Goal: Task Accomplishment & Management: Use online tool/utility

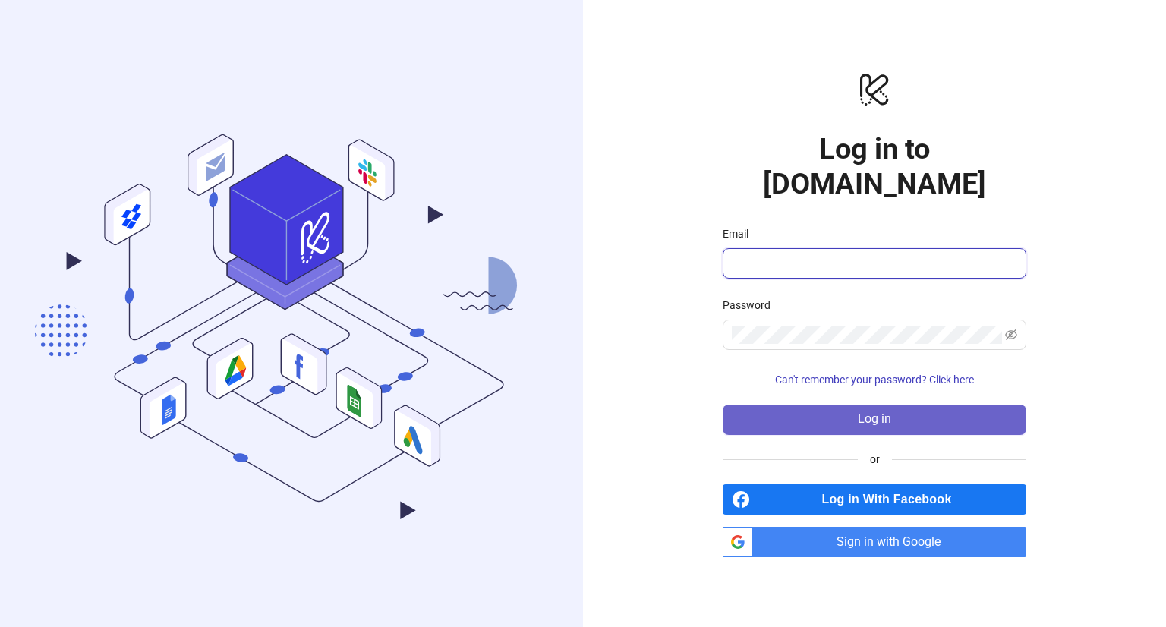
type input "**********"
click at [797, 405] on button "Log in" at bounding box center [875, 420] width 304 height 30
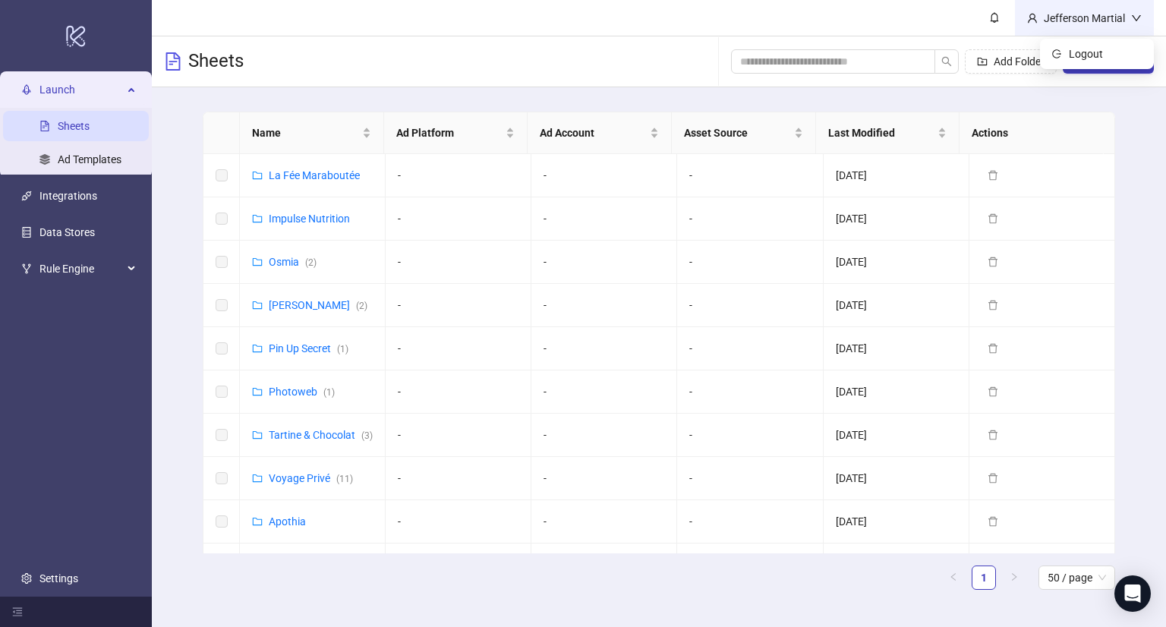
click at [1098, 19] on div "Jefferson Martial" at bounding box center [1084, 18] width 93 height 17
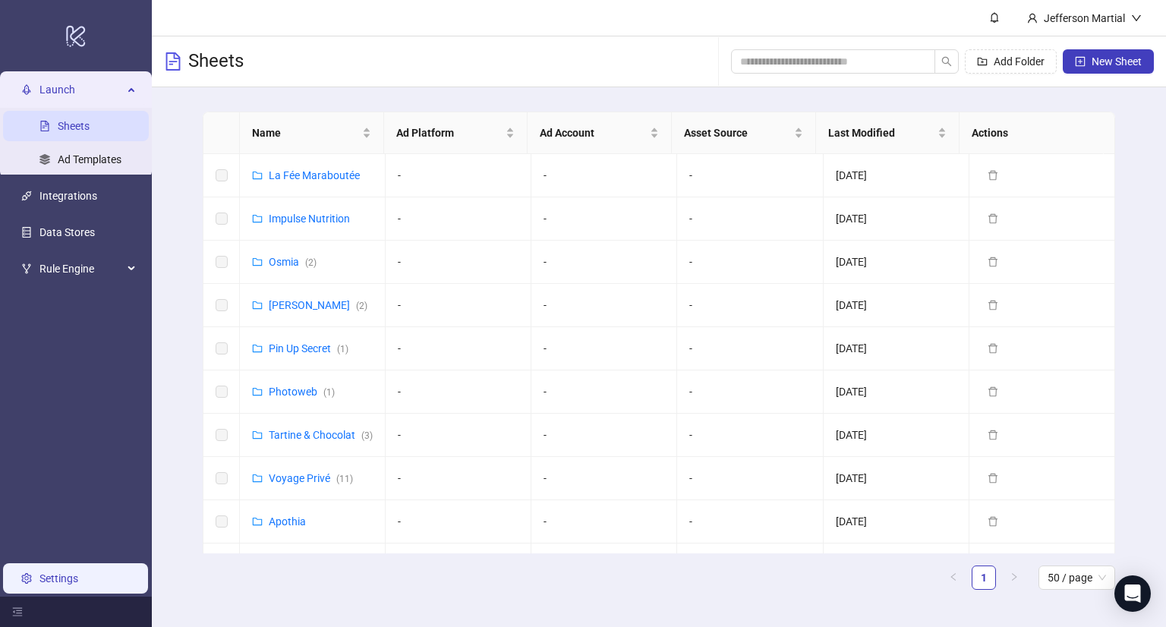
click at [64, 584] on link "Settings" at bounding box center [58, 578] width 39 height 12
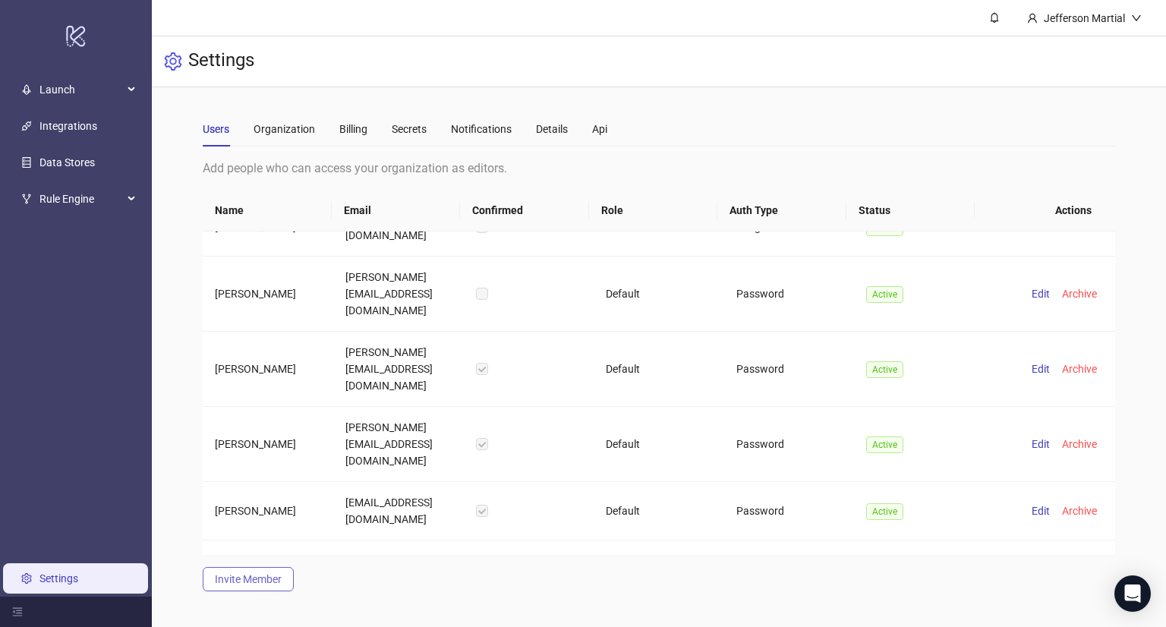
scroll to position [1215, 0]
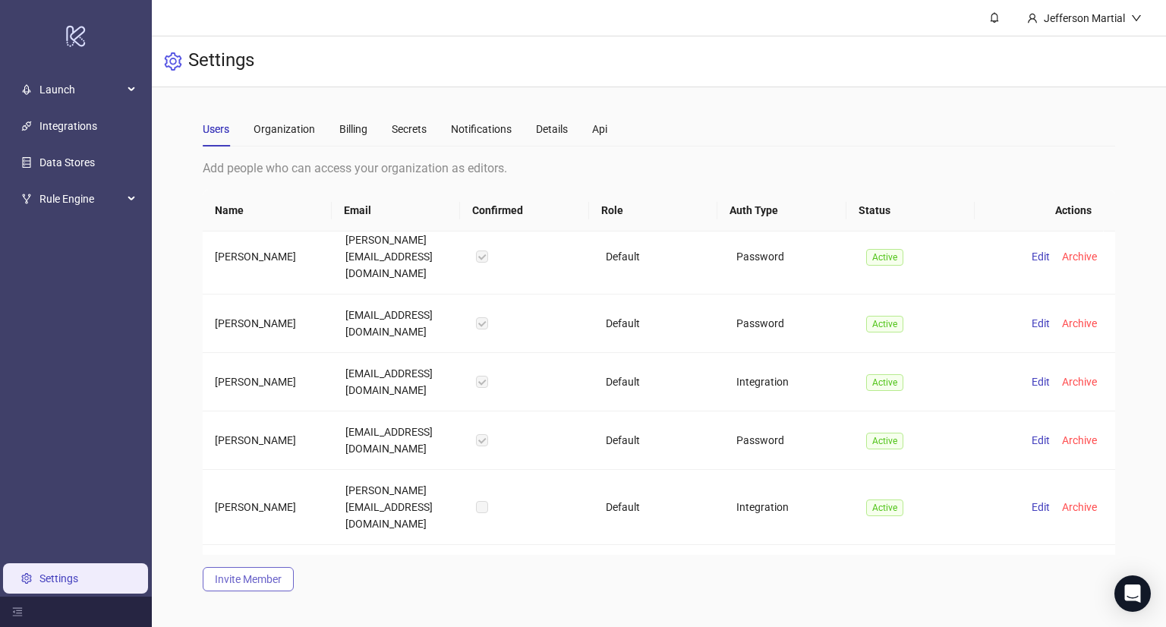
click at [256, 583] on span "Invite Member" at bounding box center [248, 579] width 67 height 12
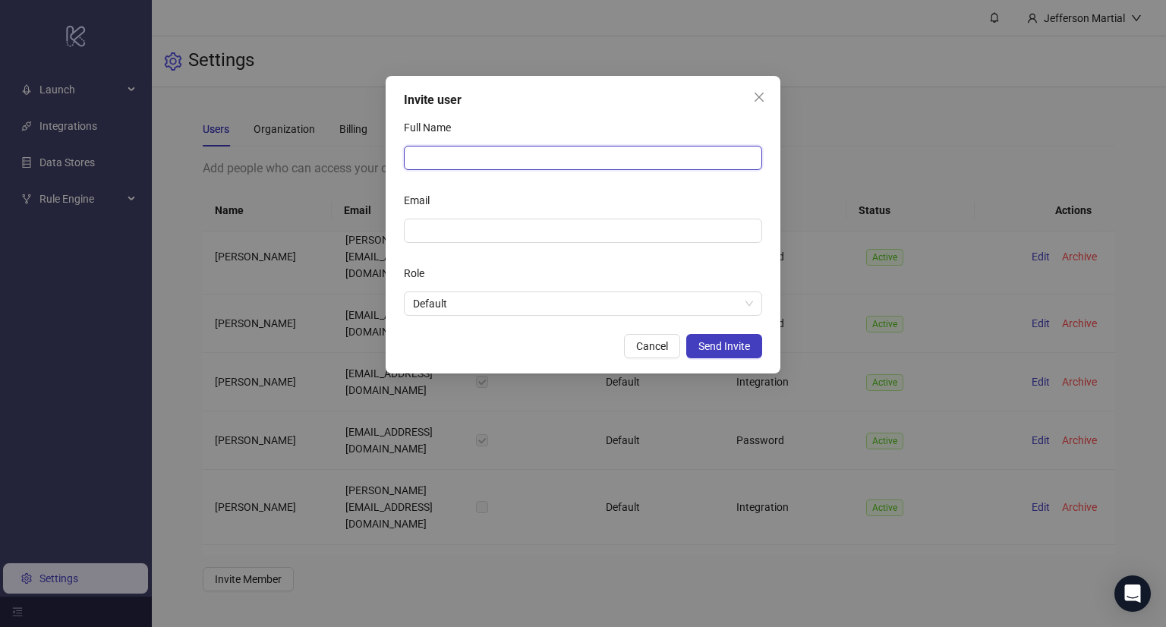
click at [471, 158] on input "Full Name" at bounding box center [583, 158] width 358 height 24
type input "**********"
click at [467, 238] on input "Email" at bounding box center [581, 230] width 337 height 17
paste input "**********"
type input "**********"
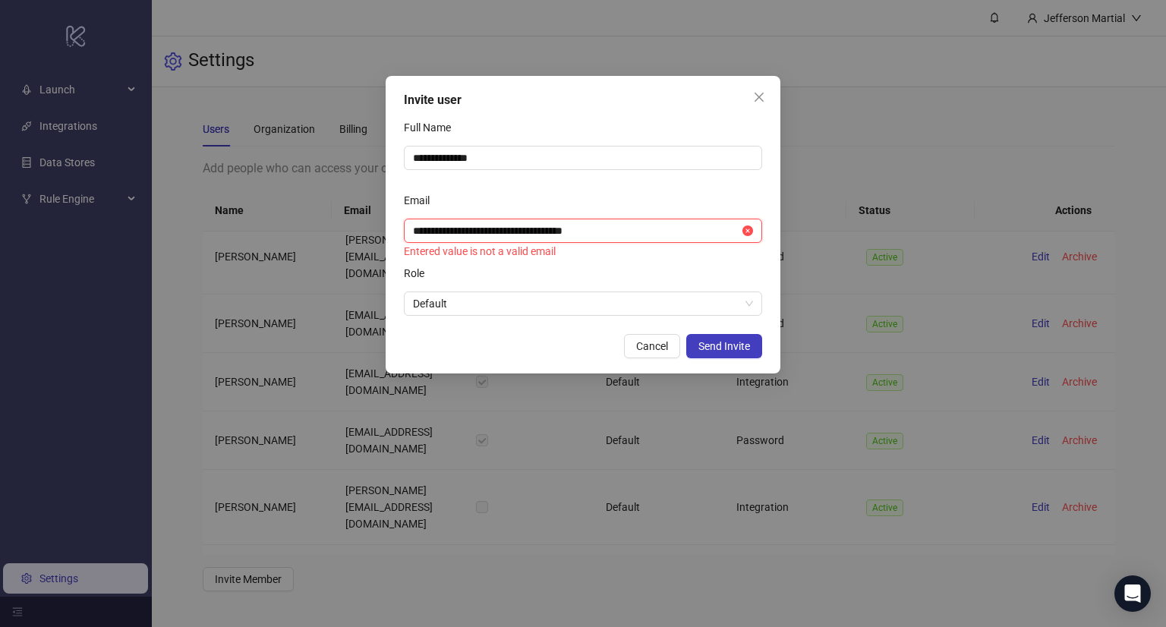
click at [545, 232] on input "**********" at bounding box center [576, 230] width 326 height 17
type textarea "******"
click at [545, 232] on input "**********" at bounding box center [576, 230] width 326 height 17
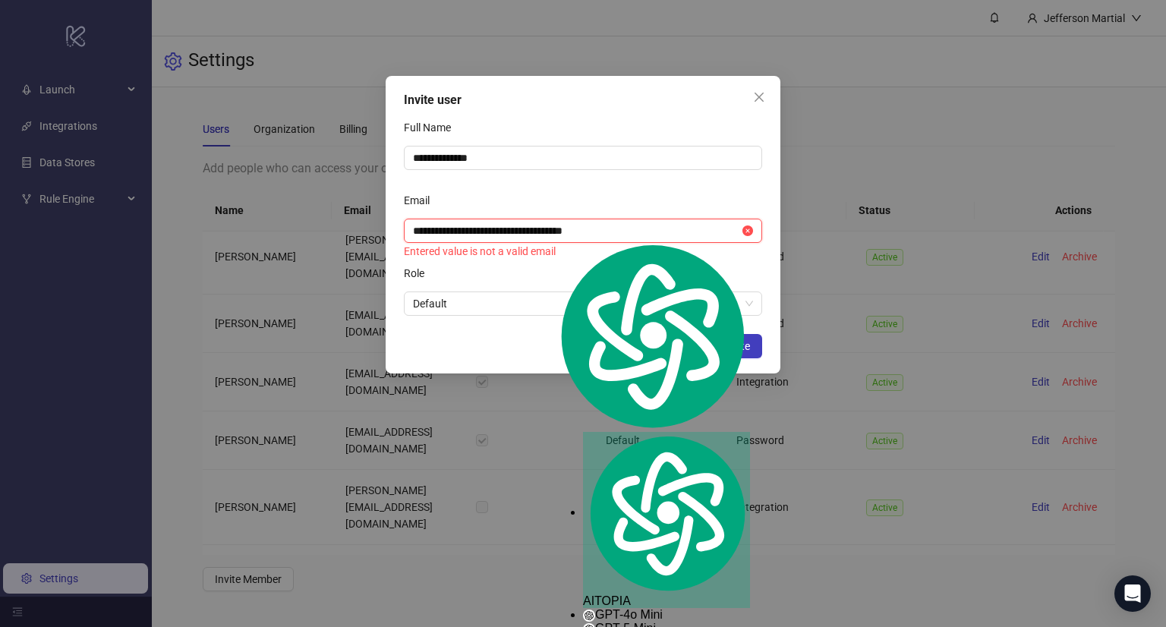
paste input "text"
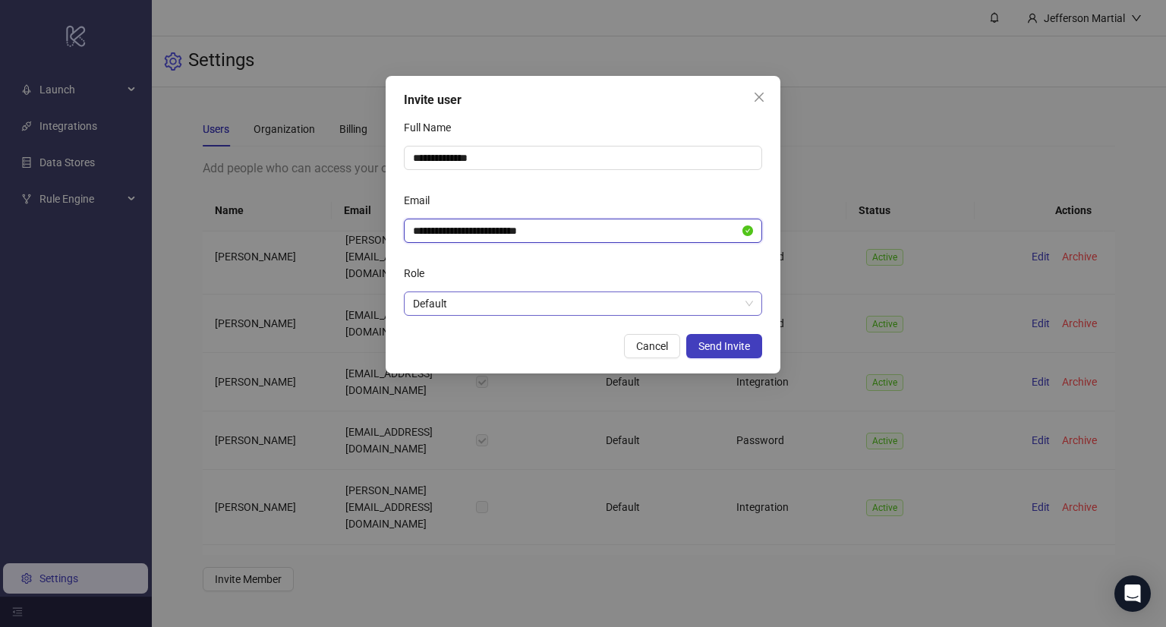
click at [489, 304] on span "Default" at bounding box center [583, 303] width 340 height 23
type input "**********"
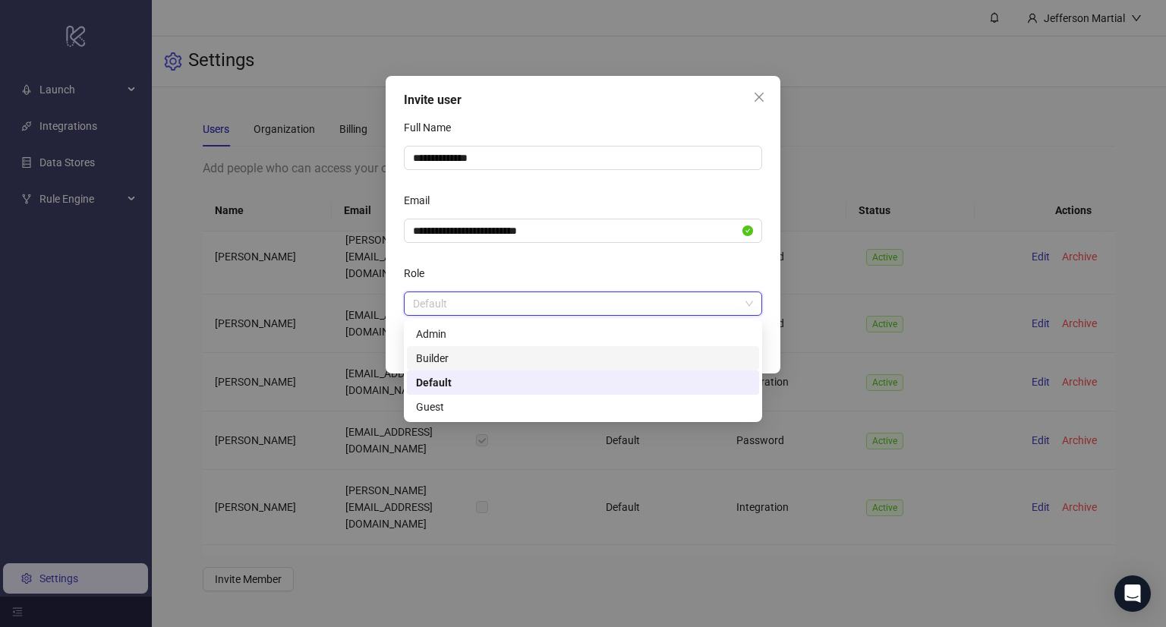
click at [489, 362] on div "Builder" at bounding box center [583, 358] width 334 height 17
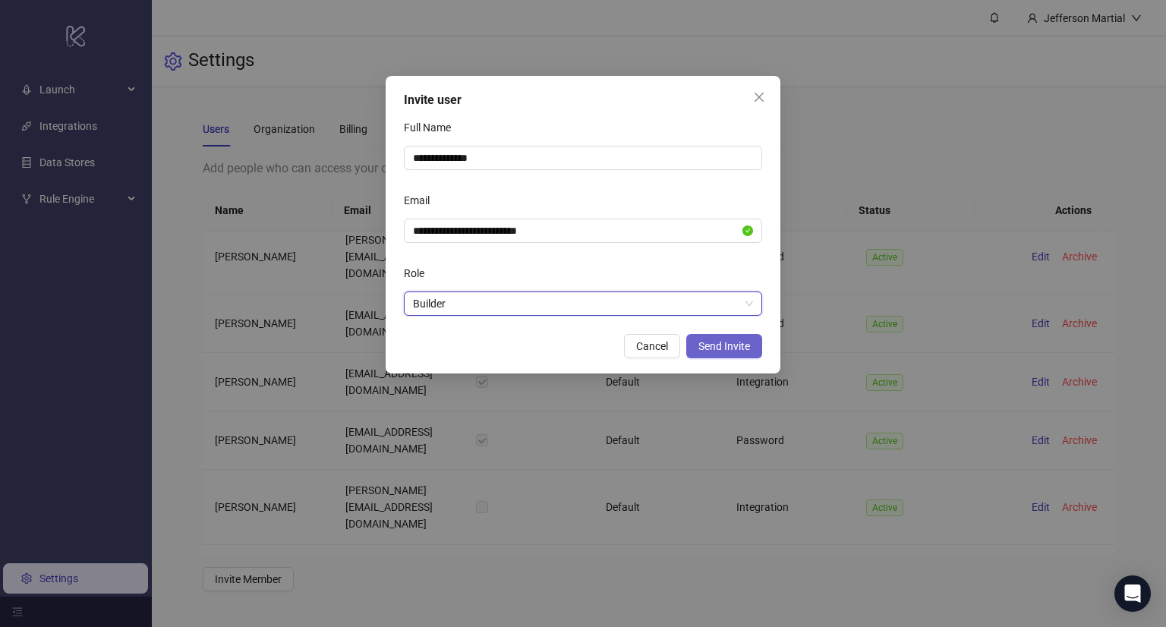
click at [733, 352] on button "Send Invite" at bounding box center [724, 346] width 76 height 24
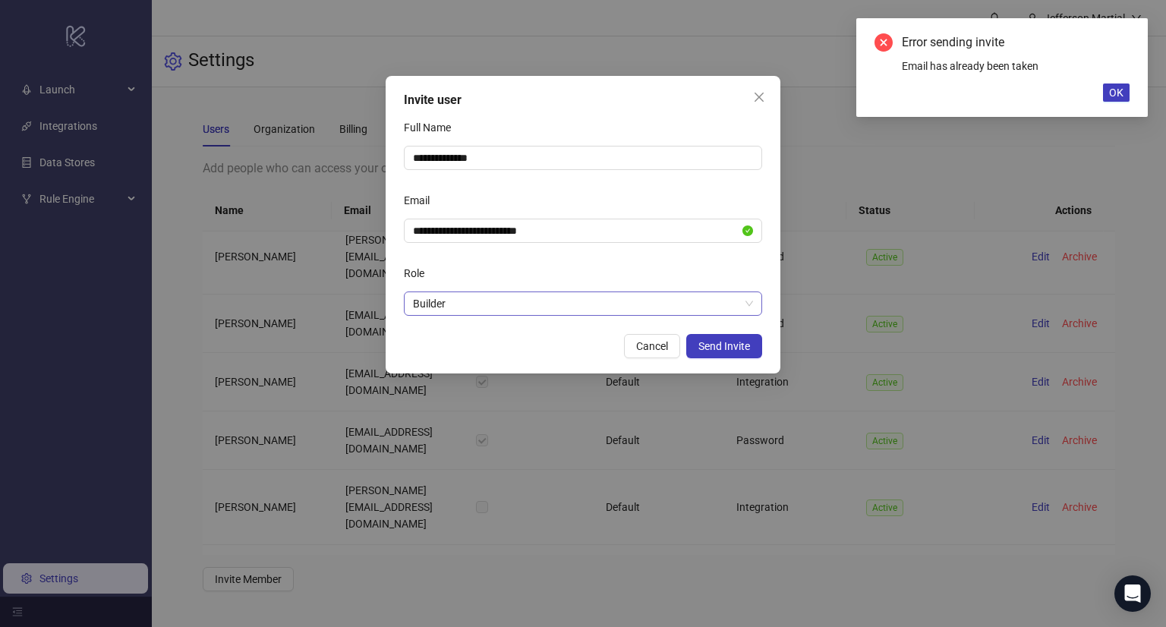
click at [542, 304] on span "Builder" at bounding box center [583, 303] width 340 height 23
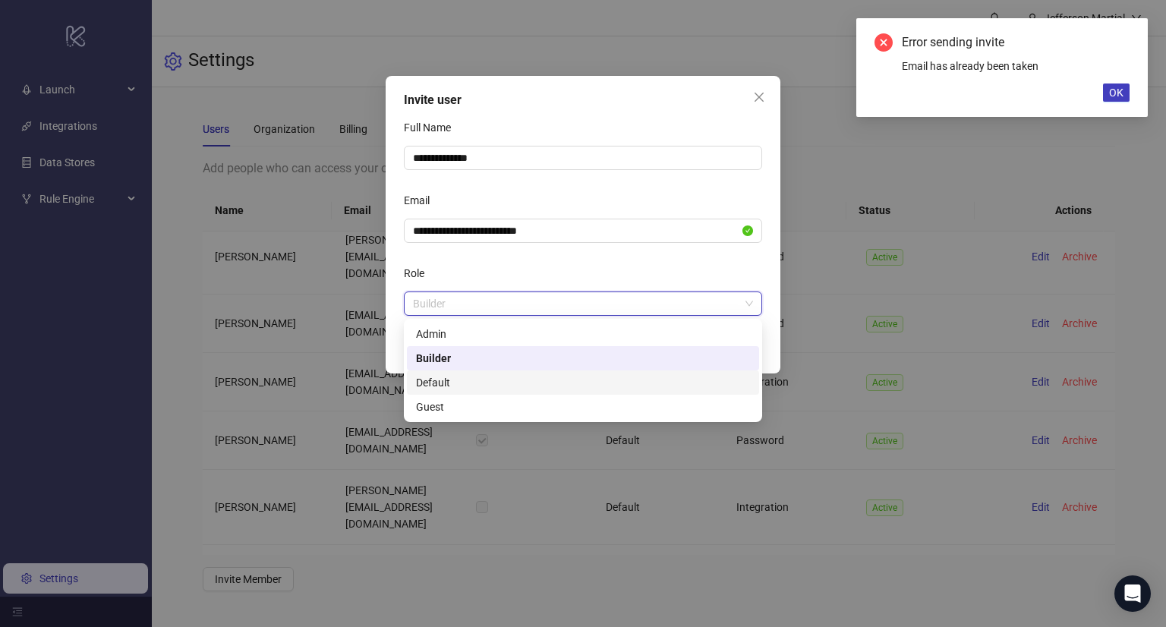
click at [499, 384] on div "Default" at bounding box center [583, 382] width 334 height 17
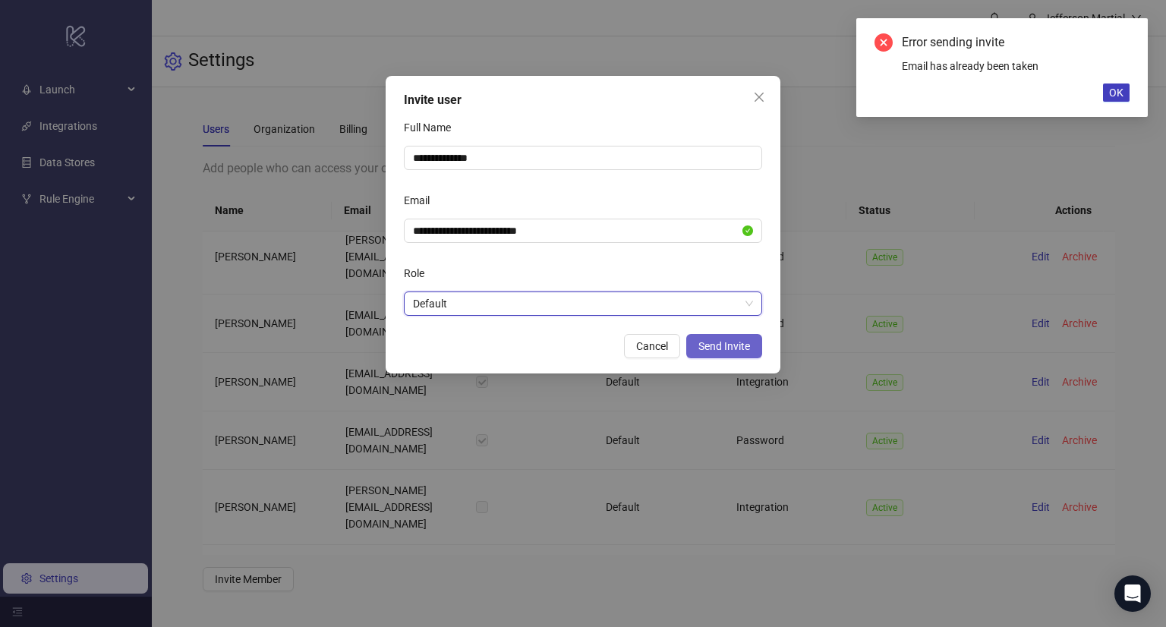
click at [718, 358] on button "Send Invite" at bounding box center [724, 346] width 76 height 24
click at [723, 351] on span "Send Invite" at bounding box center [724, 346] width 52 height 12
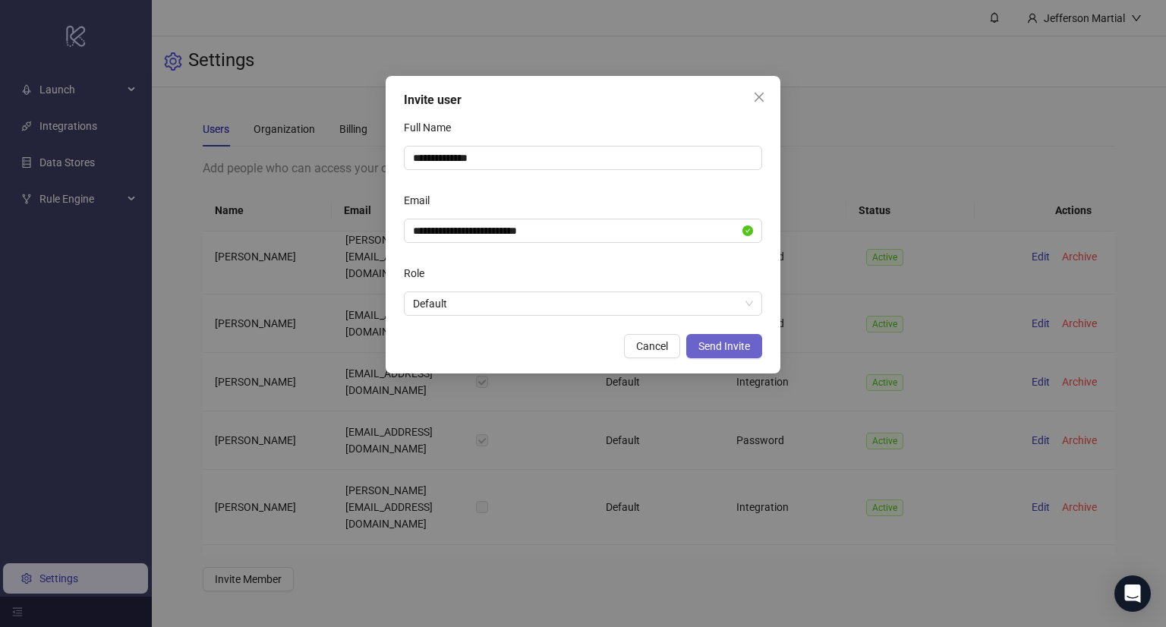
click at [723, 345] on span "Send Invite" at bounding box center [724, 346] width 52 height 12
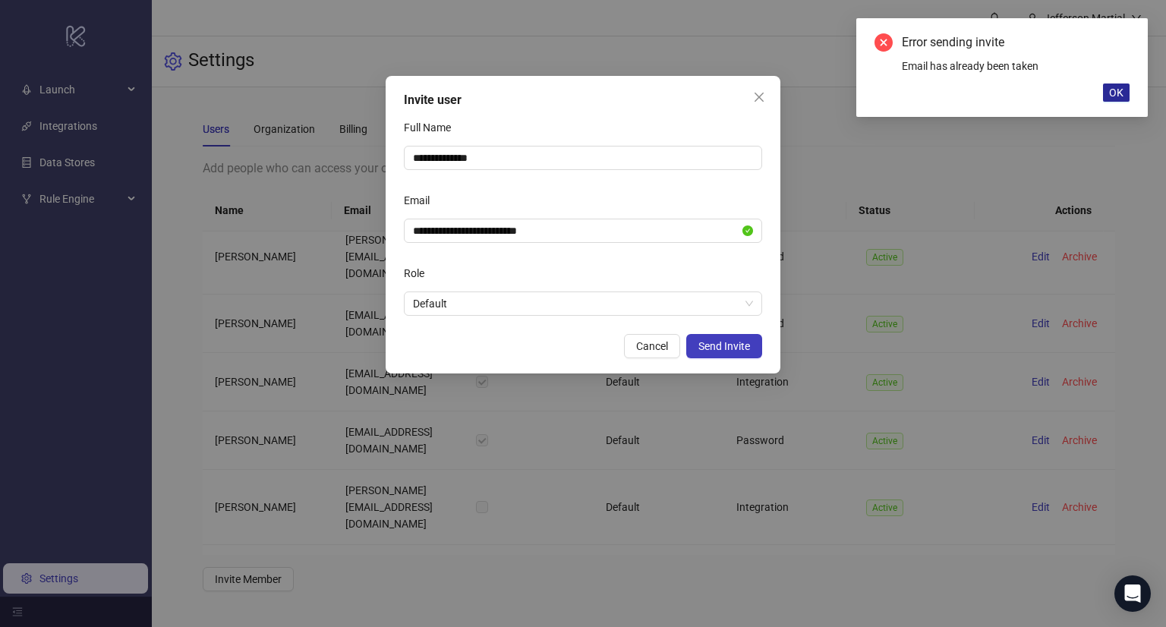
click at [1107, 93] on button "OK" at bounding box center [1116, 92] width 27 height 18
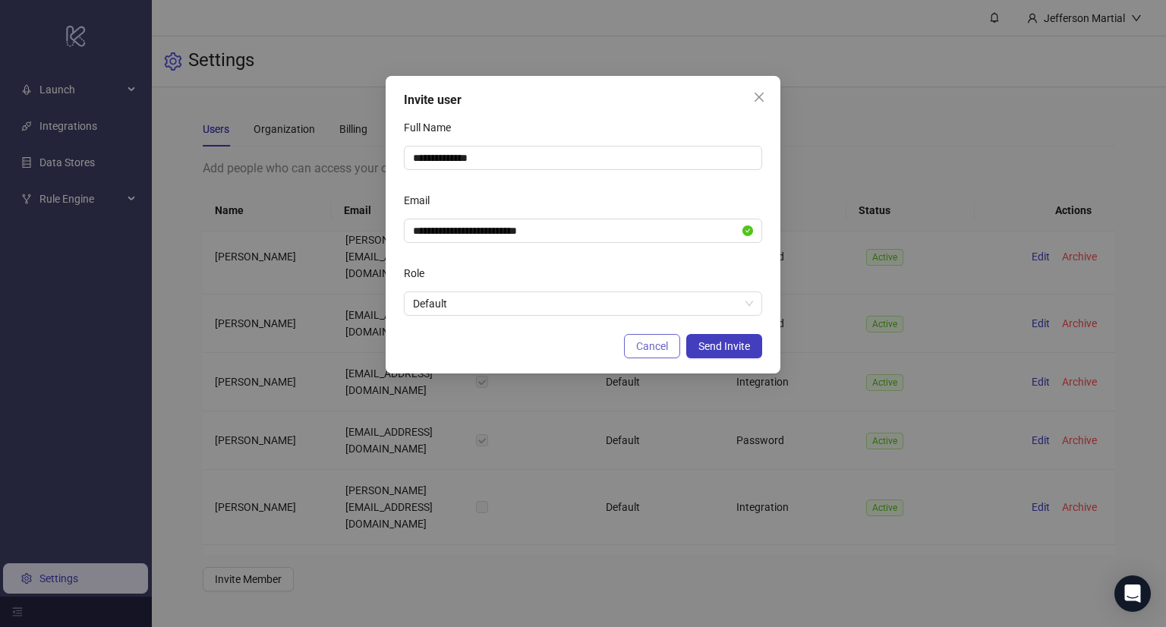
click at [665, 348] on span "Cancel" at bounding box center [652, 346] width 32 height 12
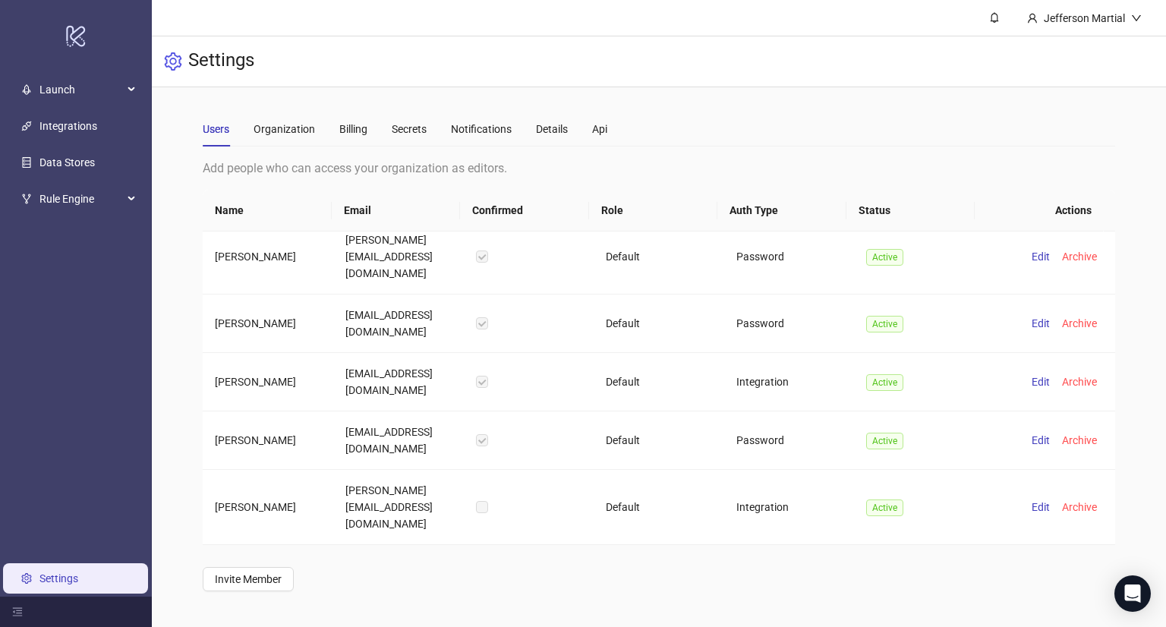
scroll to position [1616, 0]
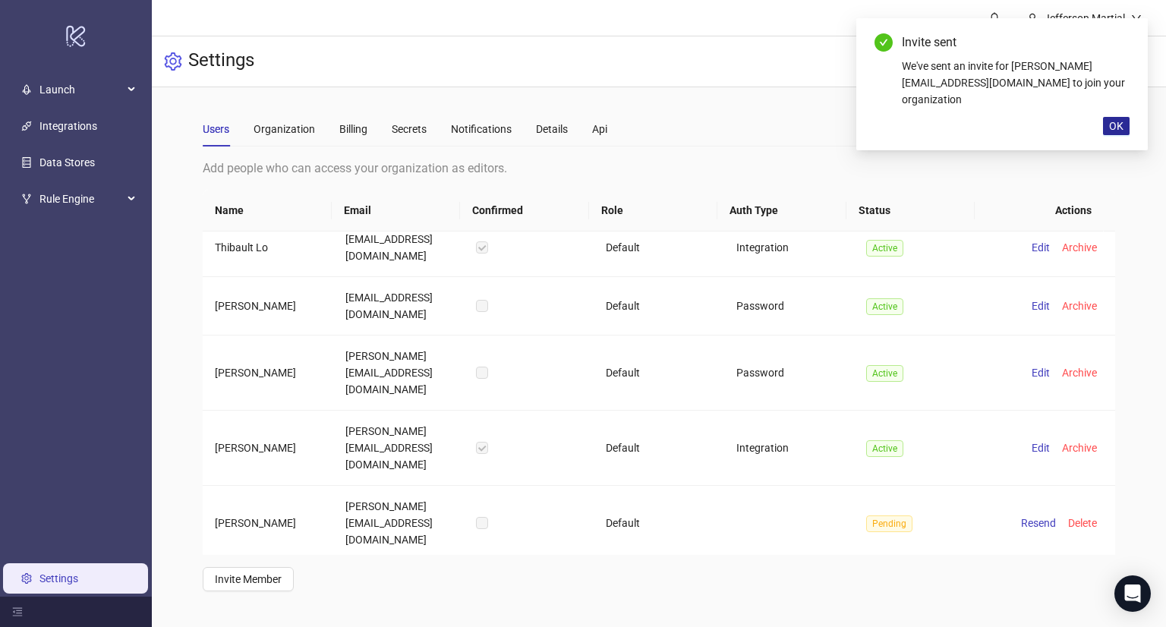
click at [1113, 129] on span "OK" at bounding box center [1116, 126] width 14 height 12
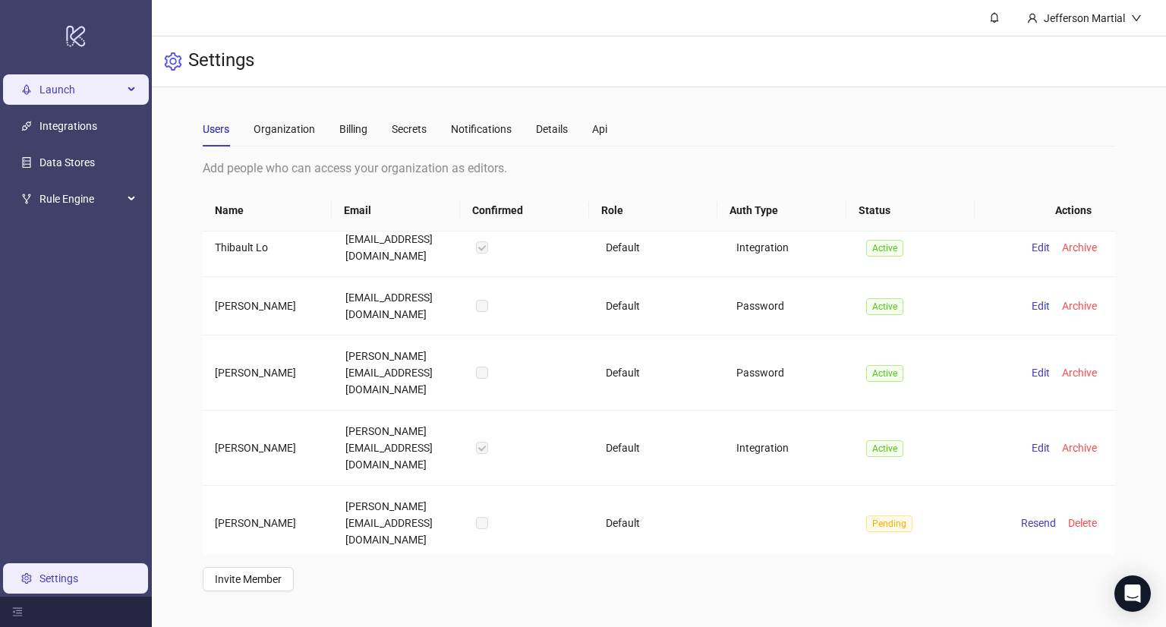
click at [87, 91] on span "Launch" at bounding box center [80, 89] width 83 height 30
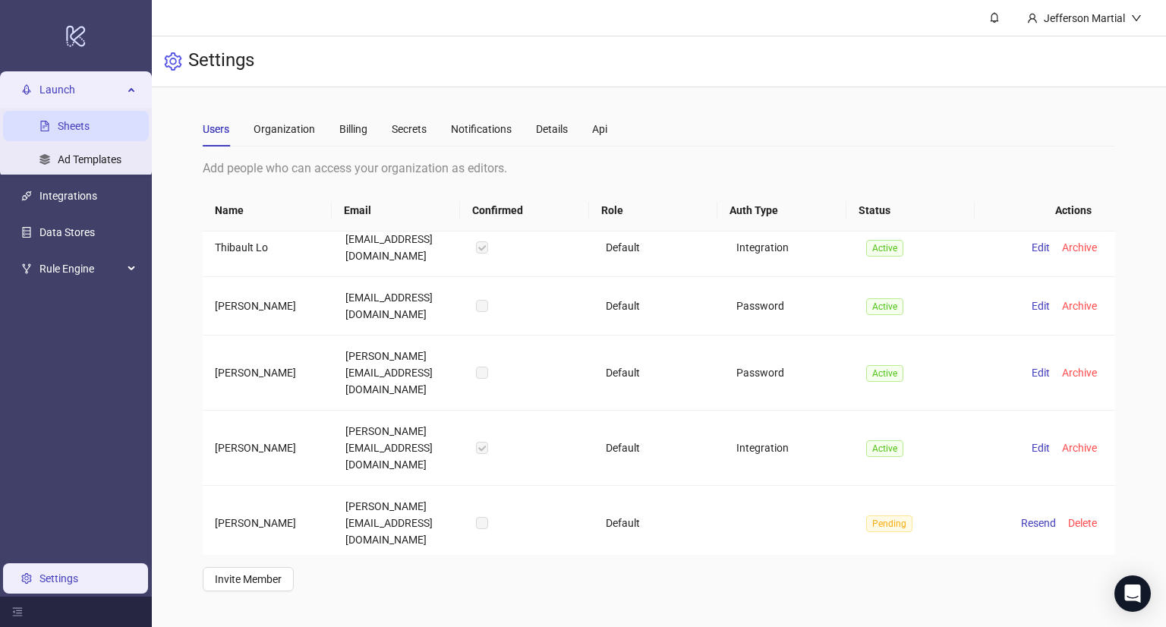
click at [86, 121] on link "Sheets" at bounding box center [74, 126] width 32 height 12
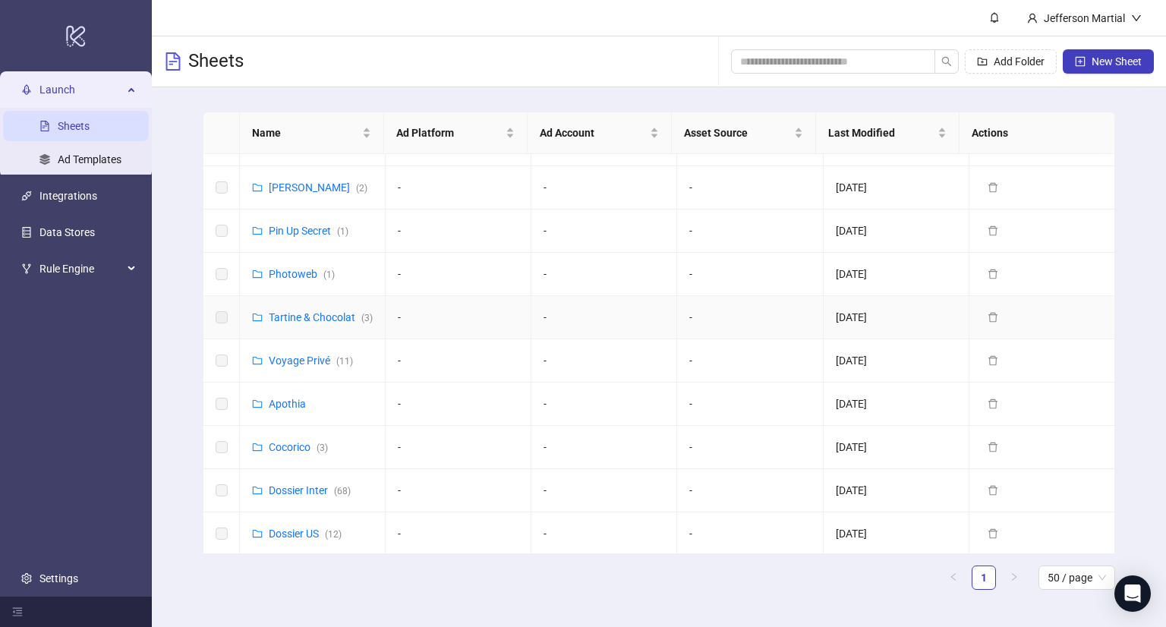
scroll to position [152, 0]
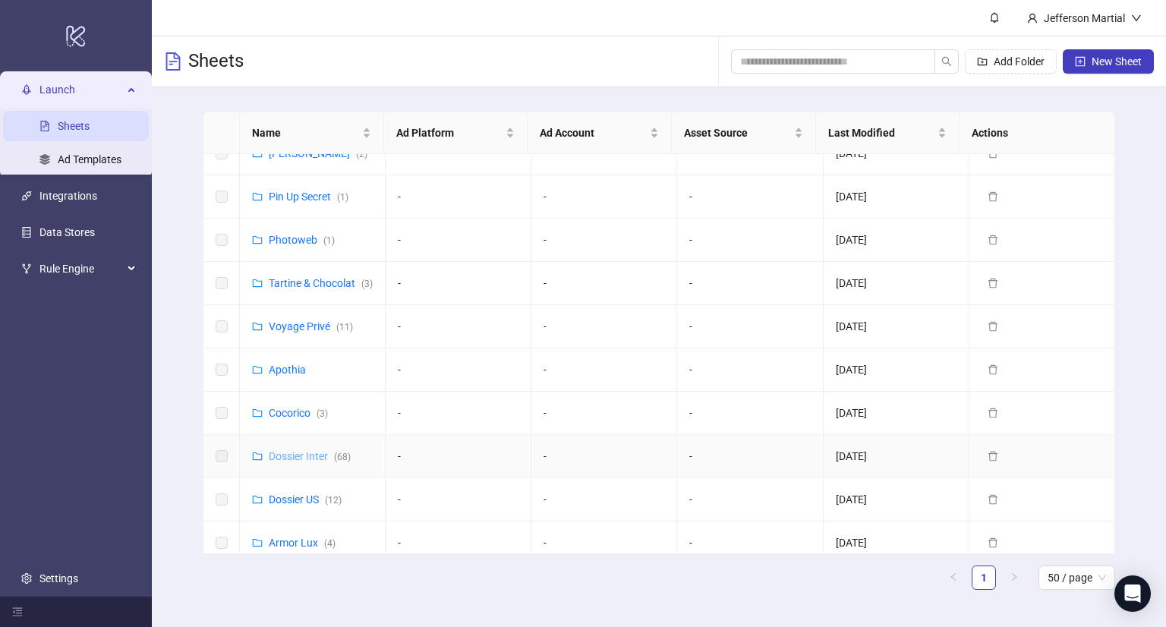
click at [304, 462] on link "Dossier Inter ( 68 )" at bounding box center [310, 456] width 82 height 12
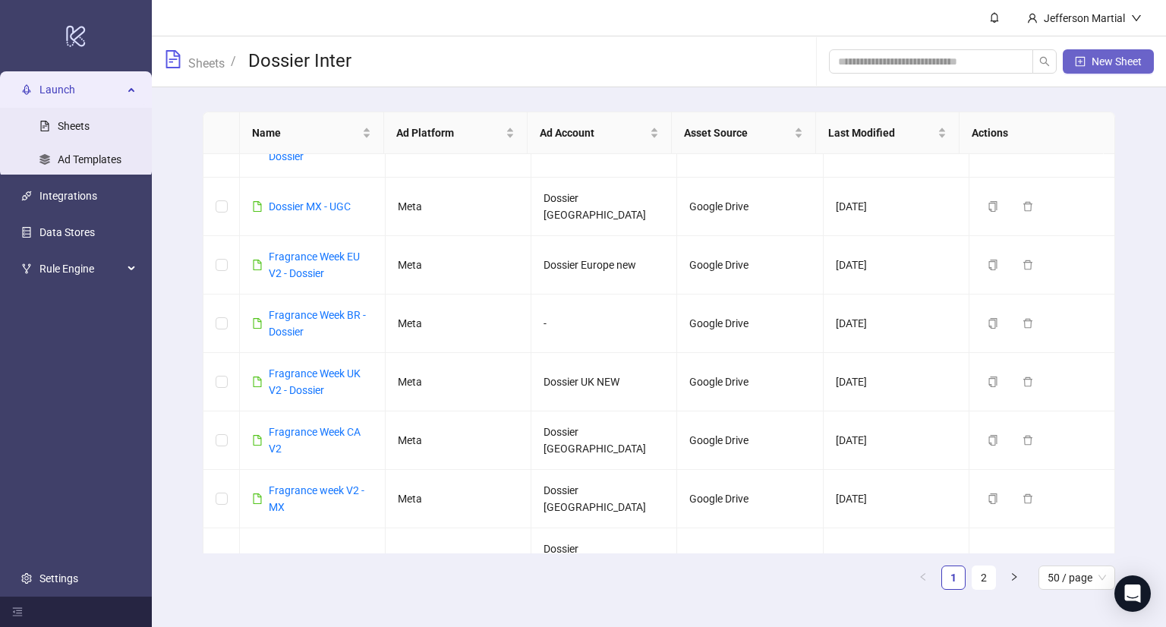
click at [1093, 68] on button "New Sheet" at bounding box center [1108, 61] width 91 height 24
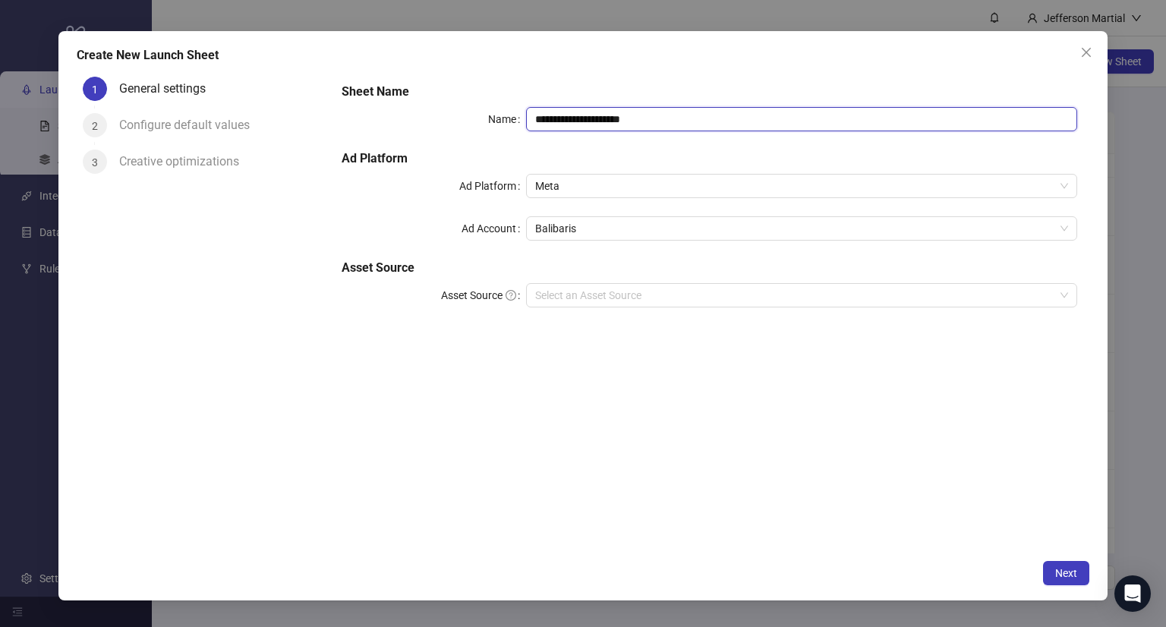
drag, startPoint x: 610, startPoint y: 121, endPoint x: 523, endPoint y: 130, distance: 87.7
click at [523, 130] on div "**********" at bounding box center [710, 119] width 736 height 24
type input "*"
click at [1093, 55] on span "Close" at bounding box center [1086, 52] width 24 height 12
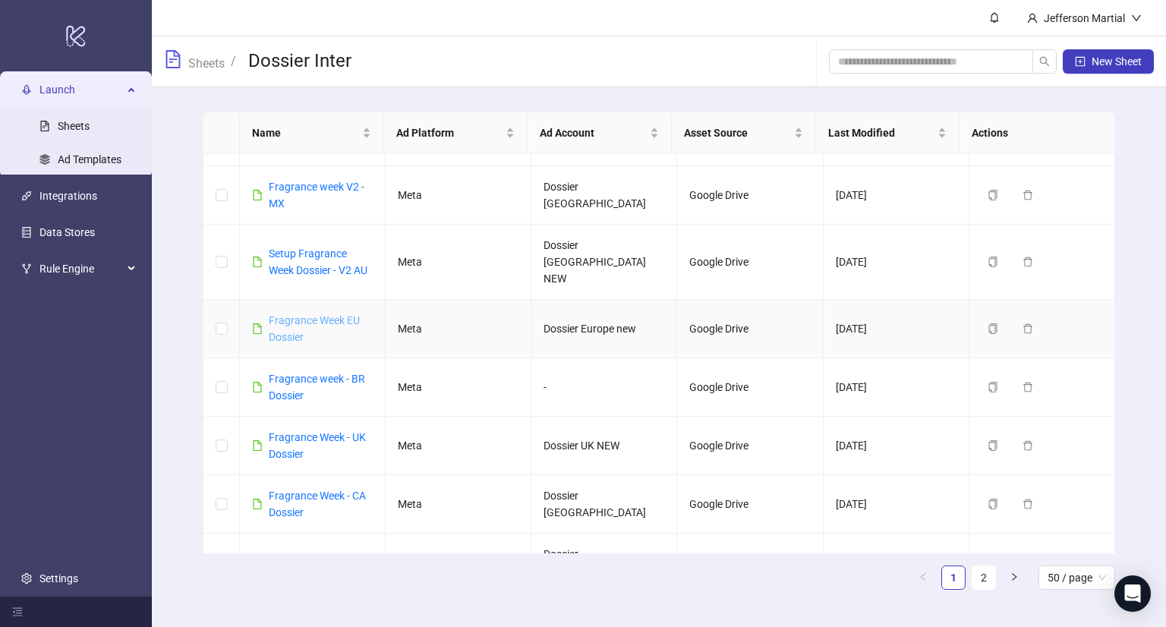
scroll to position [152, 0]
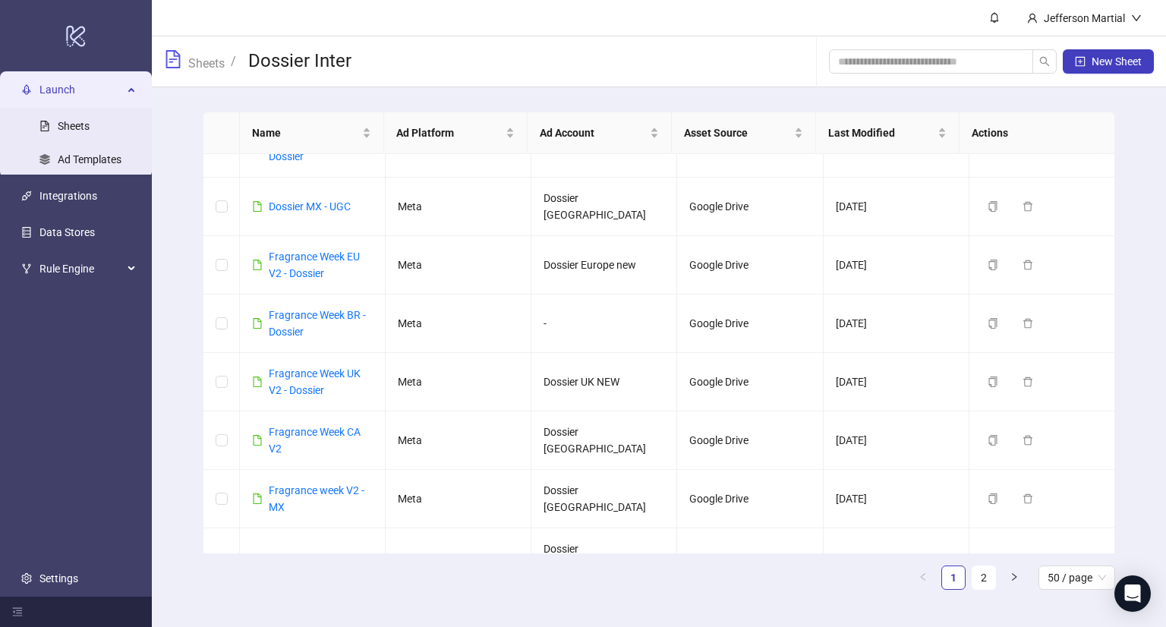
click at [55, 79] on span "Launch" at bounding box center [80, 89] width 83 height 30
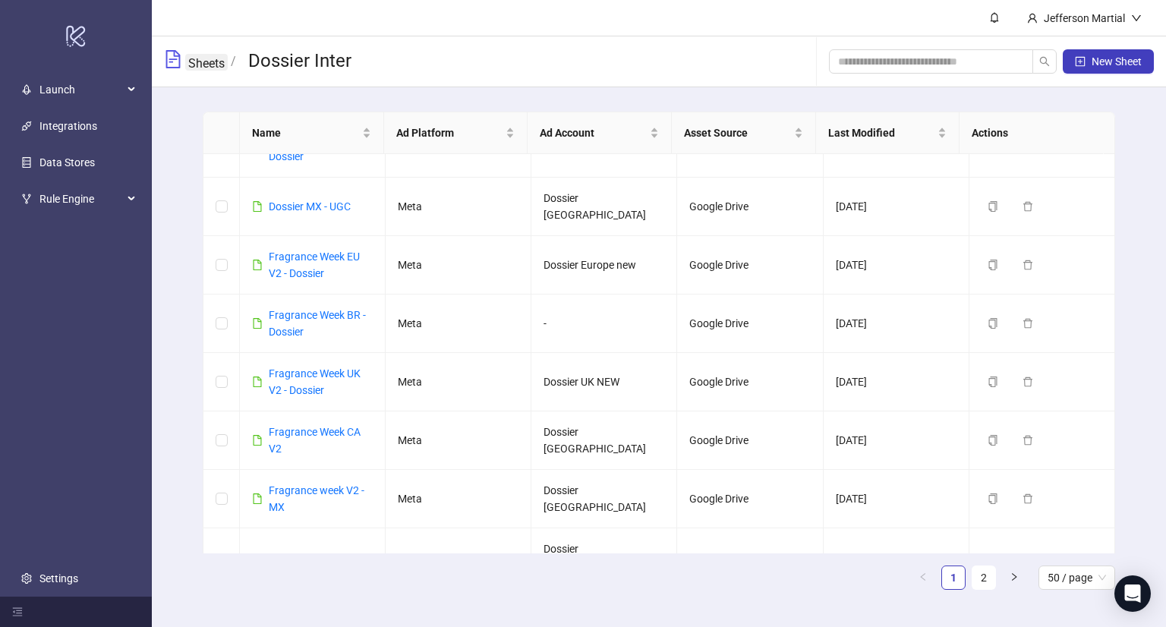
click at [213, 61] on link "Sheets" at bounding box center [206, 62] width 43 height 17
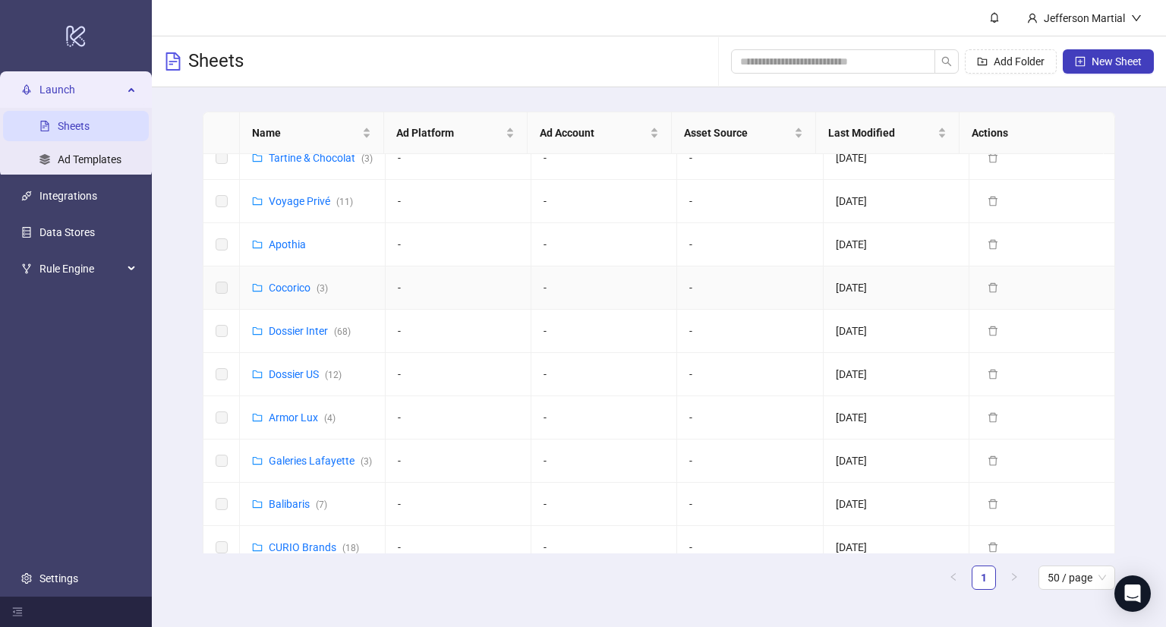
scroll to position [304, 0]
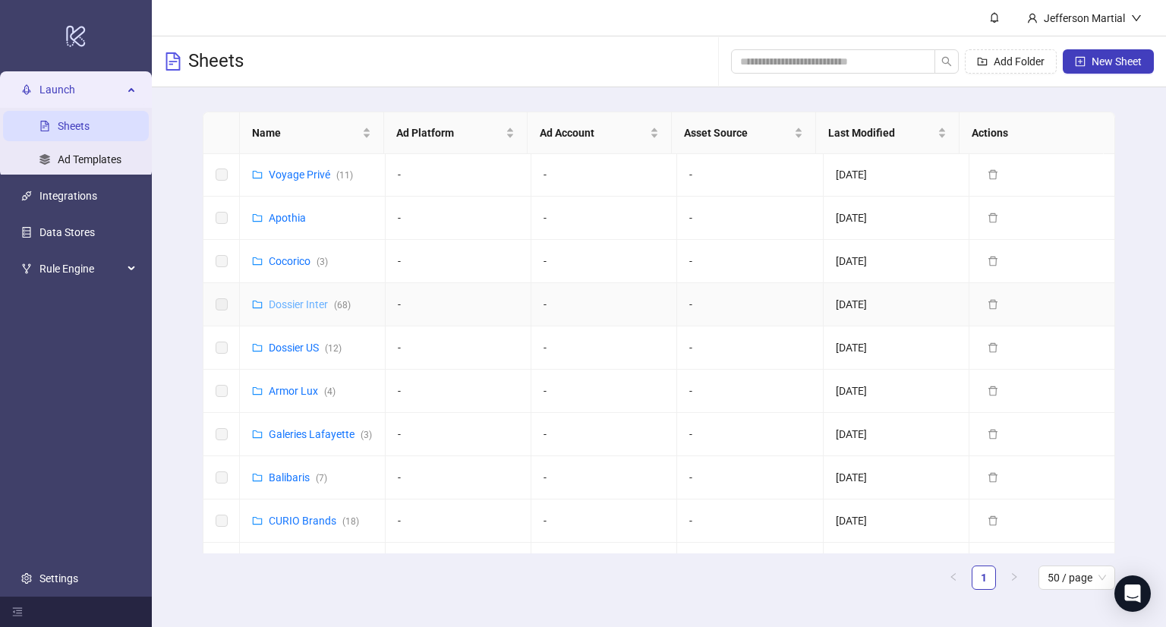
click at [300, 310] on link "Dossier Inter ( 68 )" at bounding box center [310, 304] width 82 height 12
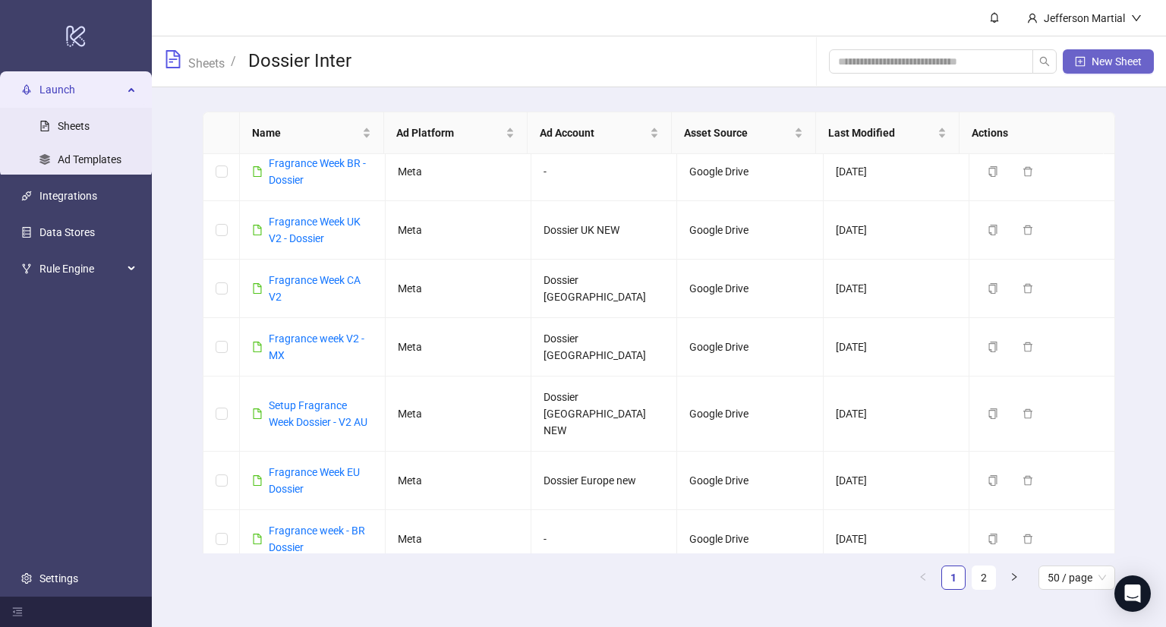
click at [1114, 61] on span "New Sheet" at bounding box center [1117, 61] width 50 height 12
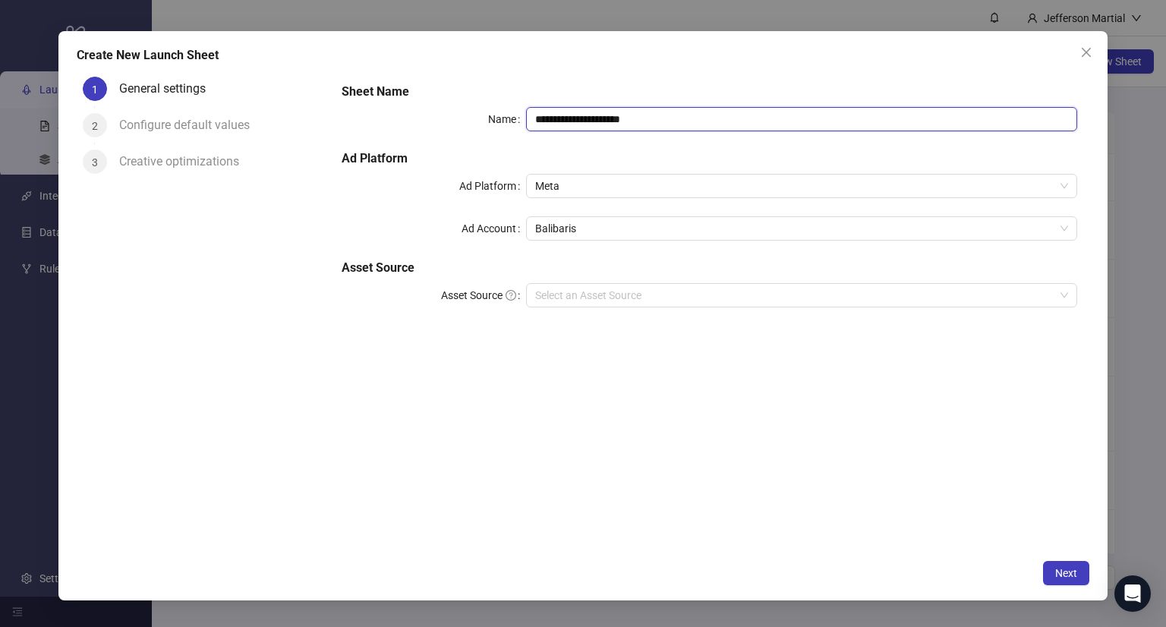
drag, startPoint x: 656, startPoint y: 119, endPoint x: 499, endPoint y: 113, distance: 156.5
click at [499, 113] on div "**********" at bounding box center [710, 119] width 736 height 24
click at [579, 189] on span "Meta" at bounding box center [802, 186] width 534 height 23
type input "**********"
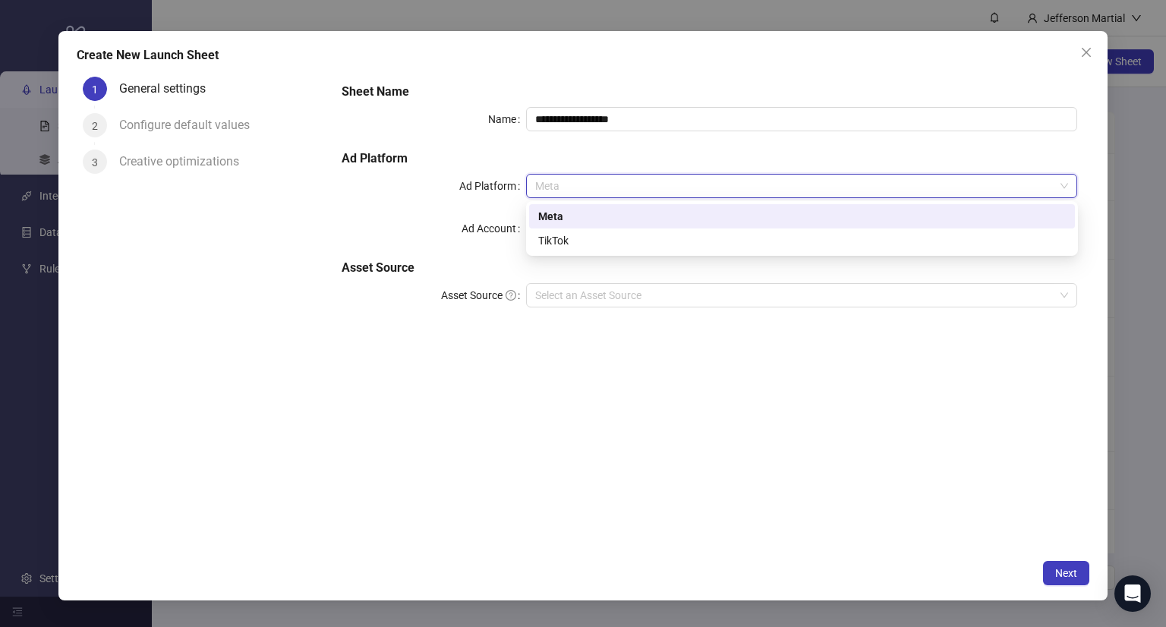
click at [594, 219] on div "Meta" at bounding box center [802, 216] width 528 height 17
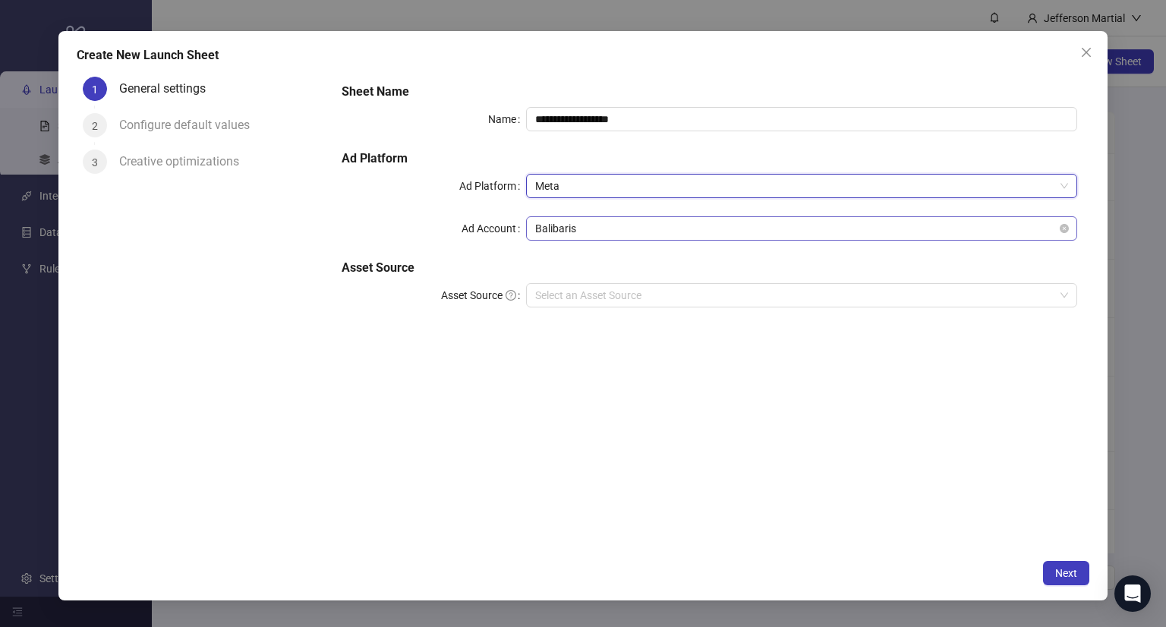
click at [591, 230] on span "Balibaris" at bounding box center [802, 228] width 534 height 23
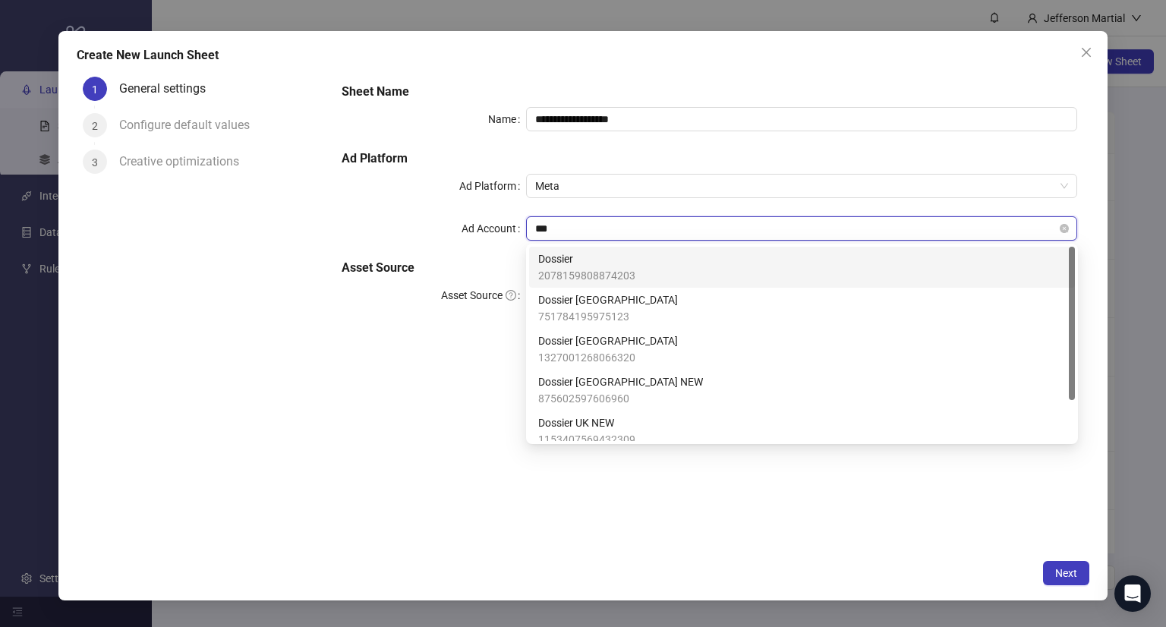
type input "****"
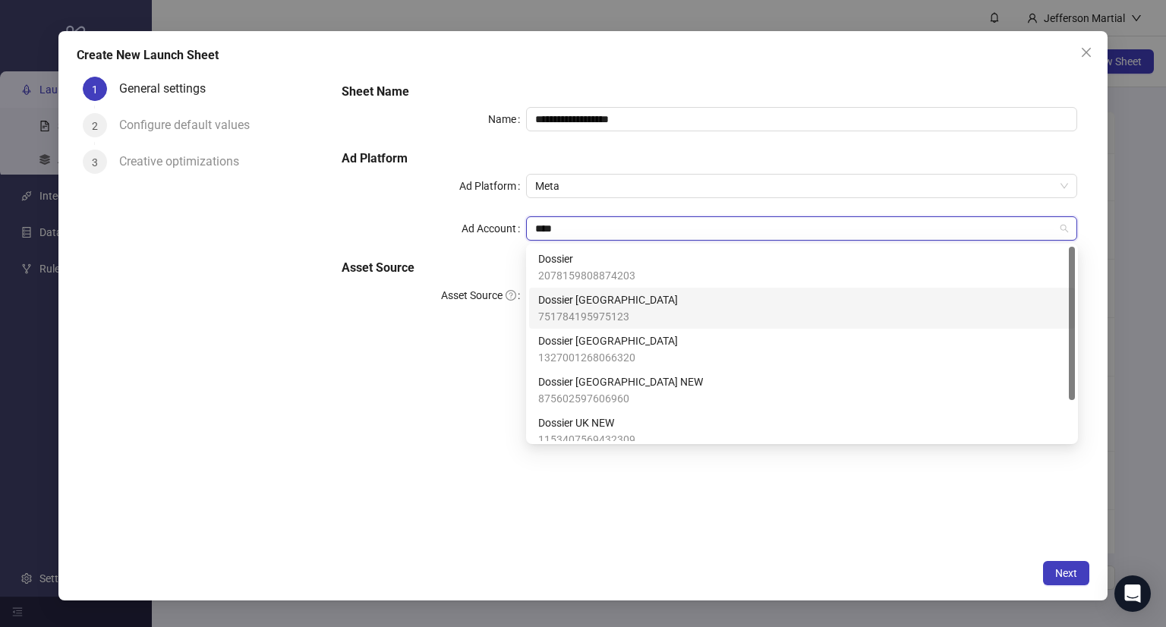
click at [601, 308] on span "751784195975123" at bounding box center [608, 316] width 140 height 17
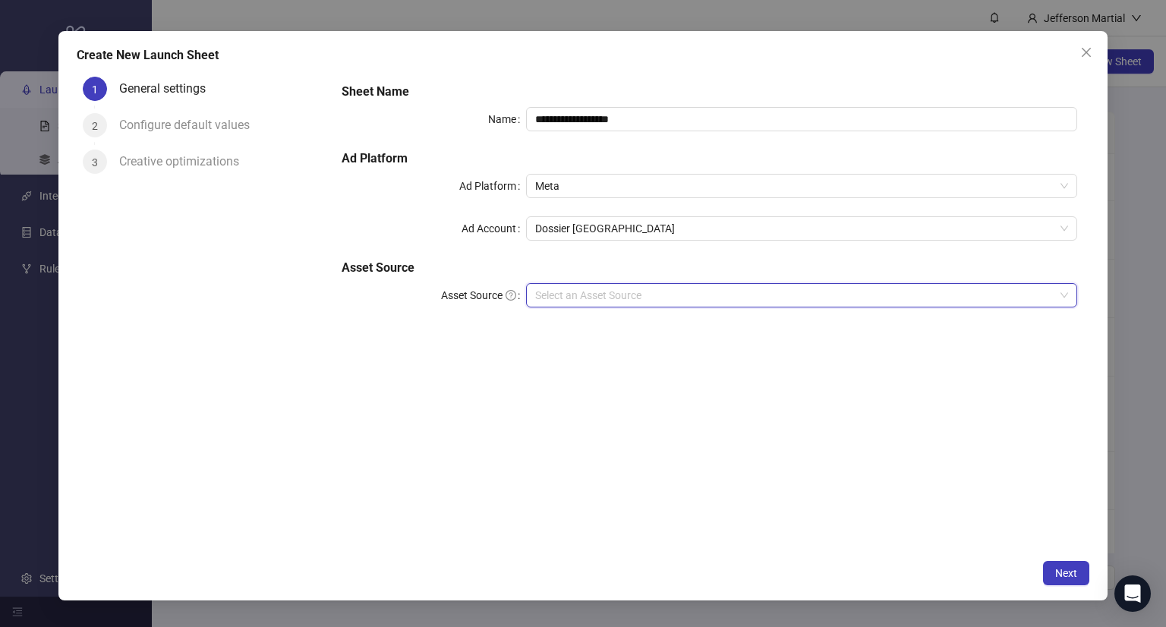
click at [598, 295] on input "Asset Source" at bounding box center [795, 295] width 520 height 23
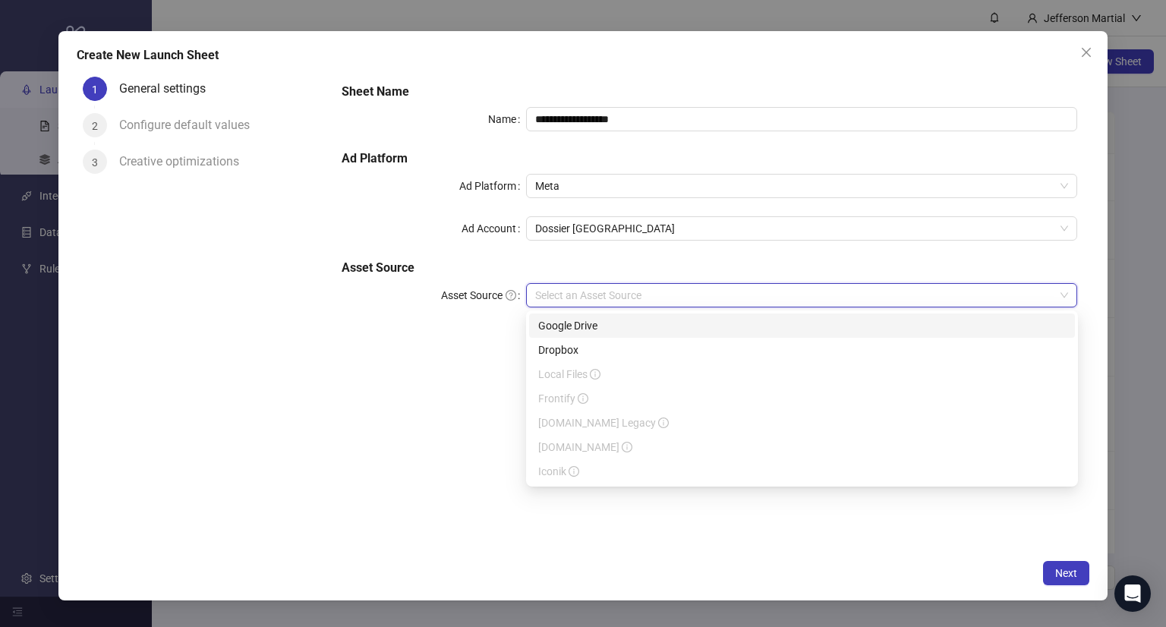
click at [478, 348] on div "**********" at bounding box center [709, 311] width 760 height 480
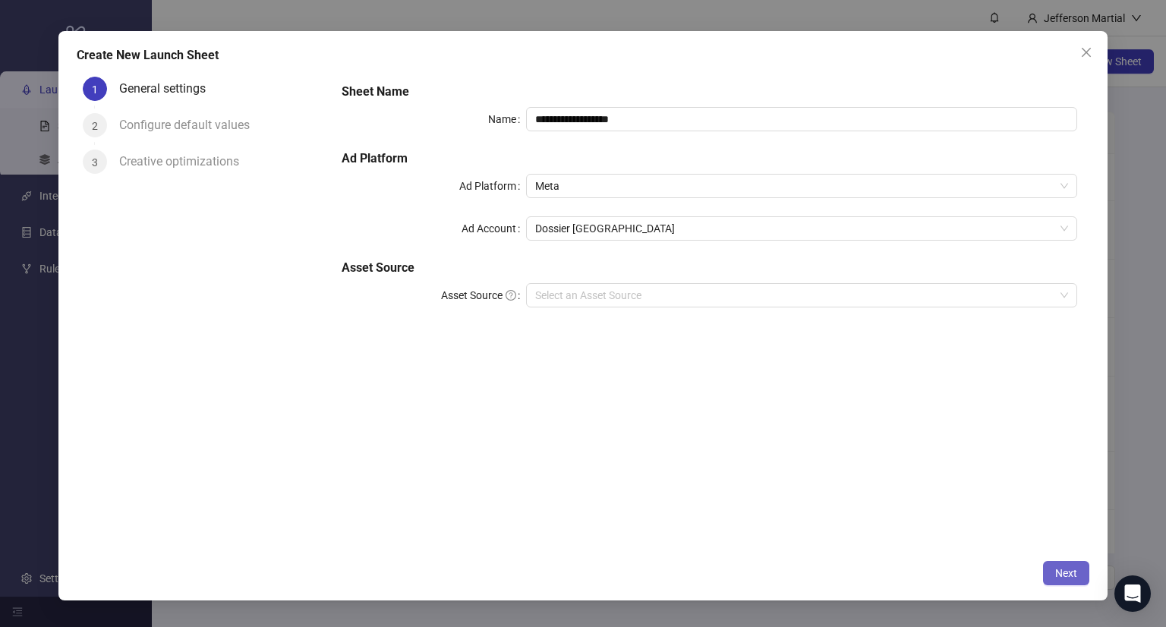
click at [1047, 575] on button "Next" at bounding box center [1066, 573] width 46 height 24
click at [1076, 577] on span "Next" at bounding box center [1066, 573] width 22 height 12
click at [725, 426] on div "**********" at bounding box center [709, 311] width 760 height 480
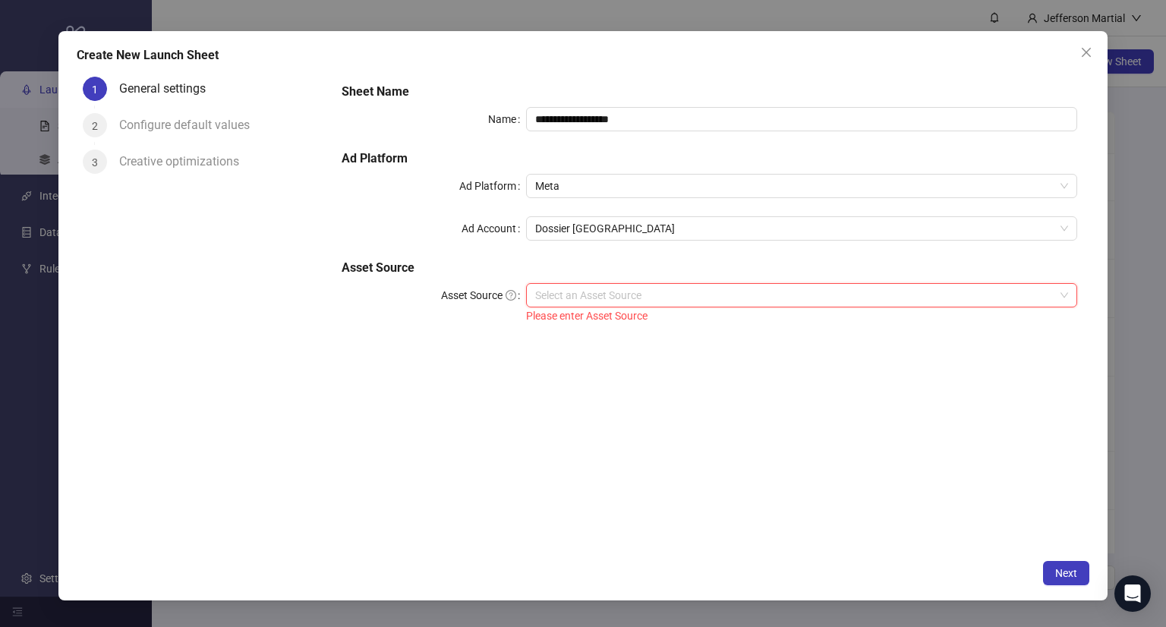
click at [590, 300] on input "Asset Source" at bounding box center [795, 295] width 520 height 23
click at [489, 333] on form "**********" at bounding box center [709, 204] width 760 height 267
click at [517, 253] on div "**********" at bounding box center [710, 204] width 748 height 255
click at [1082, 49] on icon "close" at bounding box center [1086, 52] width 9 height 9
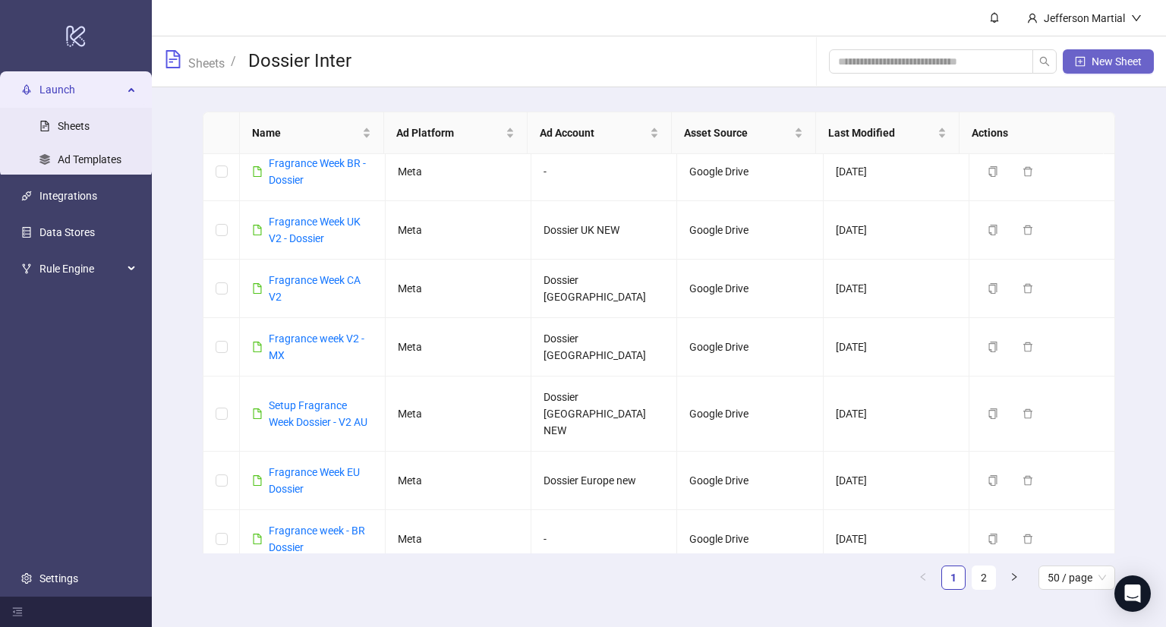
click at [1119, 61] on span "New Sheet" at bounding box center [1117, 61] width 50 height 12
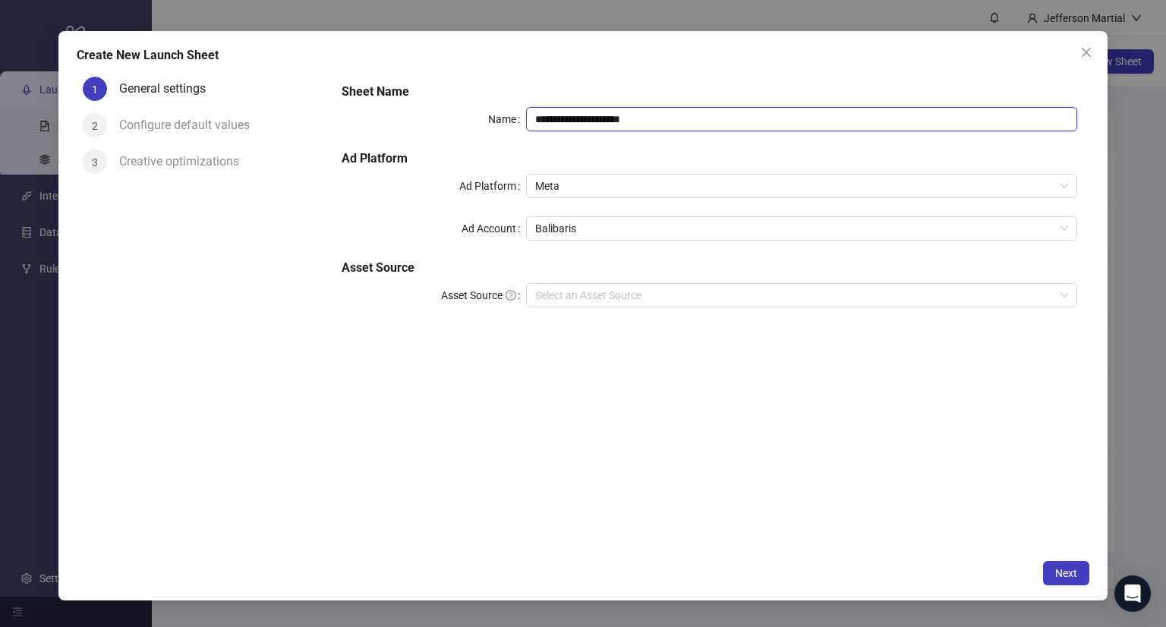
click at [638, 121] on input "**********" at bounding box center [802, 119] width 552 height 24
click at [579, 232] on span "Balibaris" at bounding box center [802, 228] width 534 height 23
type input "**********"
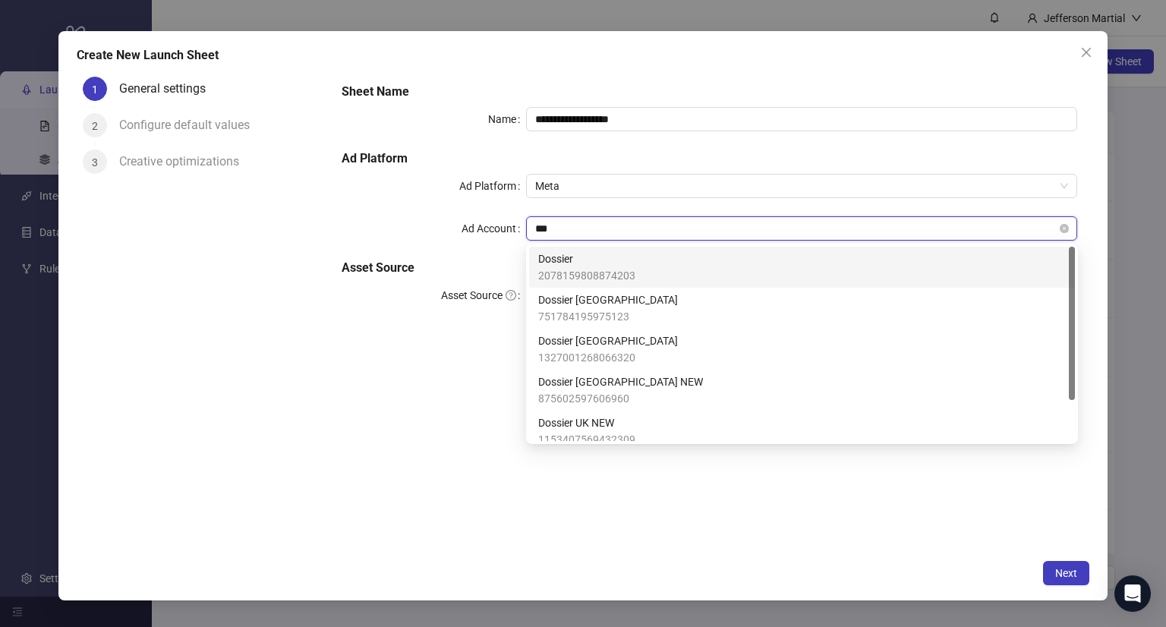
type input "****"
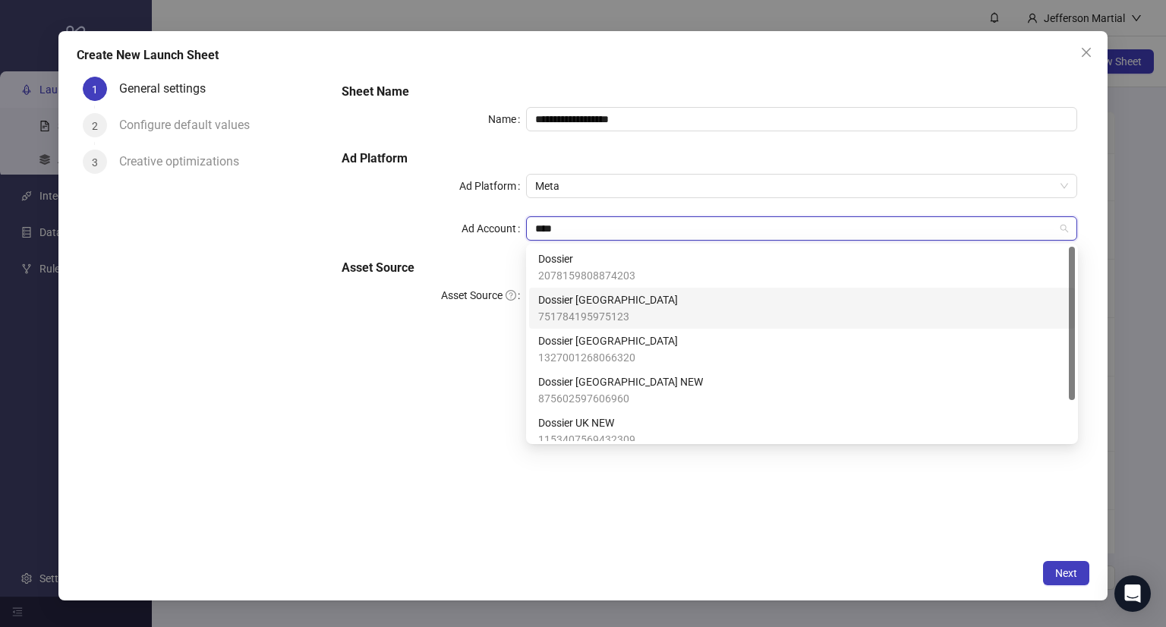
click at [657, 317] on div "Dossier Mexico 751784195975123" at bounding box center [802, 307] width 528 height 33
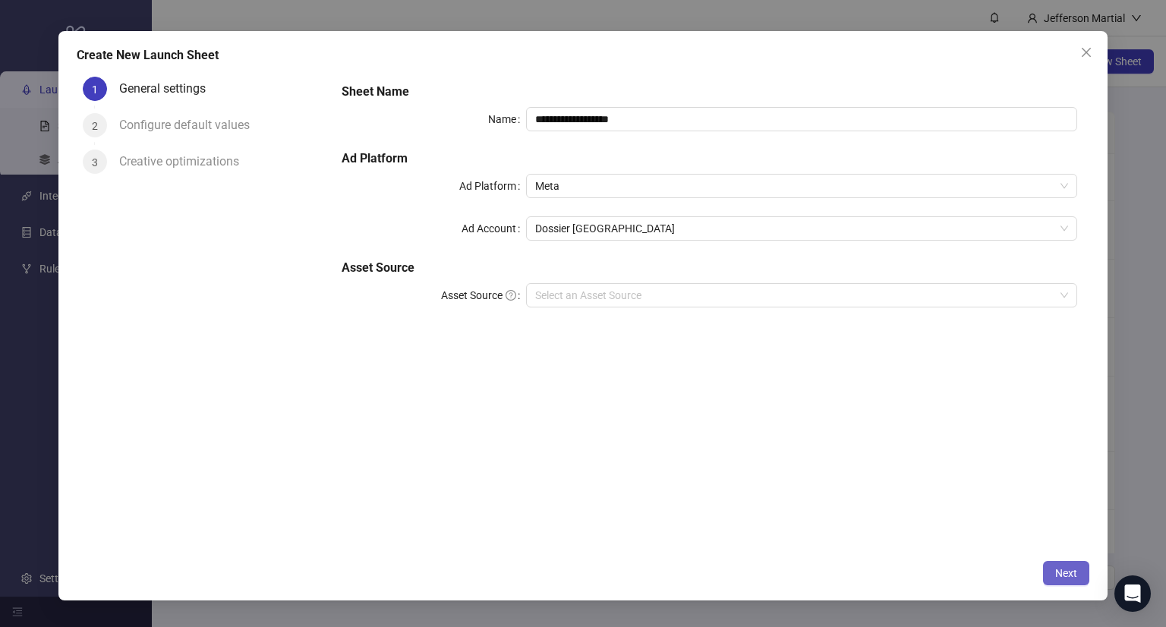
click at [1088, 575] on button "Next" at bounding box center [1066, 573] width 46 height 24
click at [1081, 573] on button "Next" at bounding box center [1066, 573] width 46 height 24
click at [594, 303] on input "Asset Source" at bounding box center [795, 295] width 520 height 23
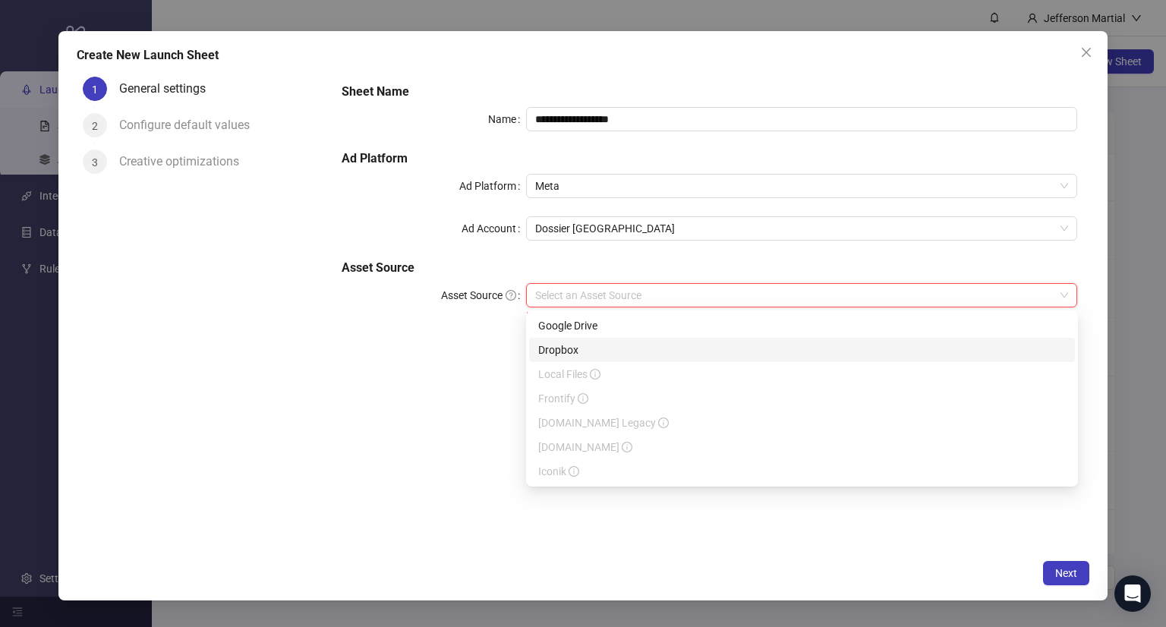
click at [604, 347] on div "Dropbox" at bounding box center [802, 350] width 528 height 17
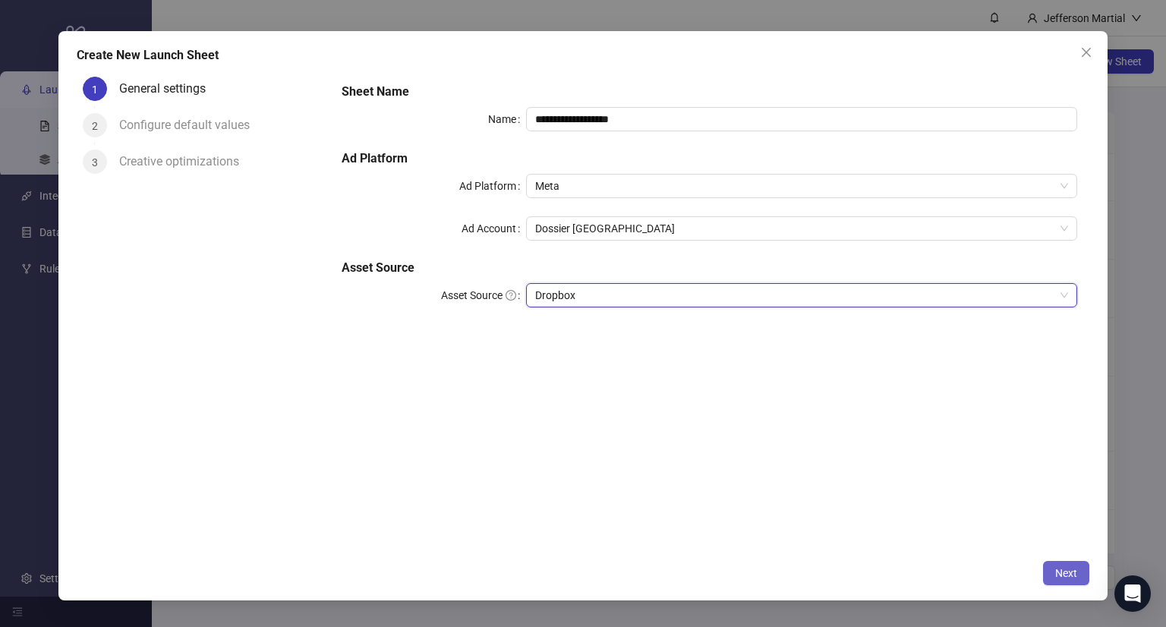
click at [1060, 573] on span "Next" at bounding box center [1066, 573] width 22 height 12
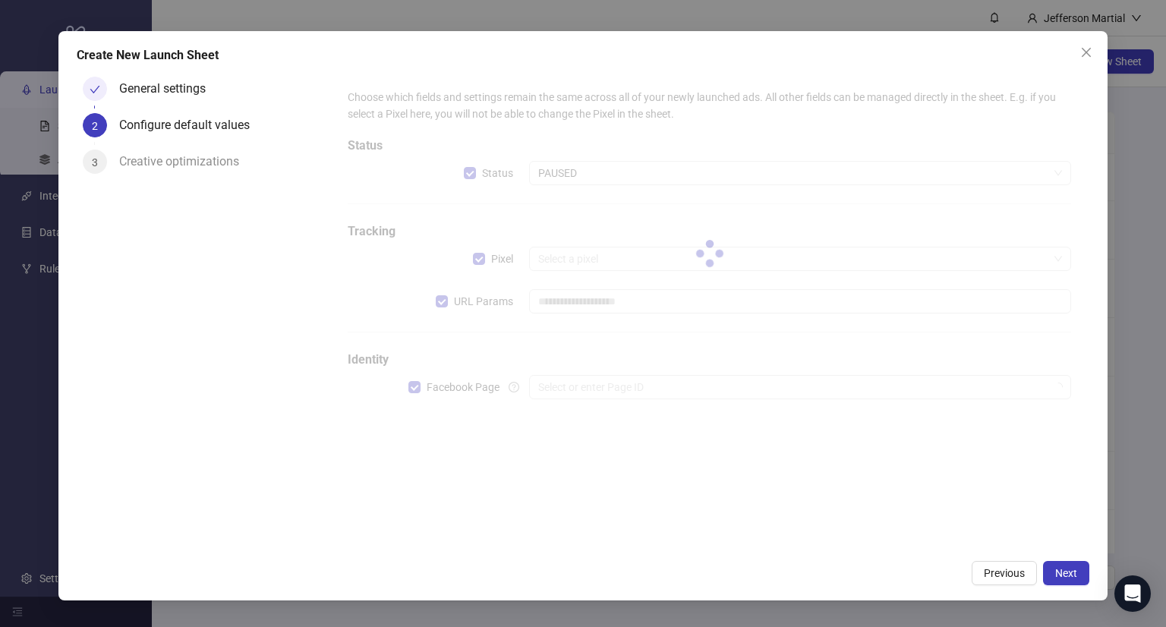
type input "**********"
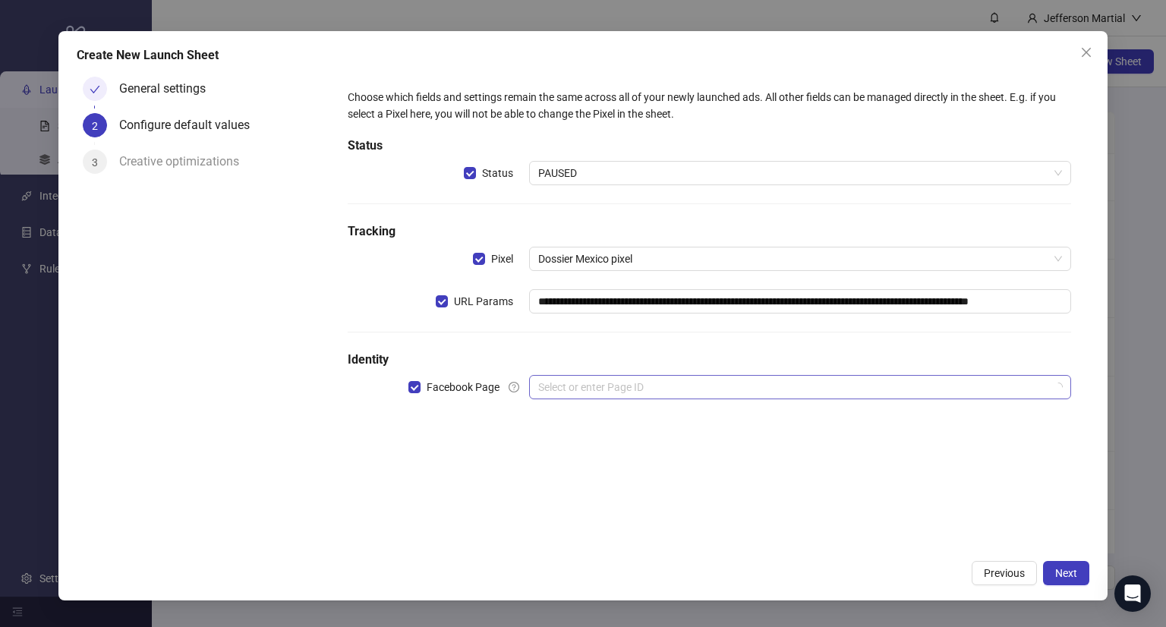
click at [607, 384] on input "search" at bounding box center [793, 387] width 511 height 23
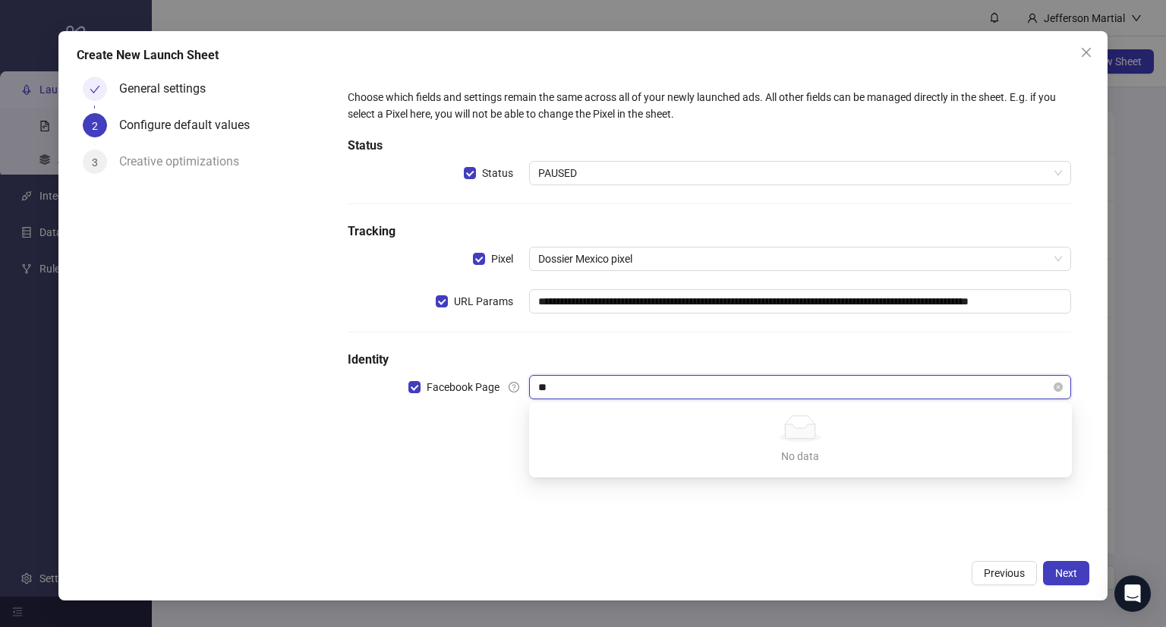
type input "*"
click at [583, 394] on input "search" at bounding box center [793, 387] width 511 height 23
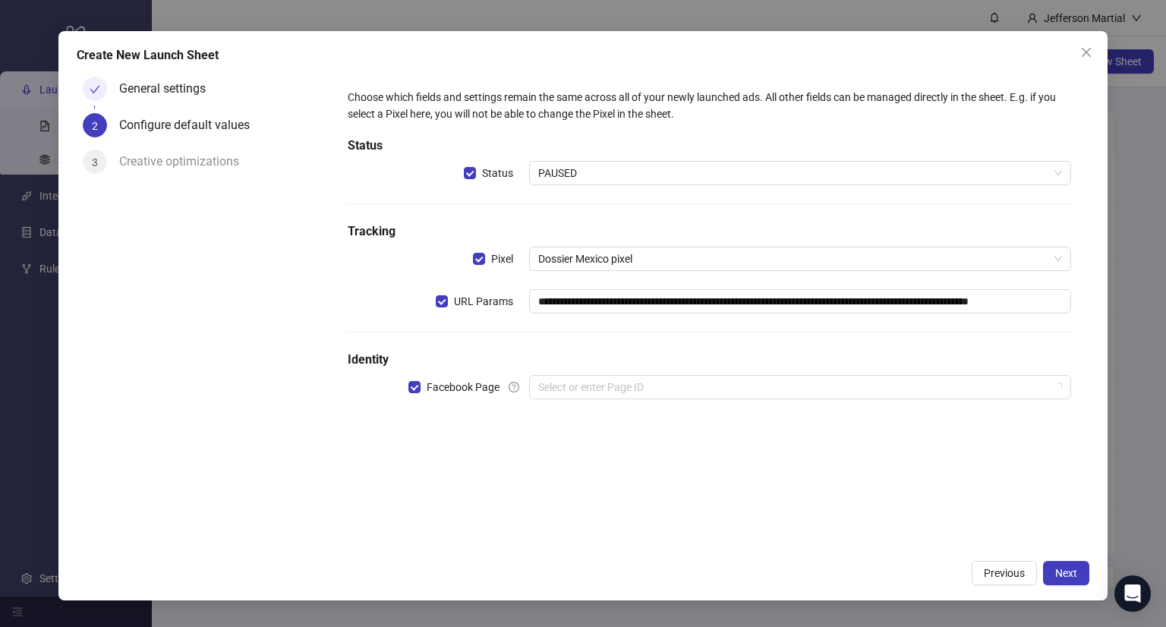
click at [504, 453] on div "**********" at bounding box center [709, 311] width 760 height 480
click at [591, 173] on span "PAUSED" at bounding box center [800, 173] width 525 height 23
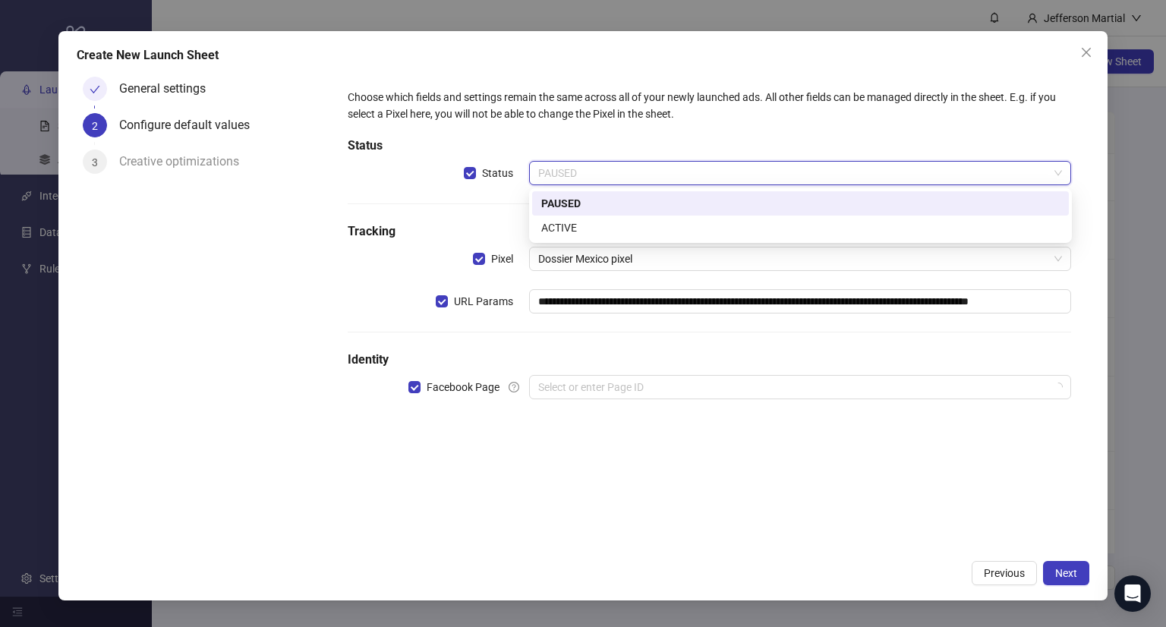
click at [588, 205] on div "PAUSED" at bounding box center [800, 203] width 518 height 17
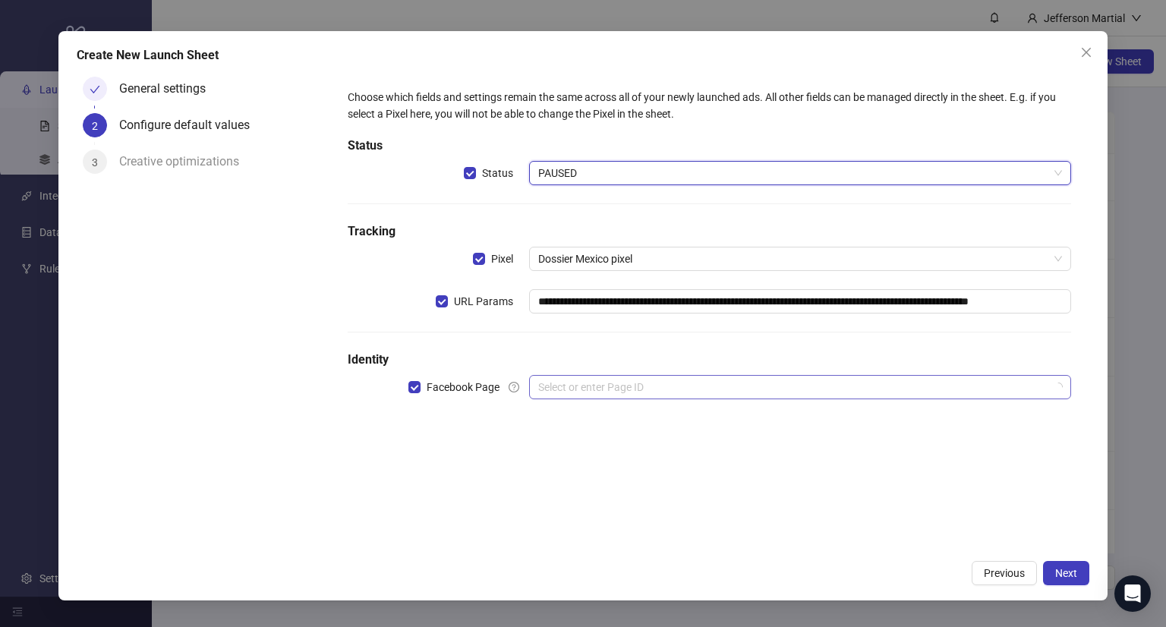
click at [608, 386] on input "search" at bounding box center [793, 387] width 511 height 23
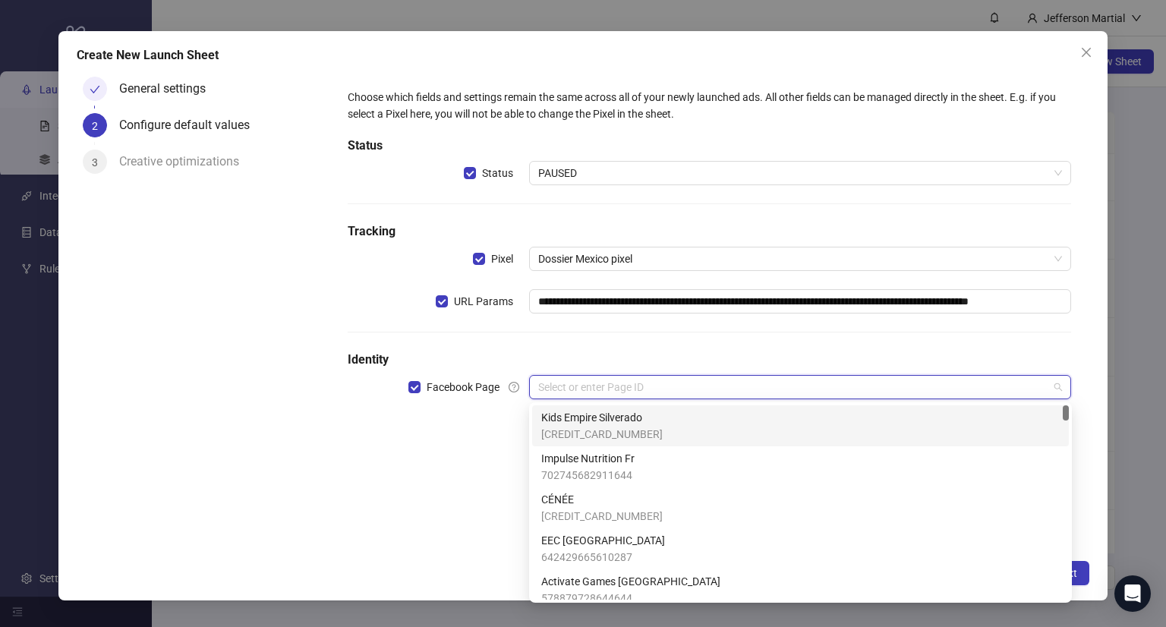
click at [606, 392] on input "search" at bounding box center [793, 387] width 511 height 23
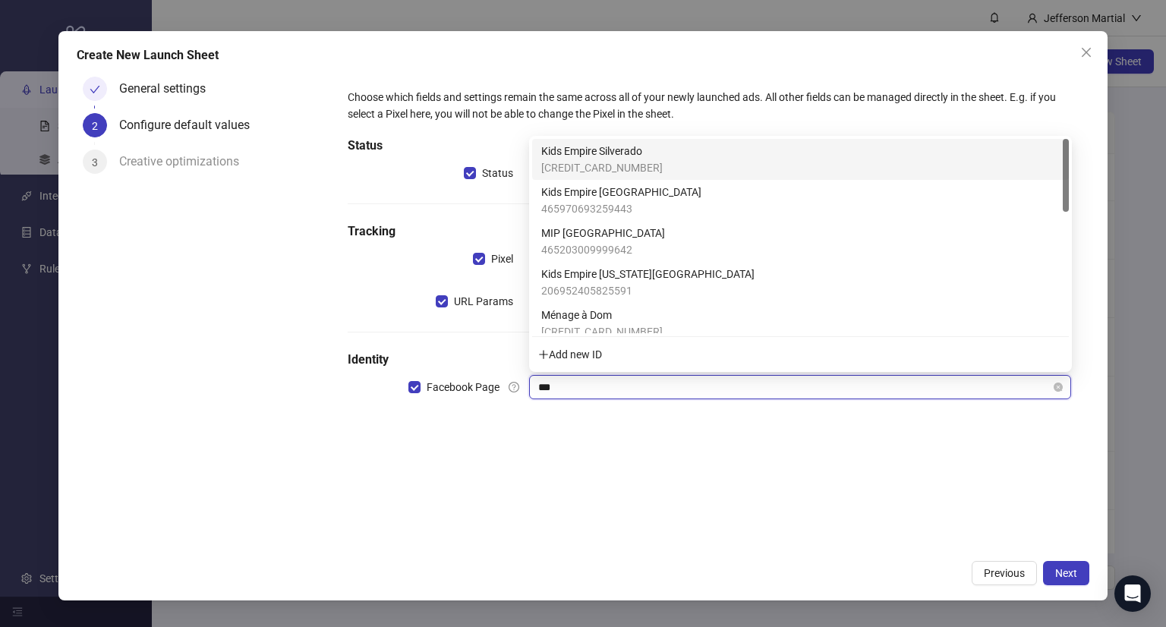
type input "****"
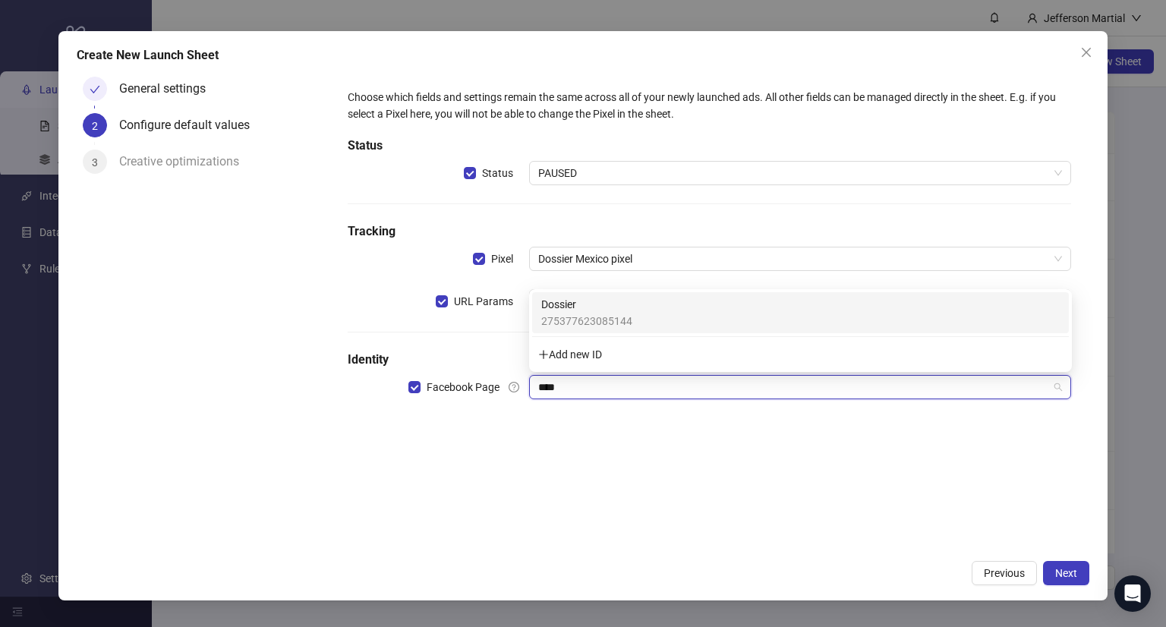
click at [714, 303] on div "Dossier 275377623085144" at bounding box center [800, 312] width 518 height 33
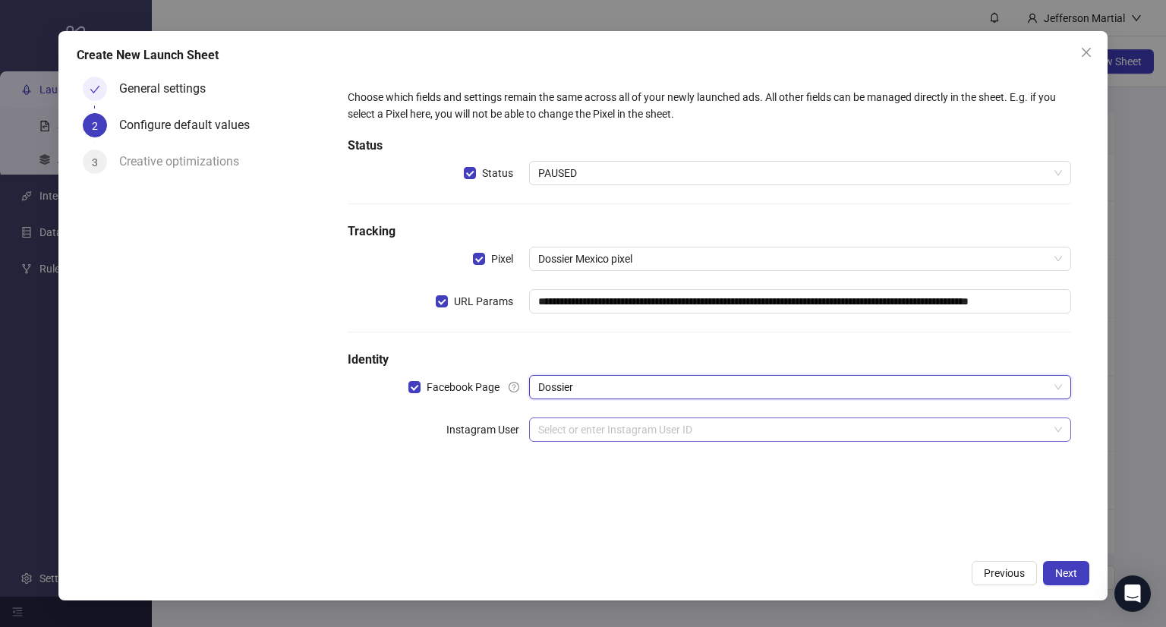
click at [577, 426] on input "search" at bounding box center [793, 429] width 511 height 23
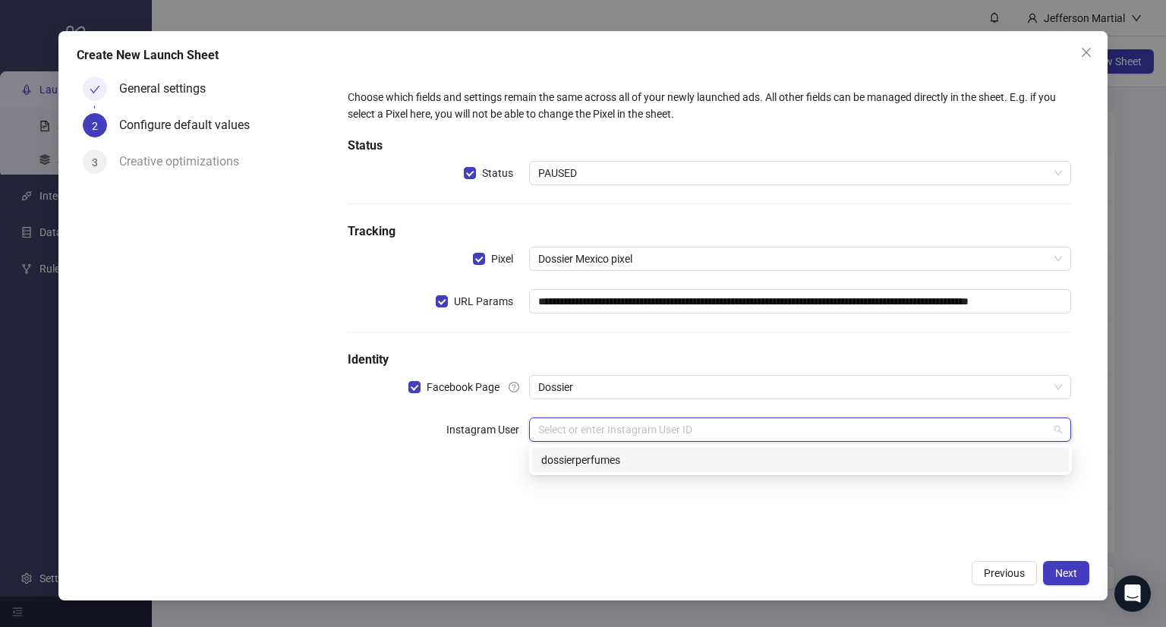
click at [575, 455] on div "dossierperfumes" at bounding box center [800, 460] width 518 height 17
click at [568, 474] on input "search" at bounding box center [793, 472] width 511 height 23
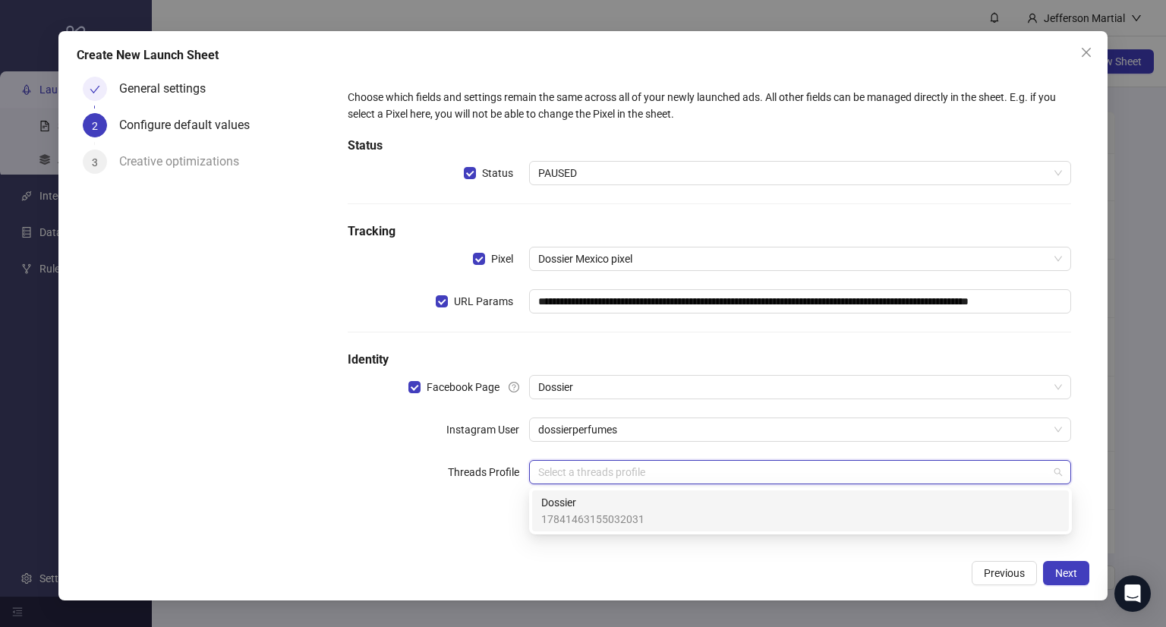
click at [567, 501] on span "Dossier" at bounding box center [592, 502] width 103 height 17
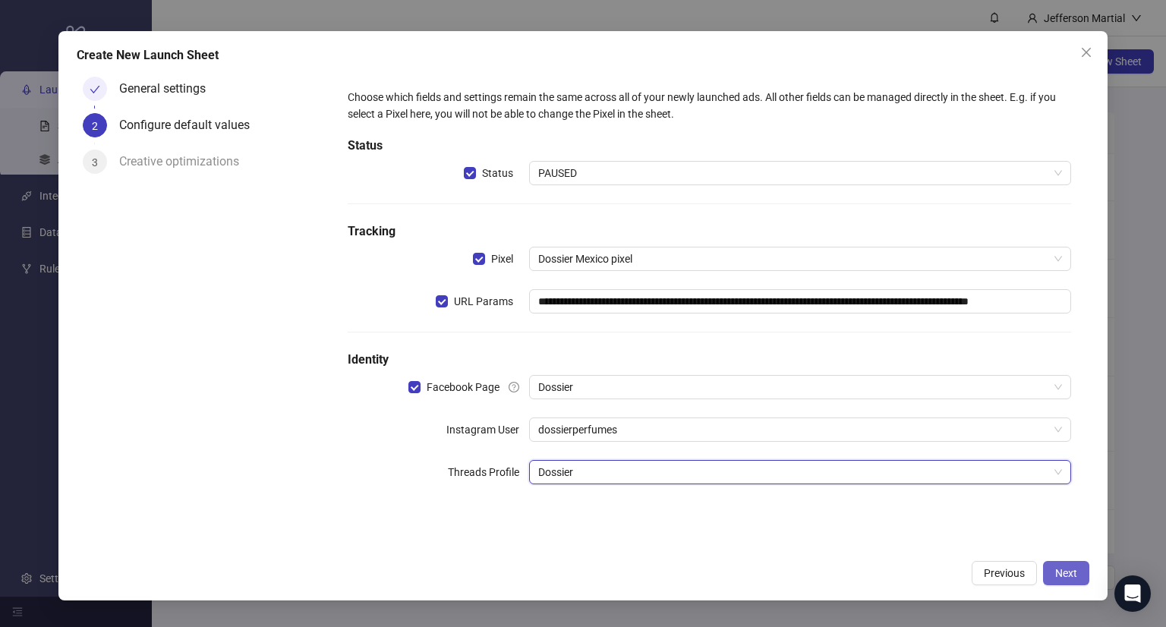
click at [1070, 576] on span "Next" at bounding box center [1066, 573] width 22 height 12
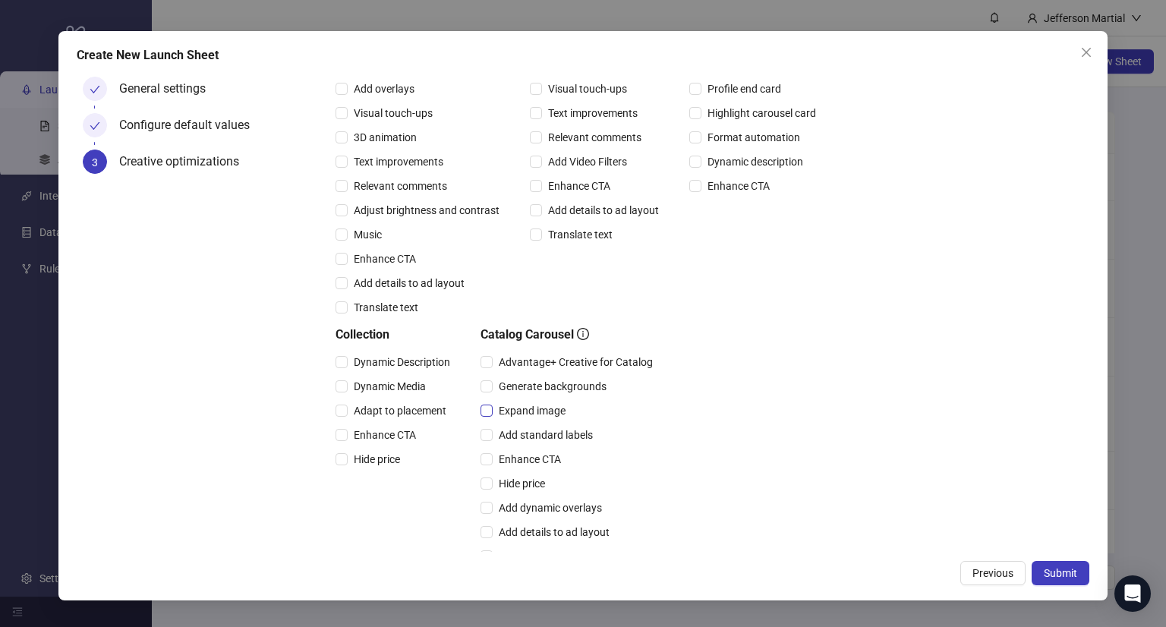
scroll to position [294, 0]
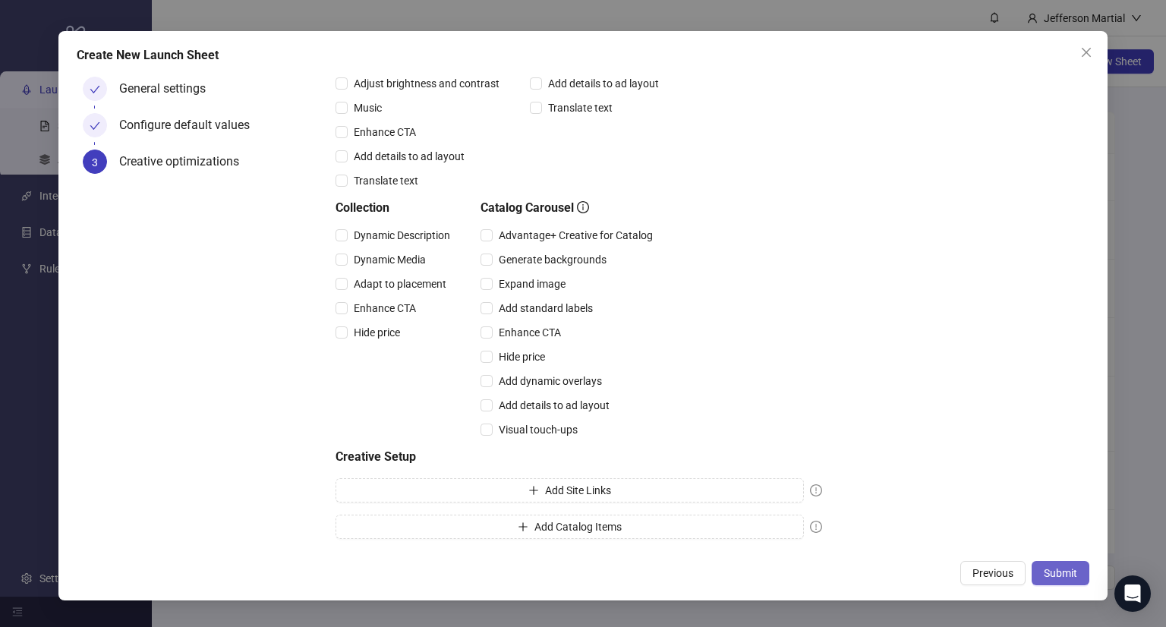
click at [1061, 572] on span "Submit" at bounding box center [1060, 573] width 33 height 12
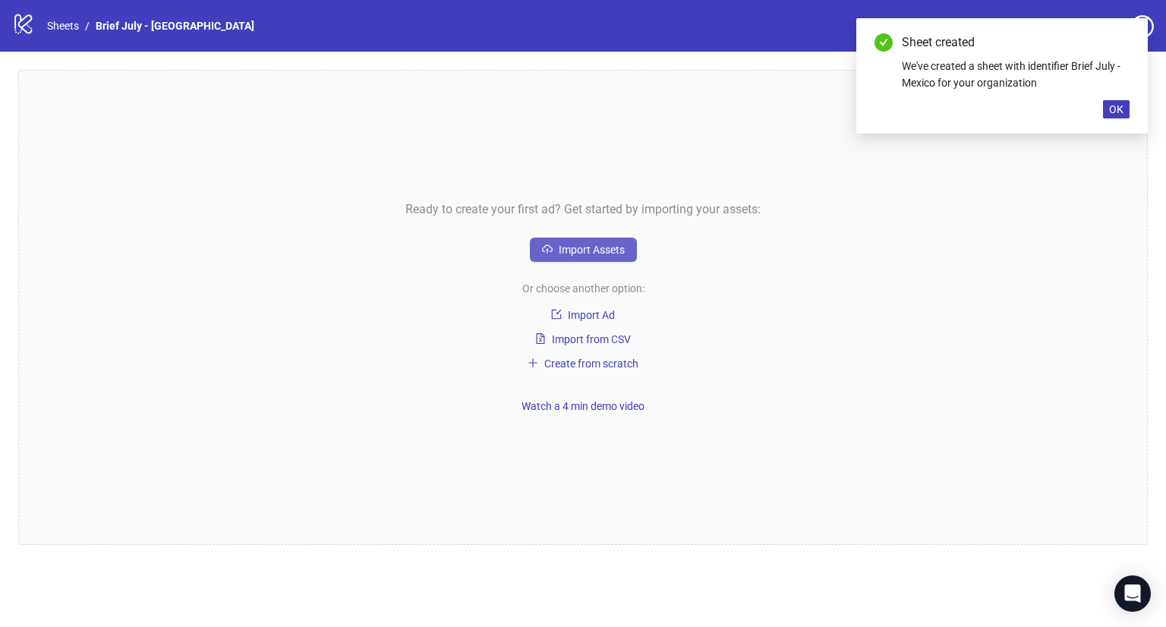
click at [612, 251] on span "Import Assets" at bounding box center [592, 250] width 66 height 12
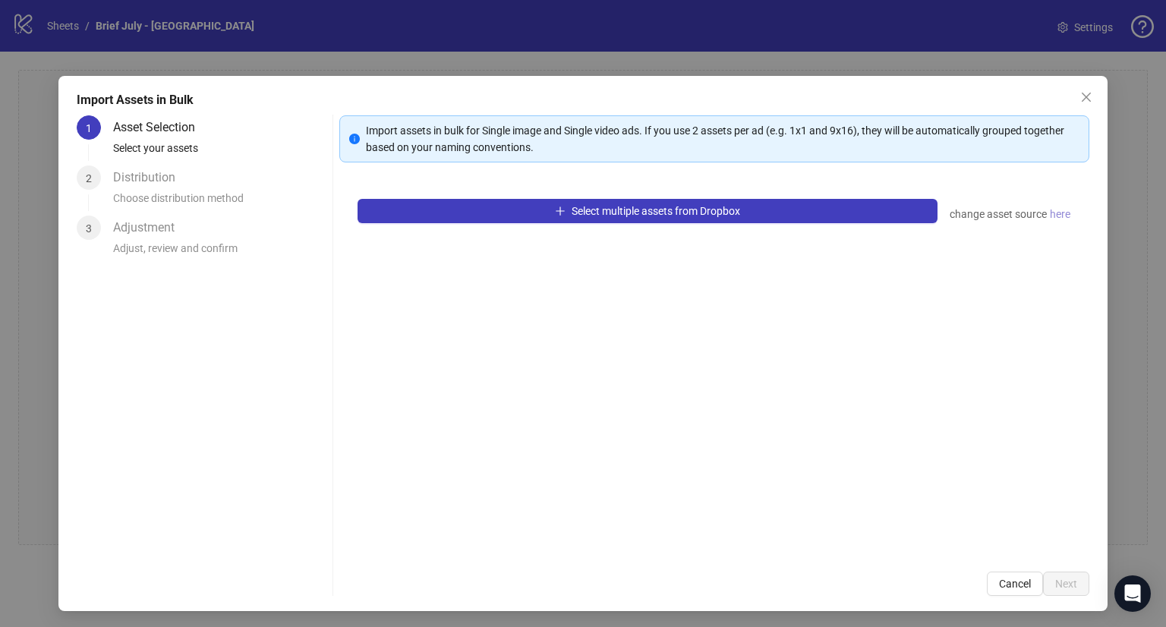
click at [1054, 218] on span "here" at bounding box center [1060, 214] width 20 height 17
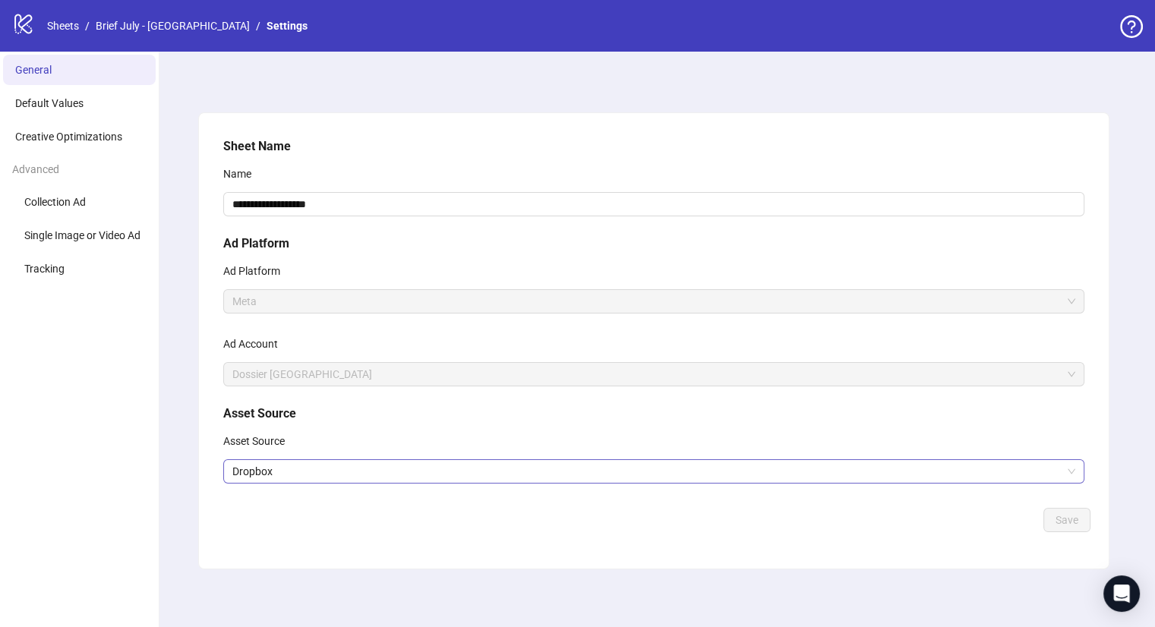
click at [351, 474] on span "Dropbox" at bounding box center [653, 471] width 843 height 23
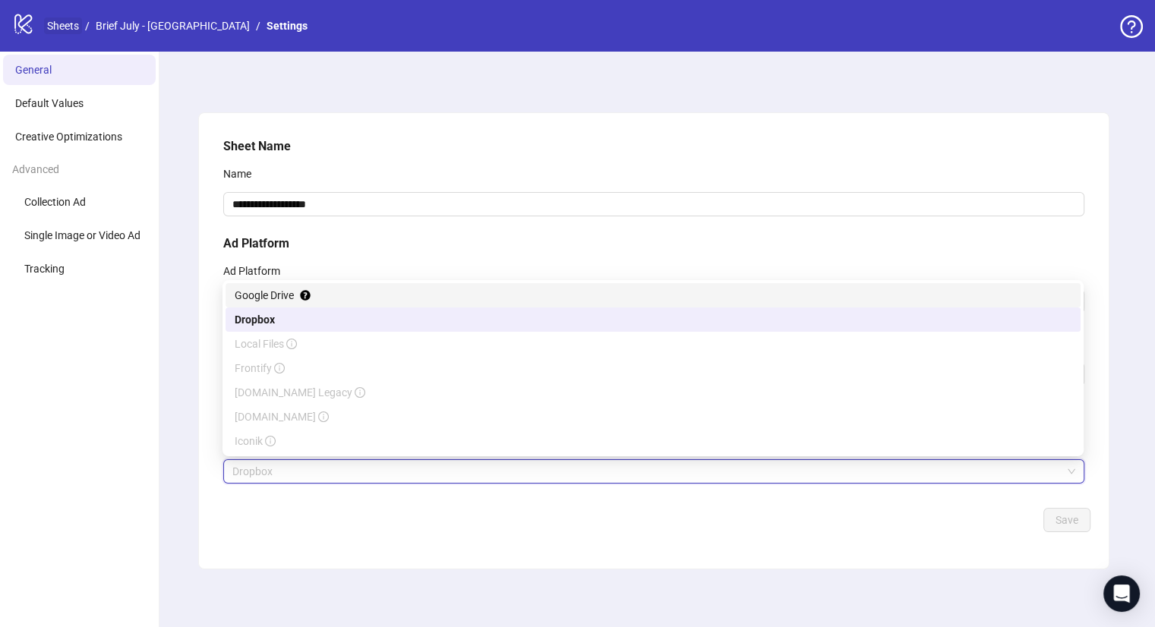
click at [64, 26] on link "Sheets" at bounding box center [63, 25] width 38 height 17
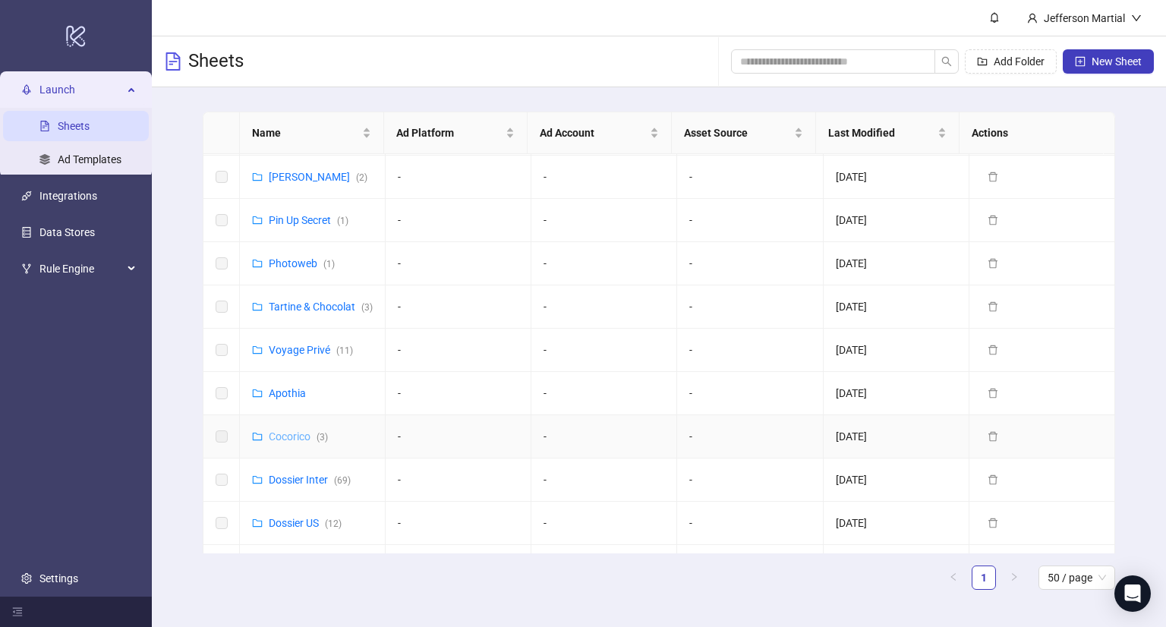
scroll to position [152, 0]
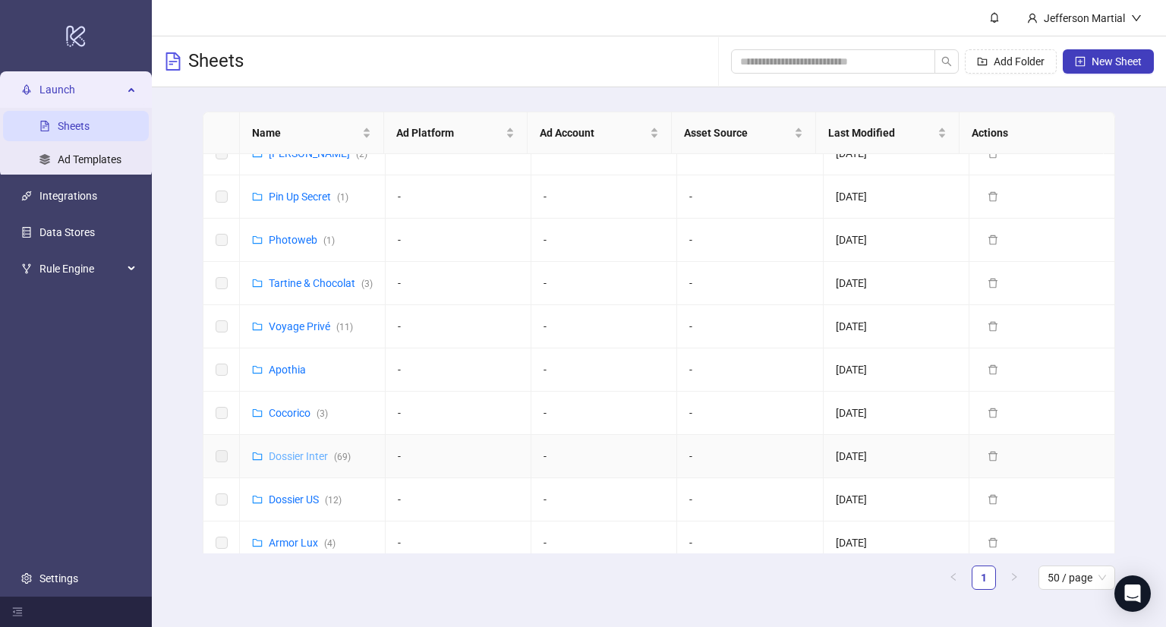
click at [307, 462] on link "Dossier Inter ( 69 )" at bounding box center [310, 456] width 82 height 12
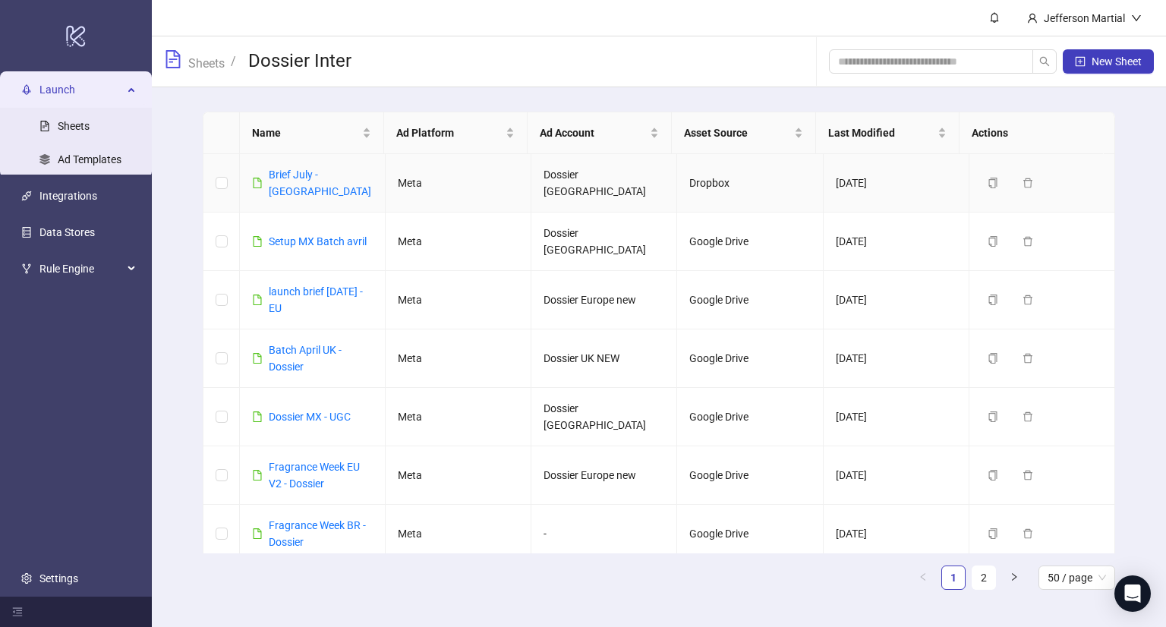
click at [304, 166] on div "Brief July - [GEOGRAPHIC_DATA]" at bounding box center [321, 182] width 104 height 33
click at [307, 175] on link "Brief July - [GEOGRAPHIC_DATA]" at bounding box center [320, 183] width 102 height 29
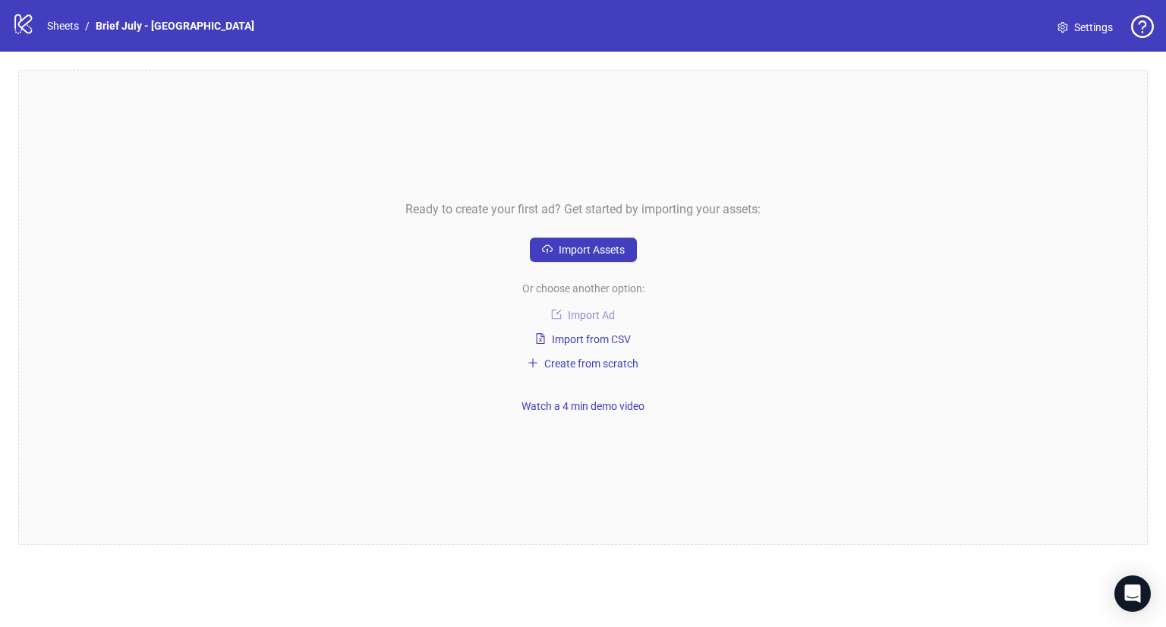
click at [587, 316] on span "Import Ad" at bounding box center [591, 315] width 47 height 12
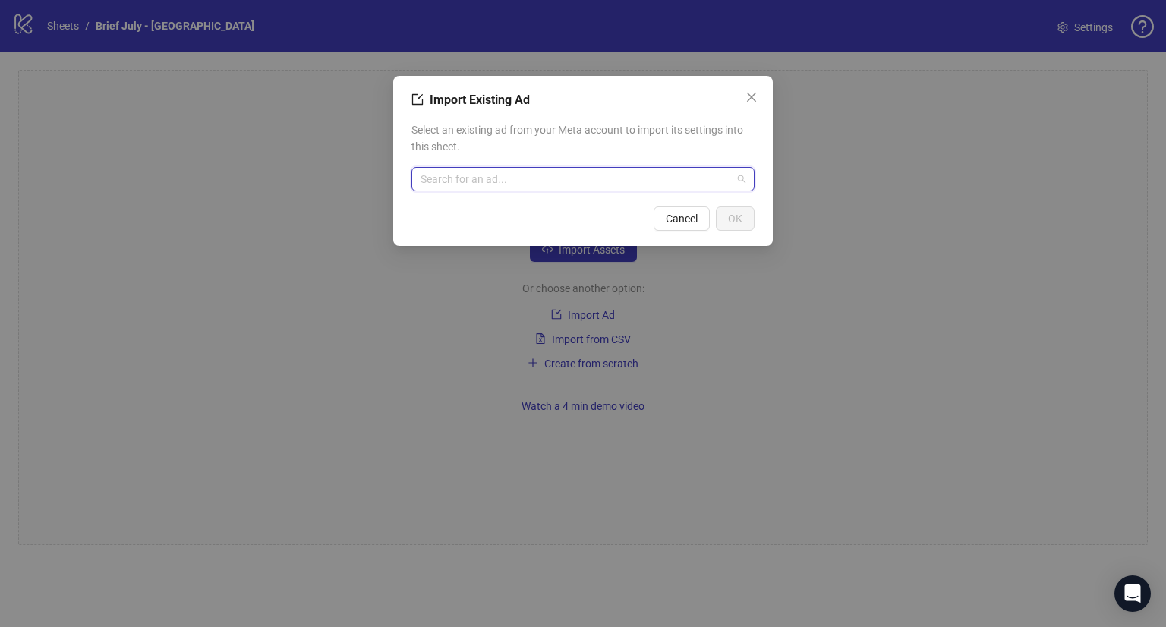
click at [523, 179] on input "search" at bounding box center [576, 179] width 311 height 23
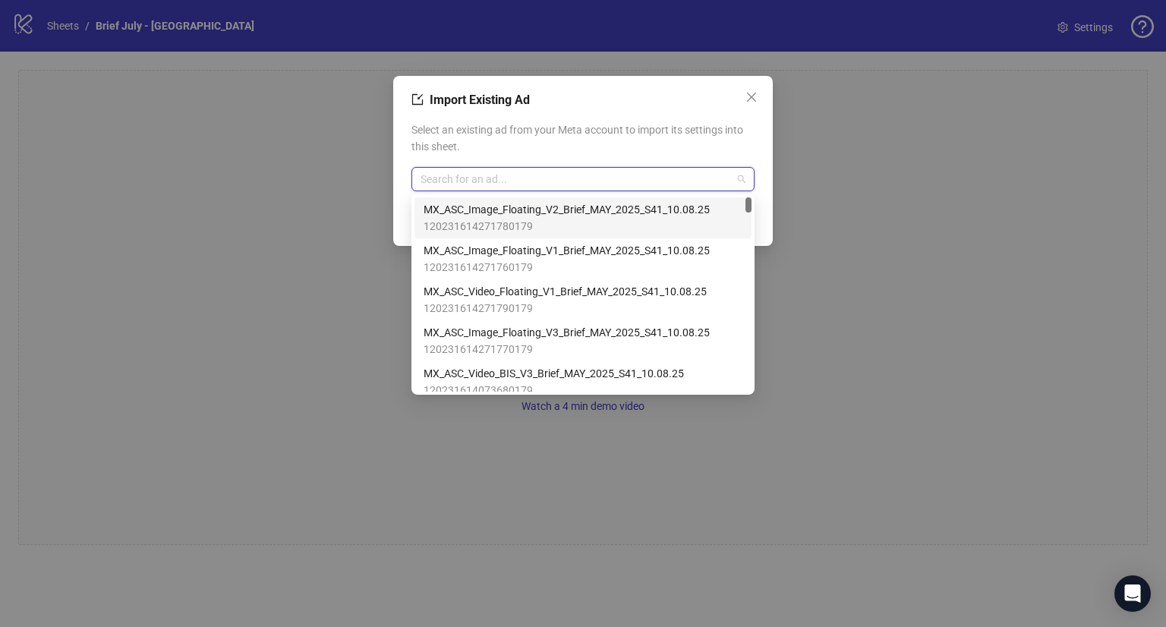
click at [746, 93] on span "Close" at bounding box center [751, 97] width 24 height 12
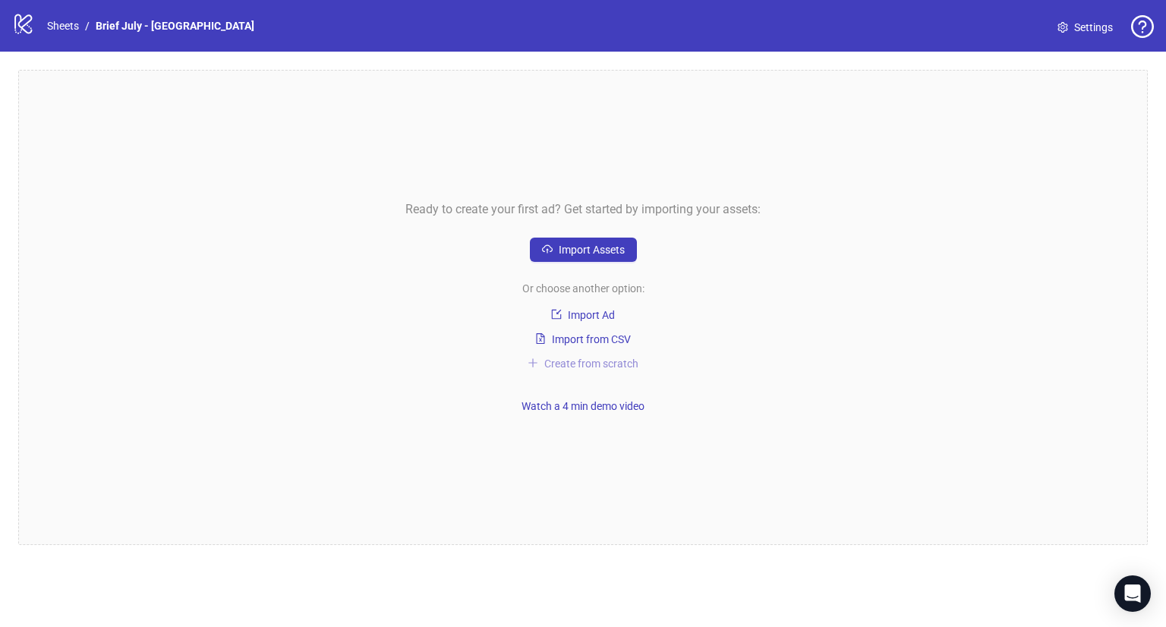
click at [613, 364] on span "Create from scratch" at bounding box center [591, 364] width 94 height 12
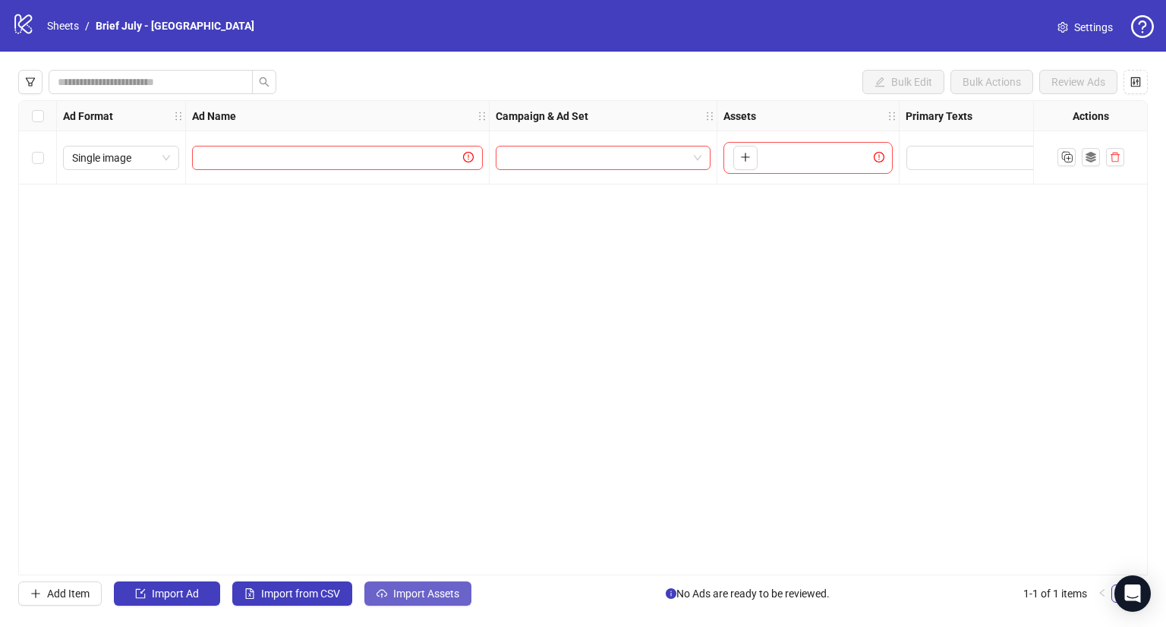
click at [429, 599] on button "Import Assets" at bounding box center [417, 593] width 107 height 24
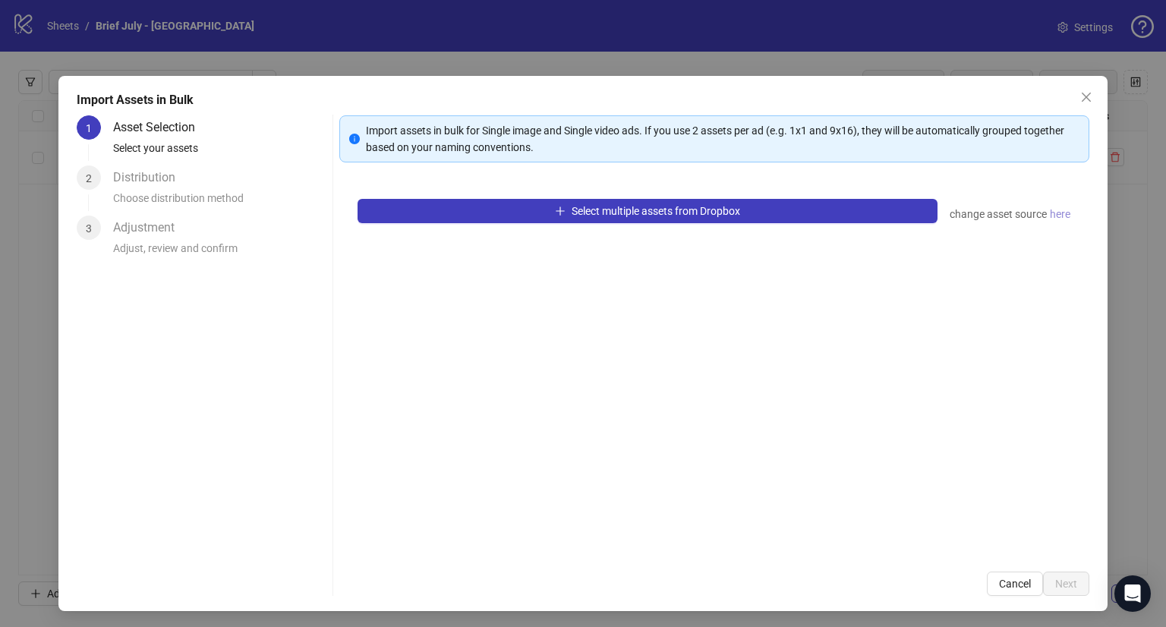
click at [1051, 216] on span "here" at bounding box center [1060, 214] width 20 height 17
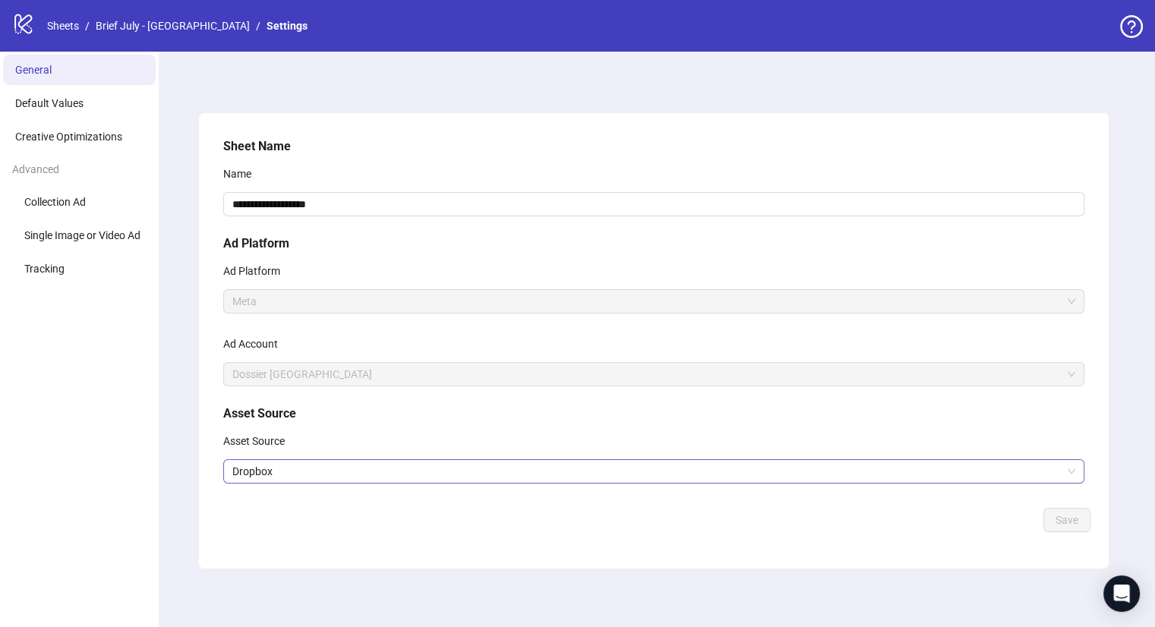
click at [301, 480] on span "Dropbox" at bounding box center [653, 471] width 843 height 23
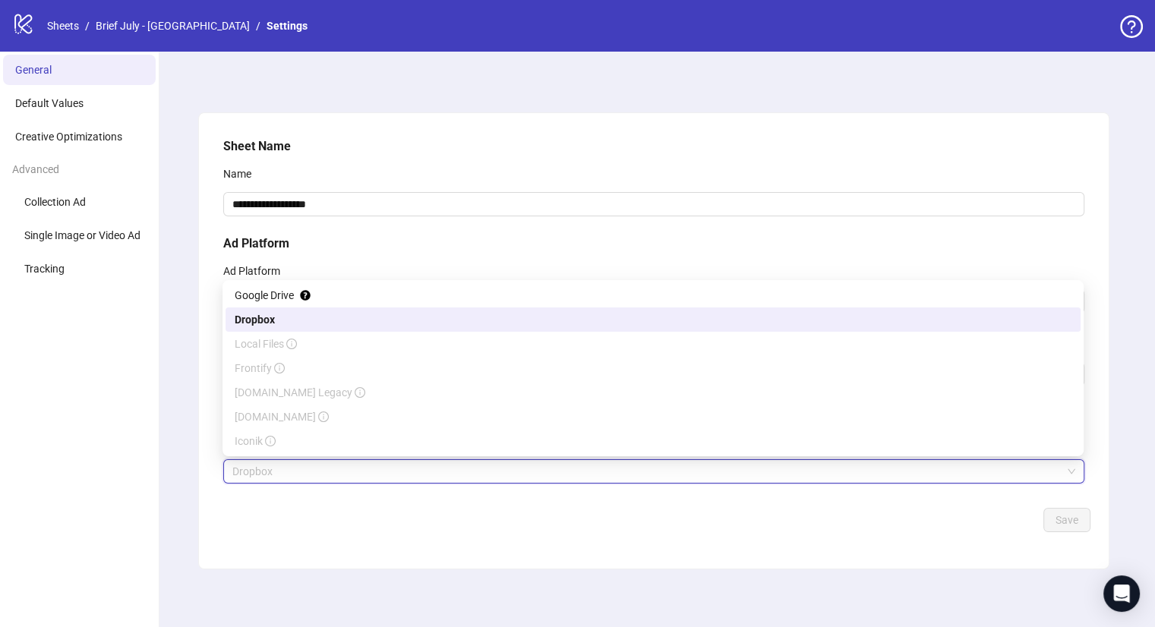
click at [307, 363] on div "Frontify" at bounding box center [653, 368] width 836 height 17
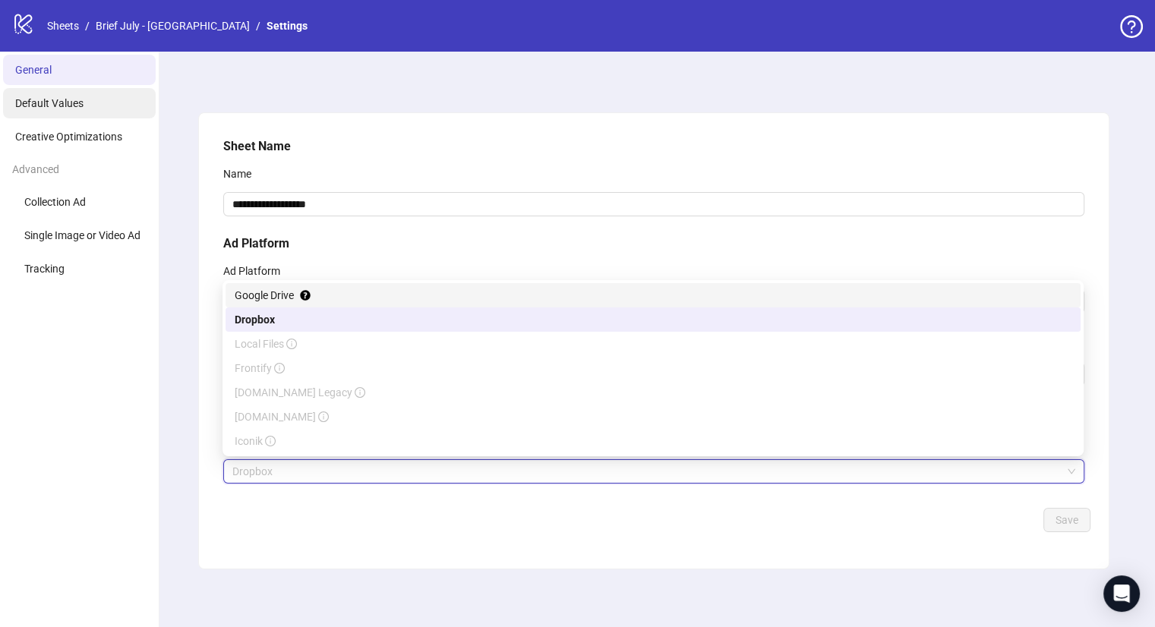
click at [58, 102] on span "Default Values" at bounding box center [49, 103] width 68 height 12
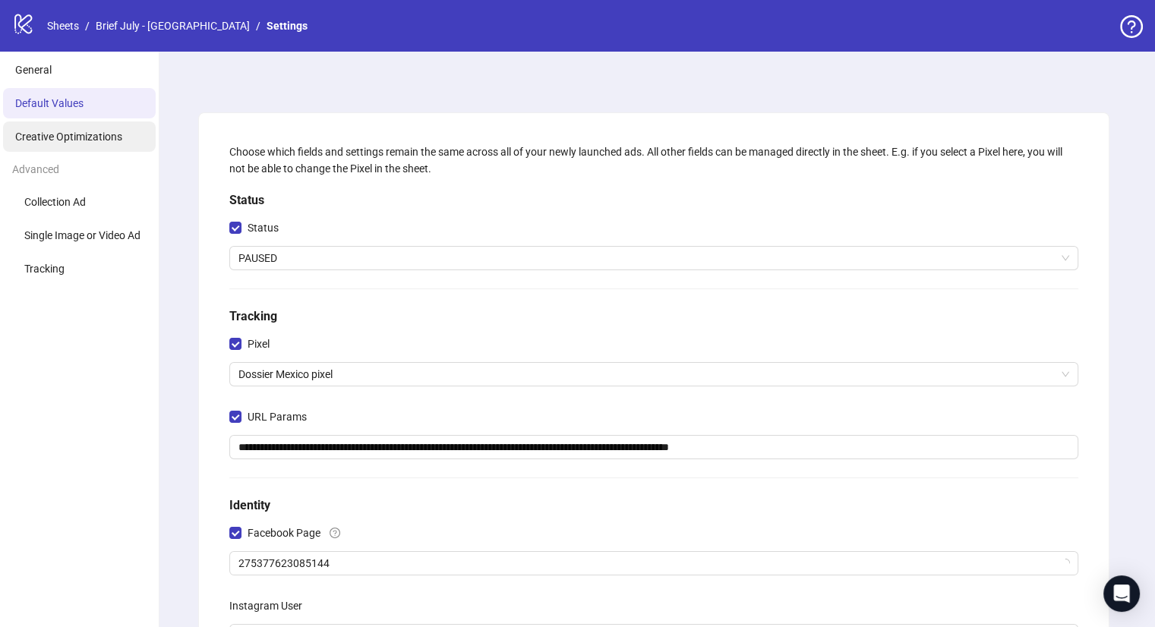
click at [68, 131] on span "Creative Optimizations" at bounding box center [68, 137] width 107 height 12
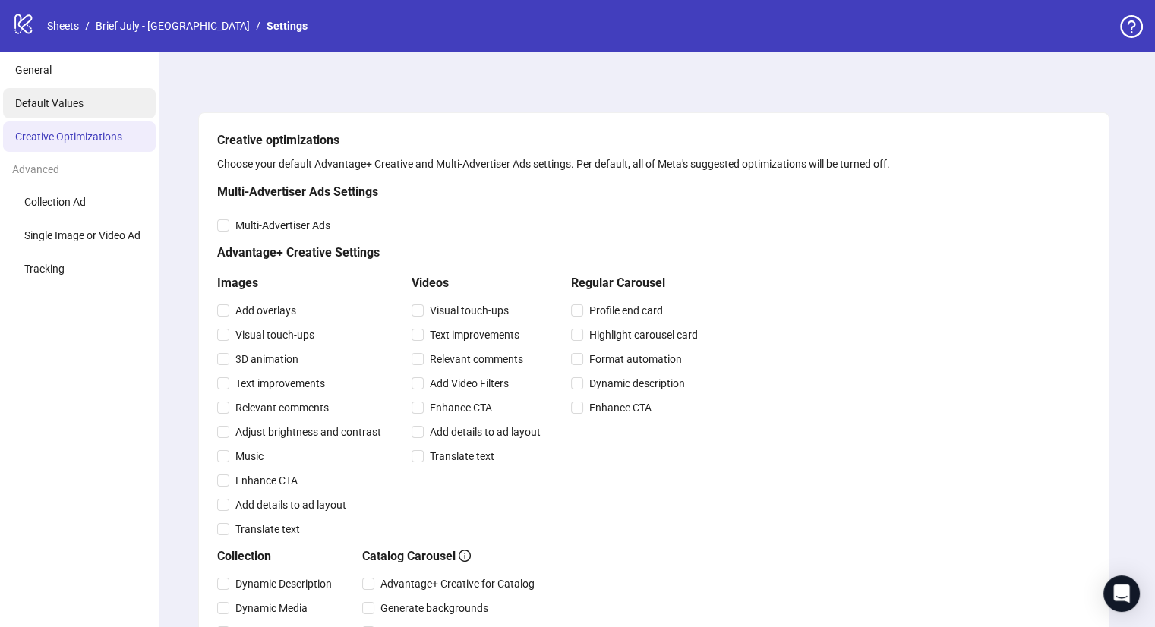
click at [76, 107] on span "Default Values" at bounding box center [49, 103] width 68 height 12
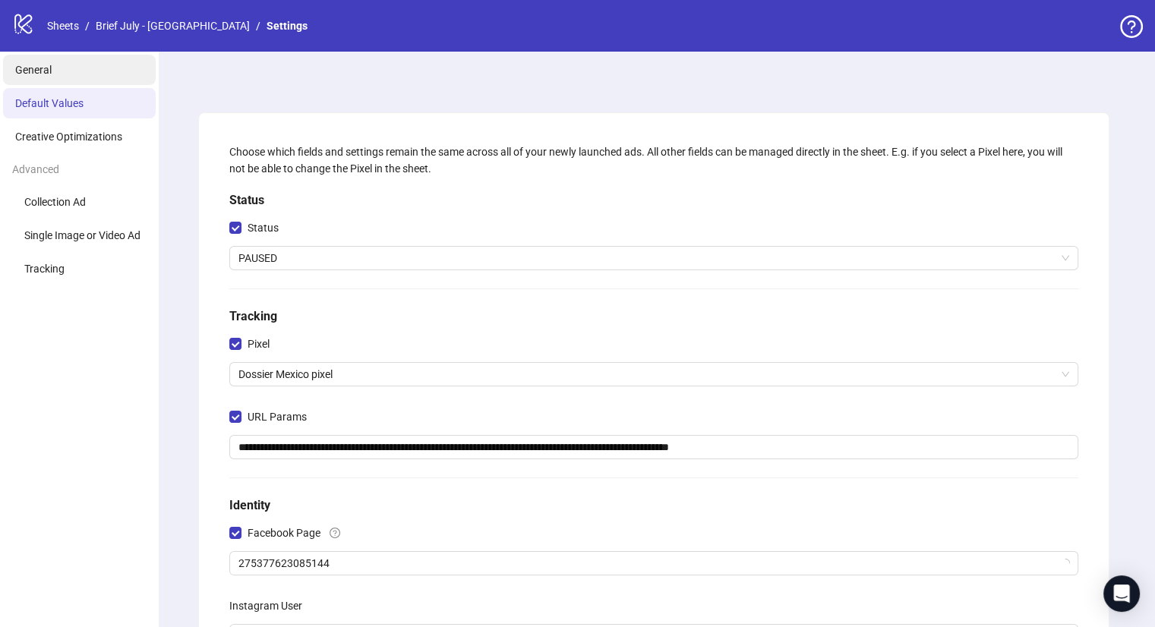
click at [90, 82] on li "General" at bounding box center [79, 70] width 153 height 30
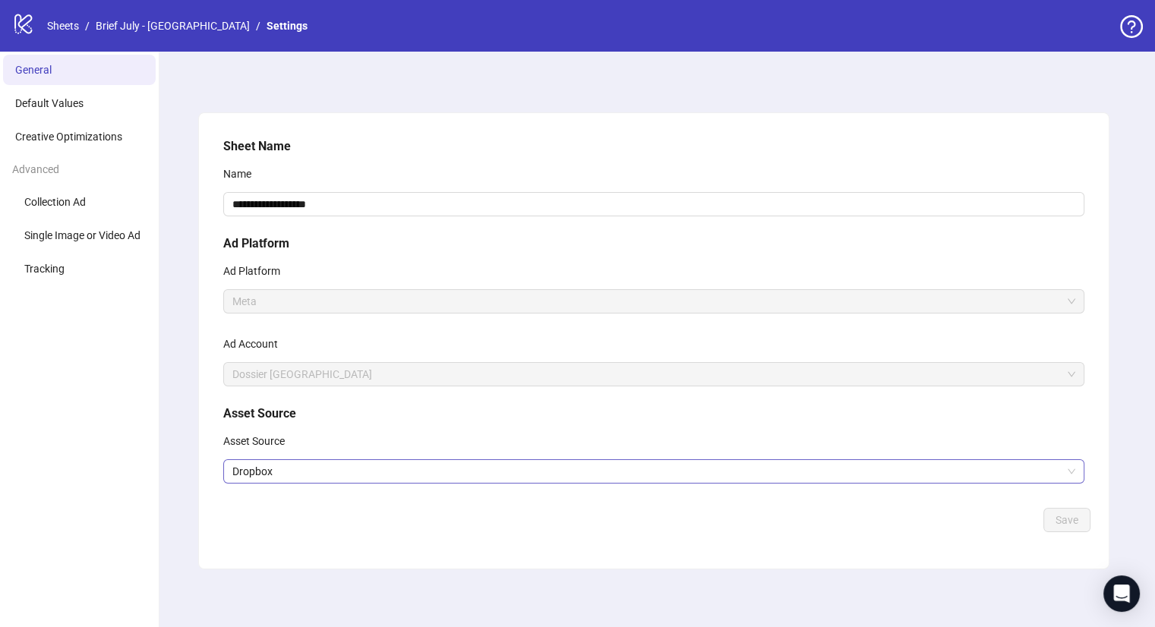
click at [273, 460] on span "Dropbox" at bounding box center [653, 471] width 843 height 23
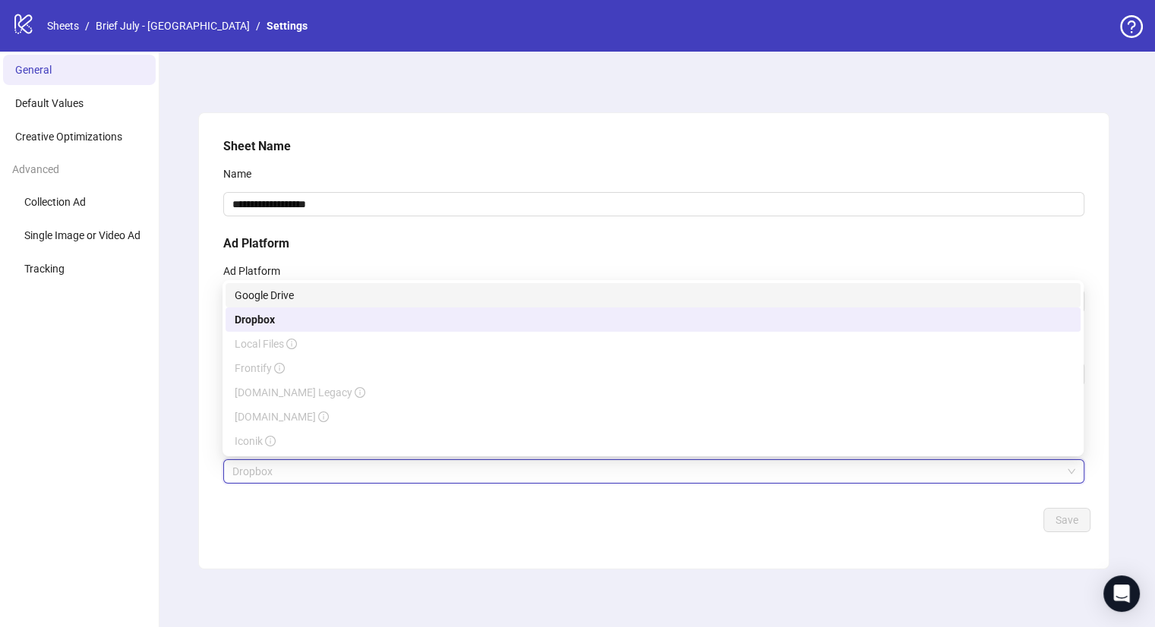
click at [295, 290] on div "Google Drive" at bounding box center [653, 295] width 836 height 17
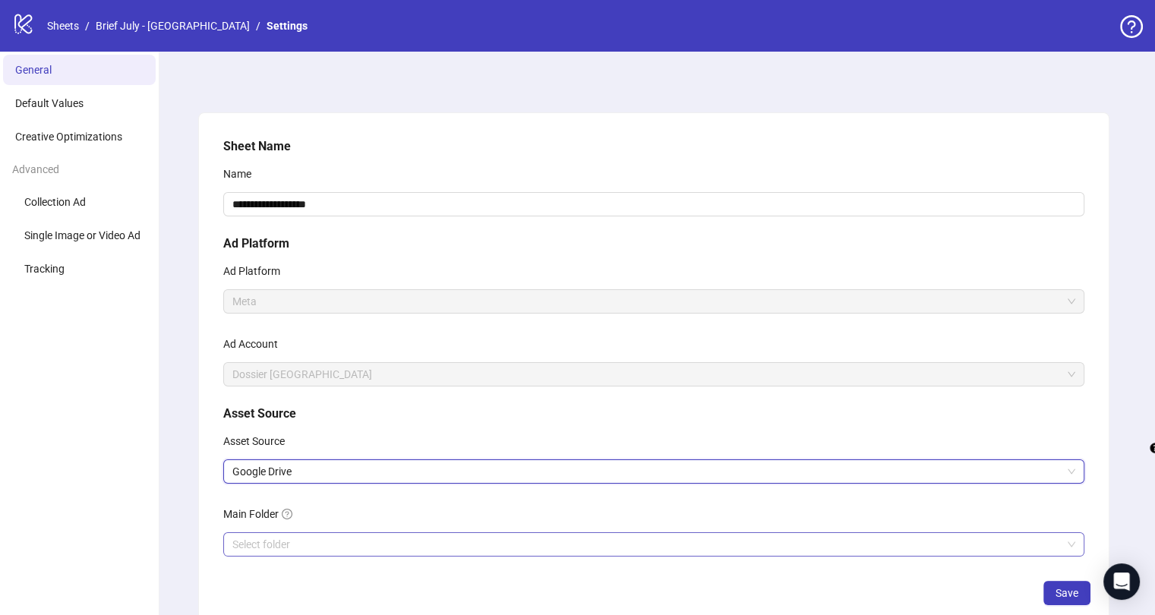
click at [310, 537] on input "Main Folder" at bounding box center [646, 544] width 829 height 23
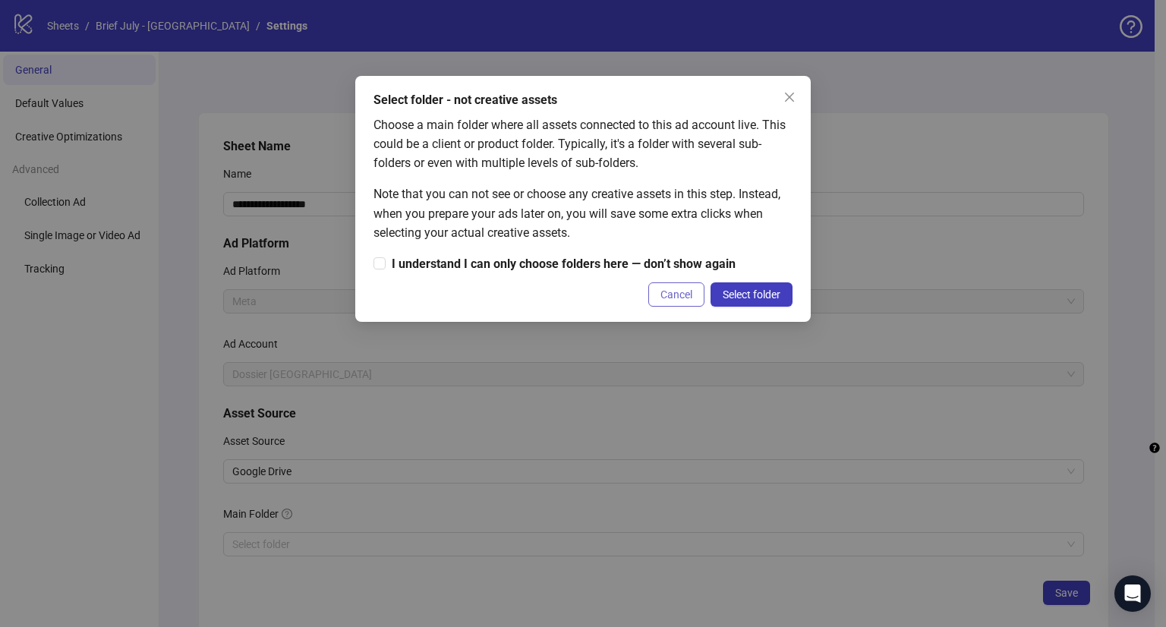
click at [656, 292] on button "Cancel" at bounding box center [676, 294] width 56 height 24
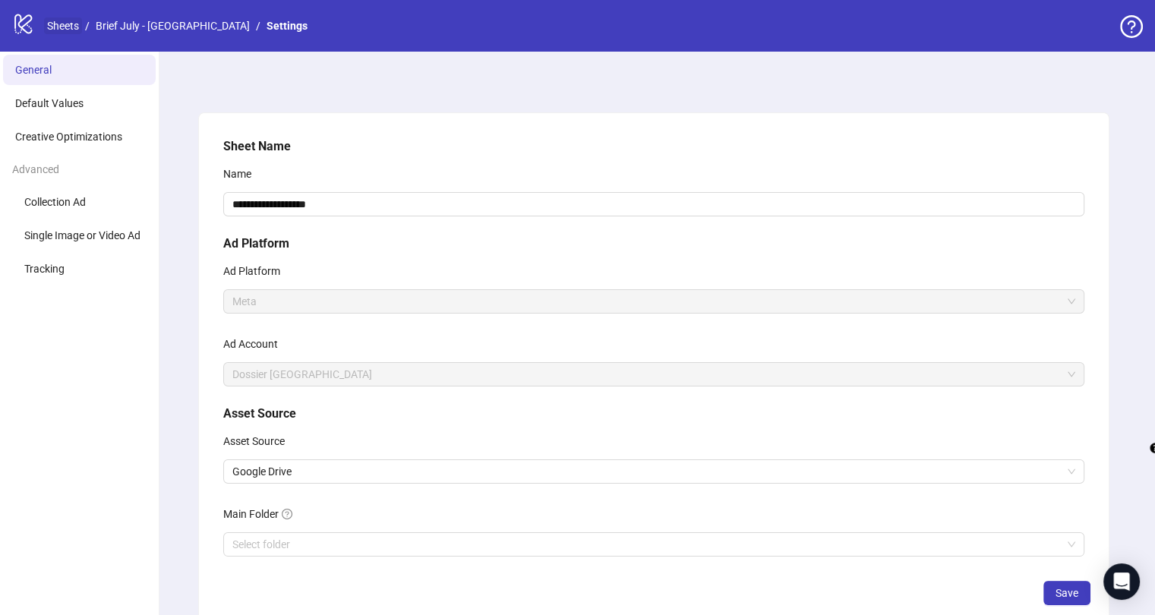
click at [60, 27] on link "Sheets" at bounding box center [63, 25] width 38 height 17
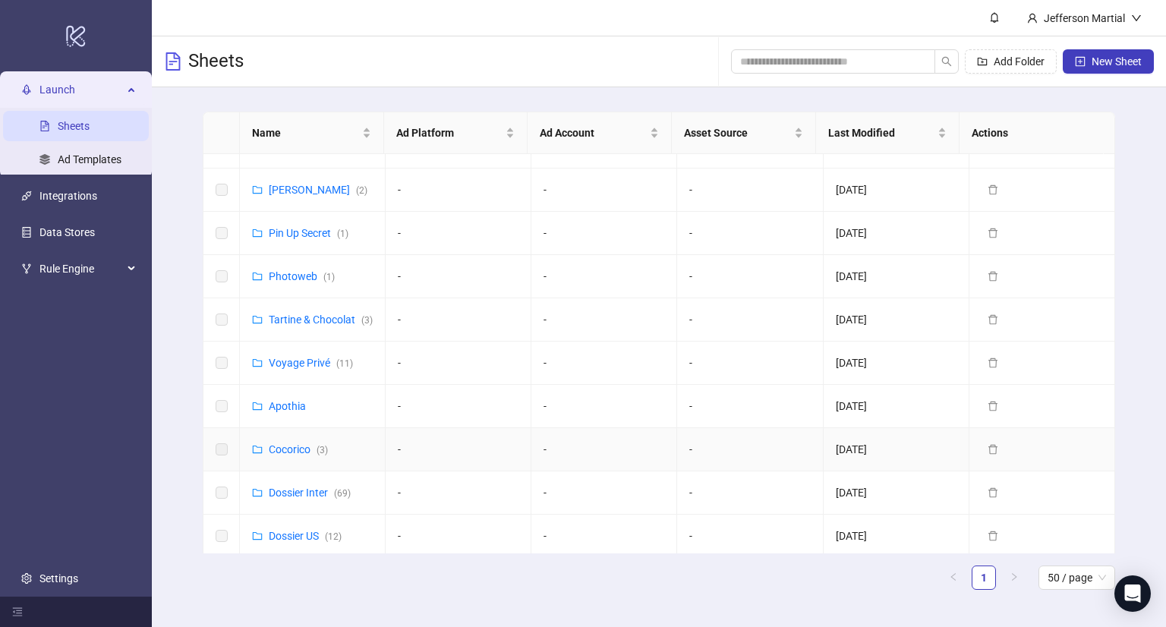
scroll to position [152, 0]
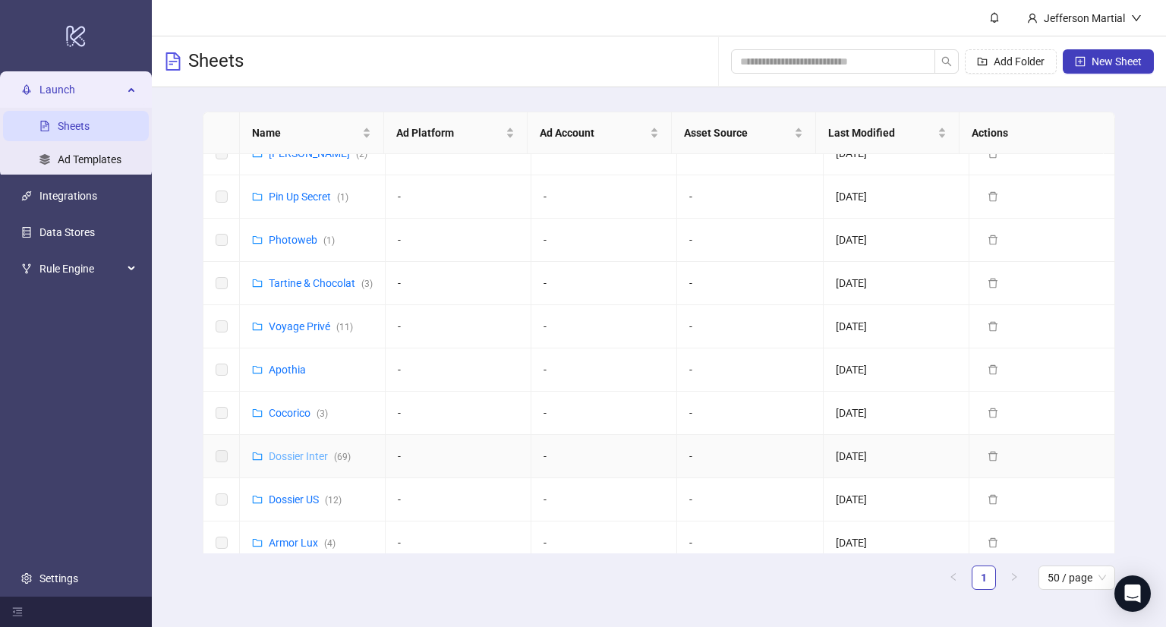
click at [292, 462] on link "Dossier Inter ( 69 )" at bounding box center [310, 456] width 82 height 12
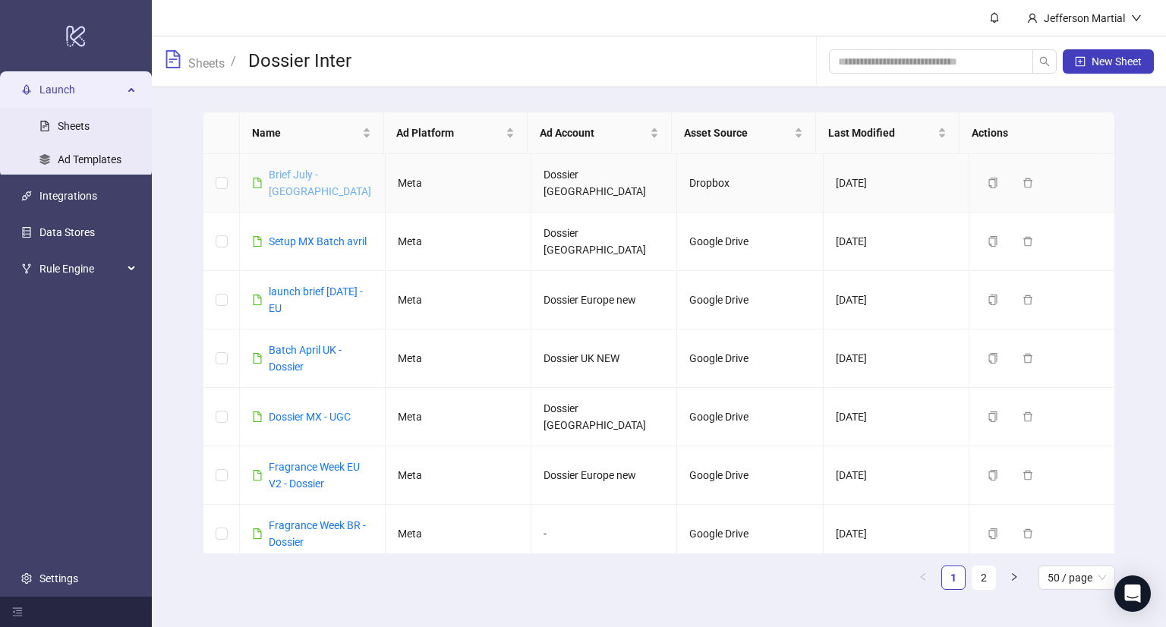
click at [323, 178] on link "Brief July - [GEOGRAPHIC_DATA]" at bounding box center [320, 183] width 102 height 29
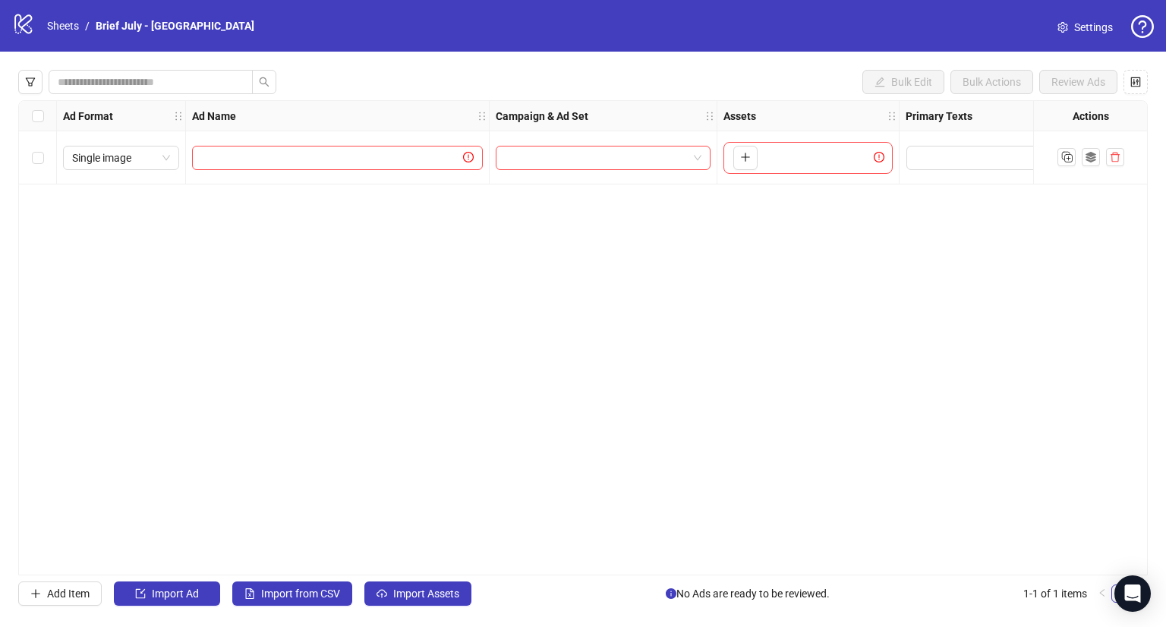
click at [94, 16] on div "logo/logo-mobile Sheets / Brief July - Mexico" at bounding box center [136, 25] width 248 height 27
click at [61, 34] on div "logo/logo-mobile Sheets / Brief July - Mexico" at bounding box center [136, 25] width 248 height 27
click at [61, 28] on link "Sheets" at bounding box center [63, 25] width 38 height 17
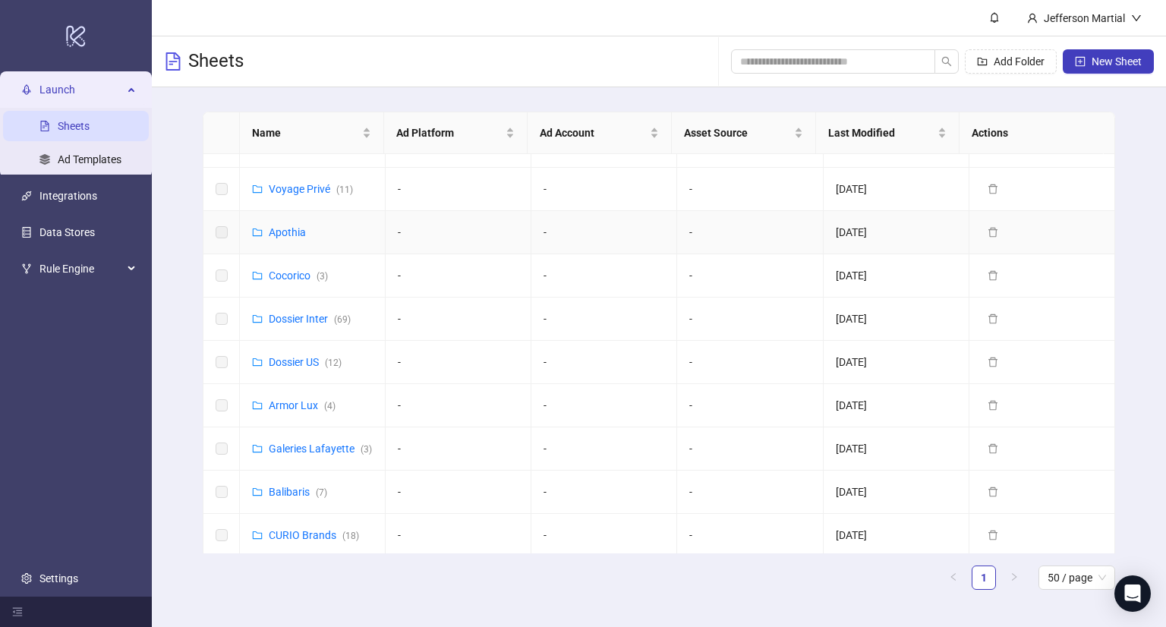
scroll to position [304, 0]
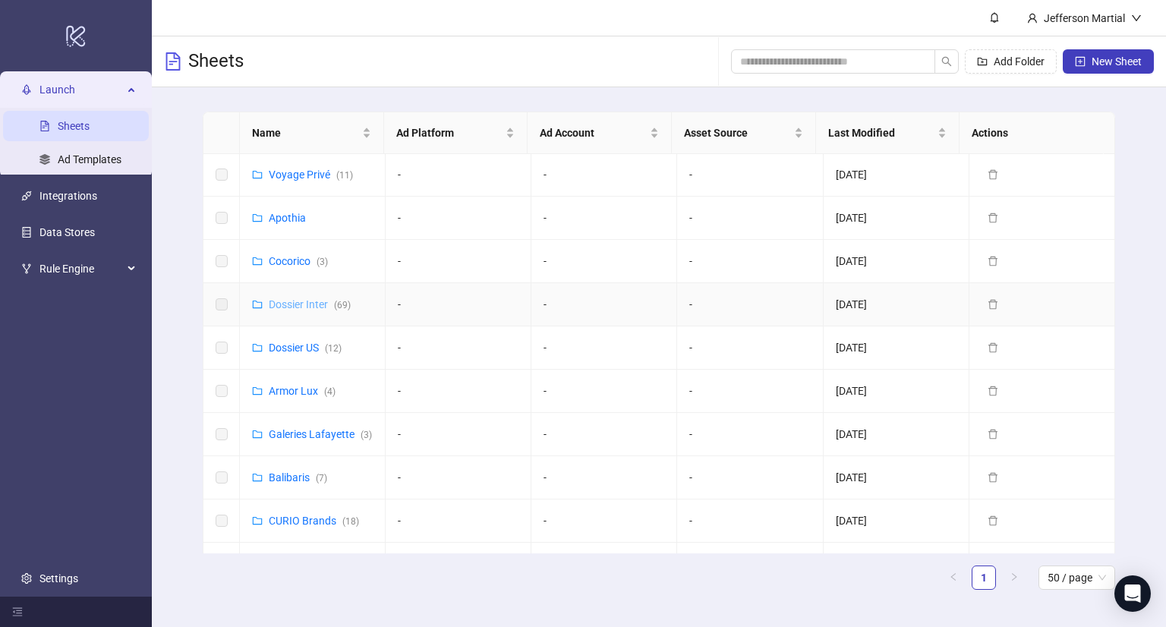
click at [295, 310] on link "Dossier Inter ( 69 )" at bounding box center [310, 304] width 82 height 12
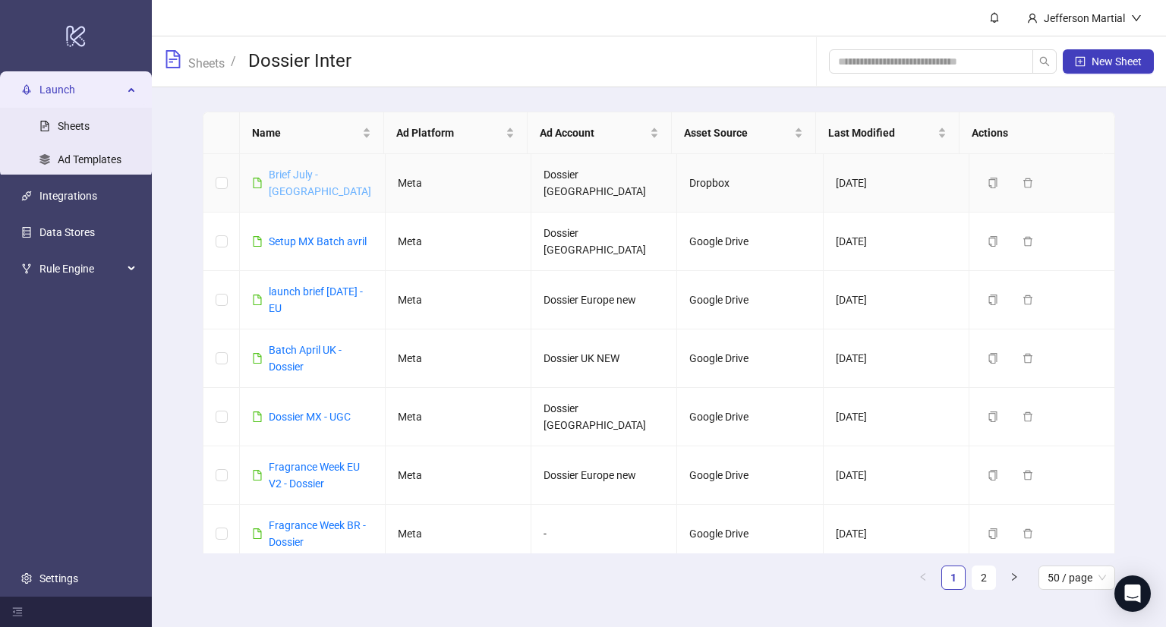
click at [317, 169] on link "Brief July - [GEOGRAPHIC_DATA]" at bounding box center [320, 183] width 102 height 29
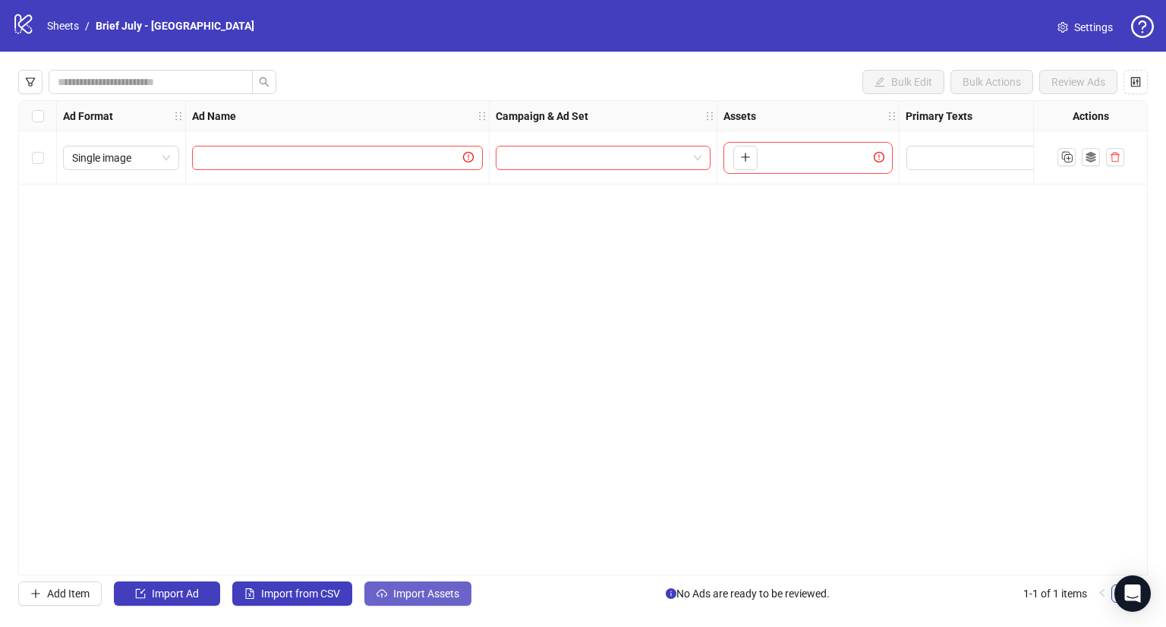
click at [433, 593] on span "Import Assets" at bounding box center [426, 594] width 66 height 12
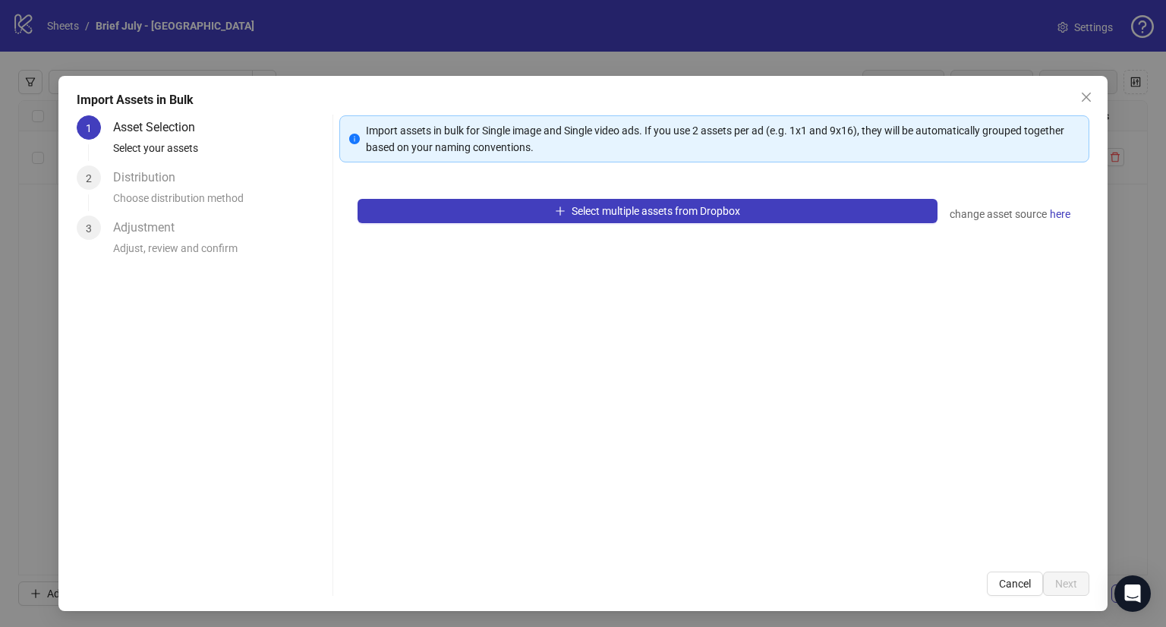
click at [987, 218] on div "change asset source here" at bounding box center [1010, 214] width 121 height 18
click at [1026, 216] on div "change asset source here" at bounding box center [1010, 214] width 121 height 18
click at [1057, 213] on span "here" at bounding box center [1060, 214] width 20 height 17
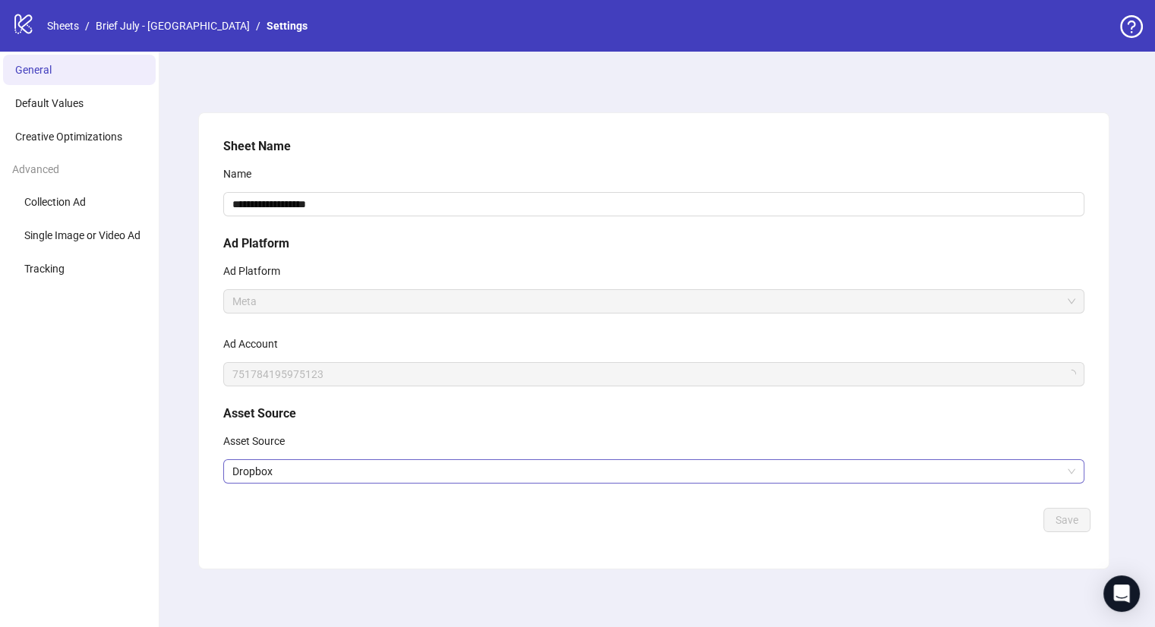
click at [376, 471] on span "Dropbox" at bounding box center [653, 471] width 843 height 23
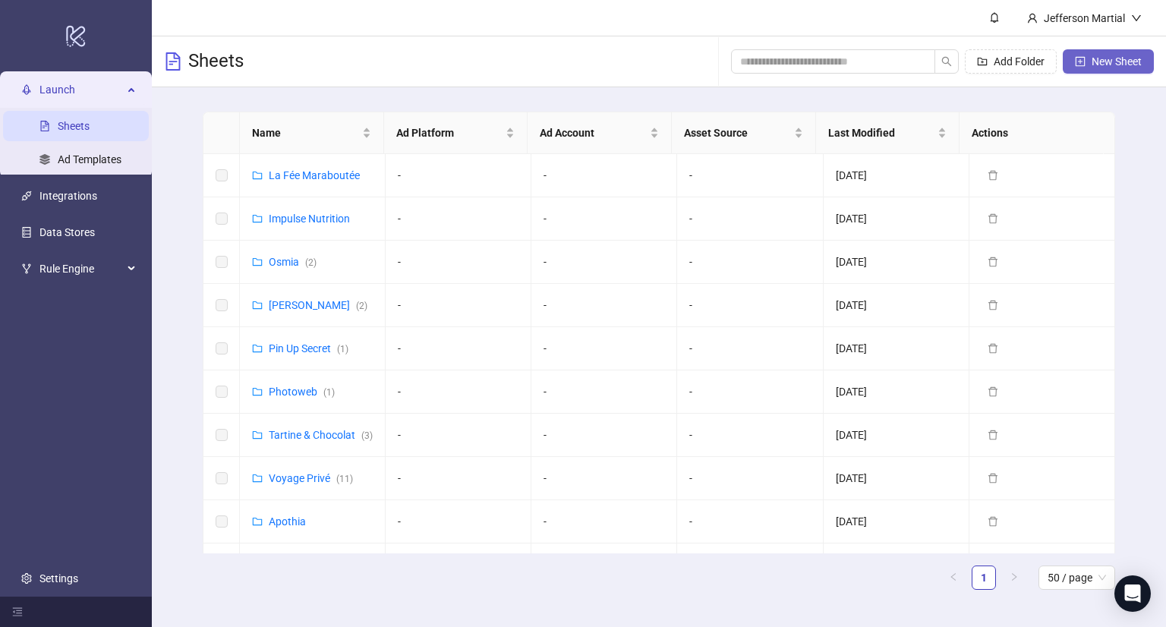
click at [1096, 52] on button "New Sheet" at bounding box center [1108, 61] width 91 height 24
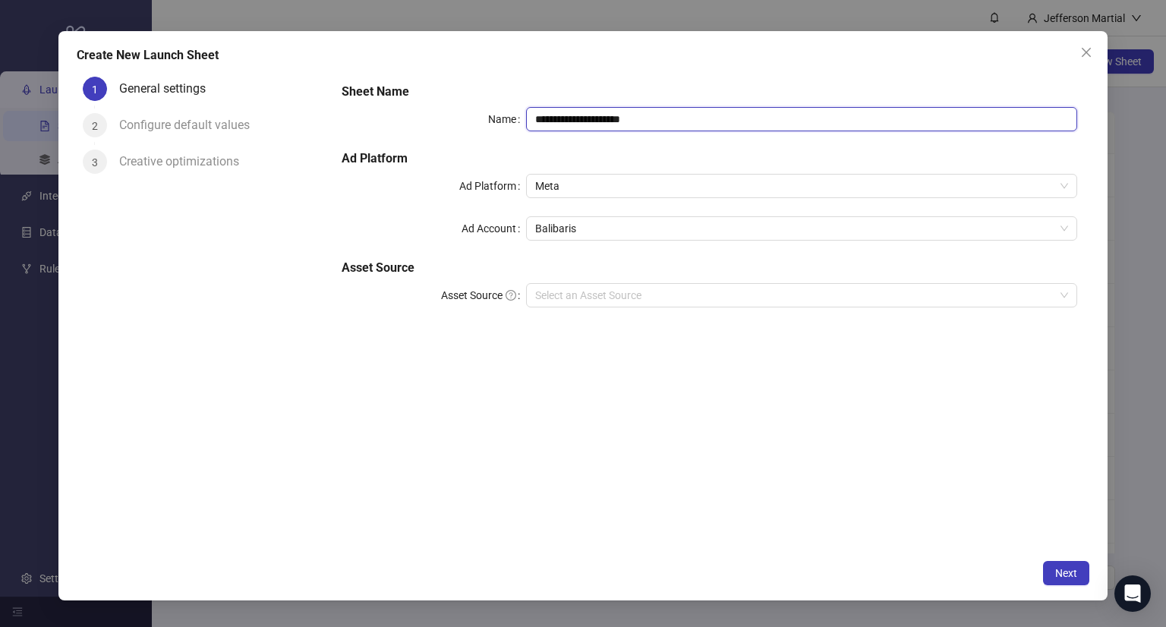
click at [591, 122] on input "**********" at bounding box center [802, 119] width 552 height 24
click at [555, 227] on span "Balibaris" at bounding box center [802, 228] width 534 height 23
type input "*******"
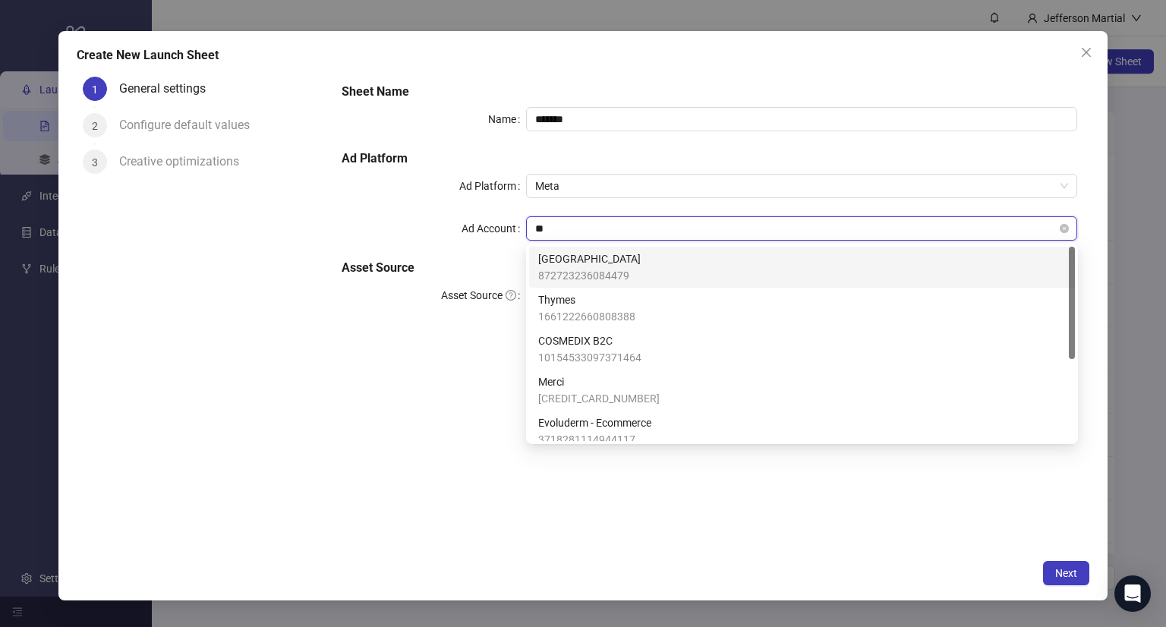
type input "***"
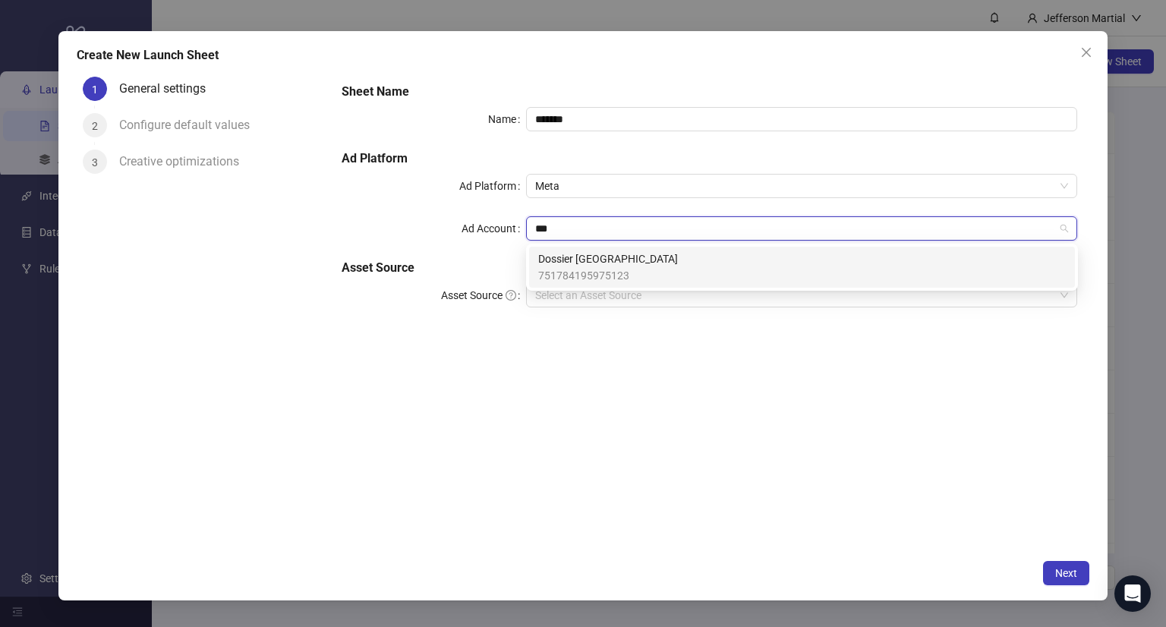
click at [656, 259] on div "Dossier Mexico 751784195975123" at bounding box center [802, 266] width 528 height 33
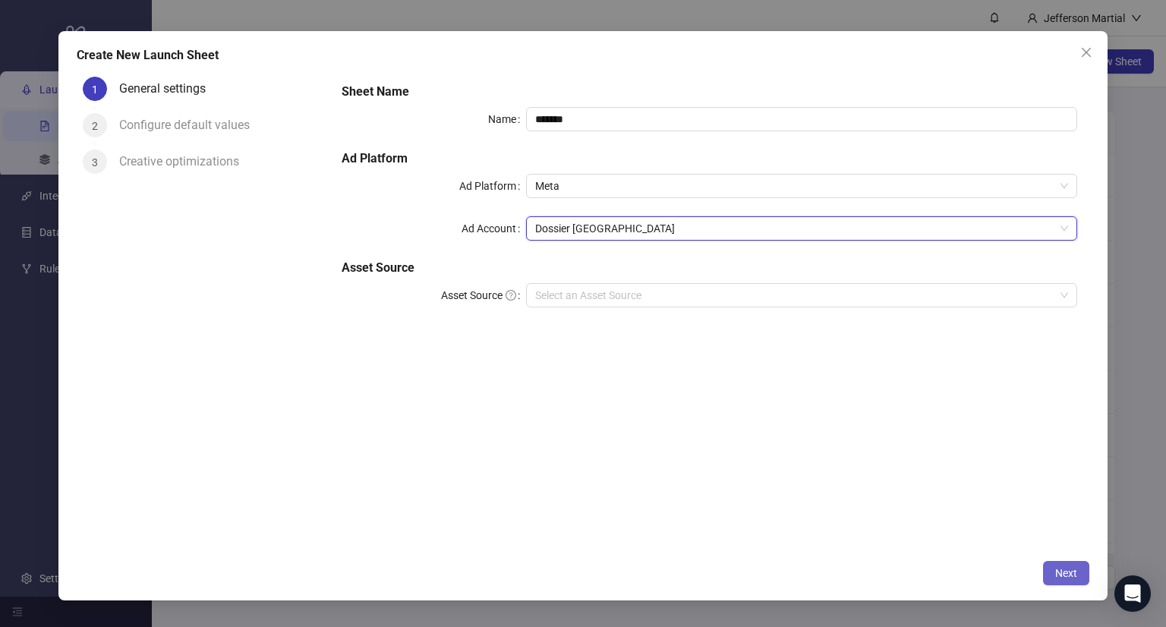
click at [1048, 569] on button "Next" at bounding box center [1066, 573] width 46 height 24
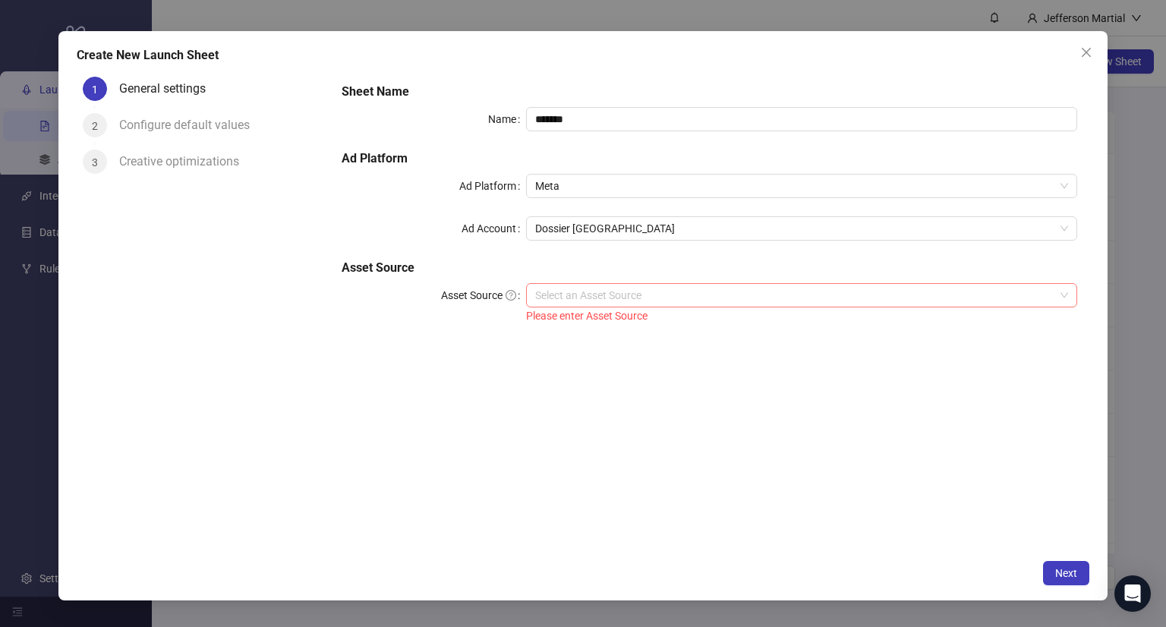
click at [662, 293] on input "Asset Source" at bounding box center [795, 295] width 520 height 23
click at [582, 289] on input "Asset Source" at bounding box center [795, 295] width 520 height 23
click at [1093, 55] on span "Close" at bounding box center [1086, 52] width 24 height 12
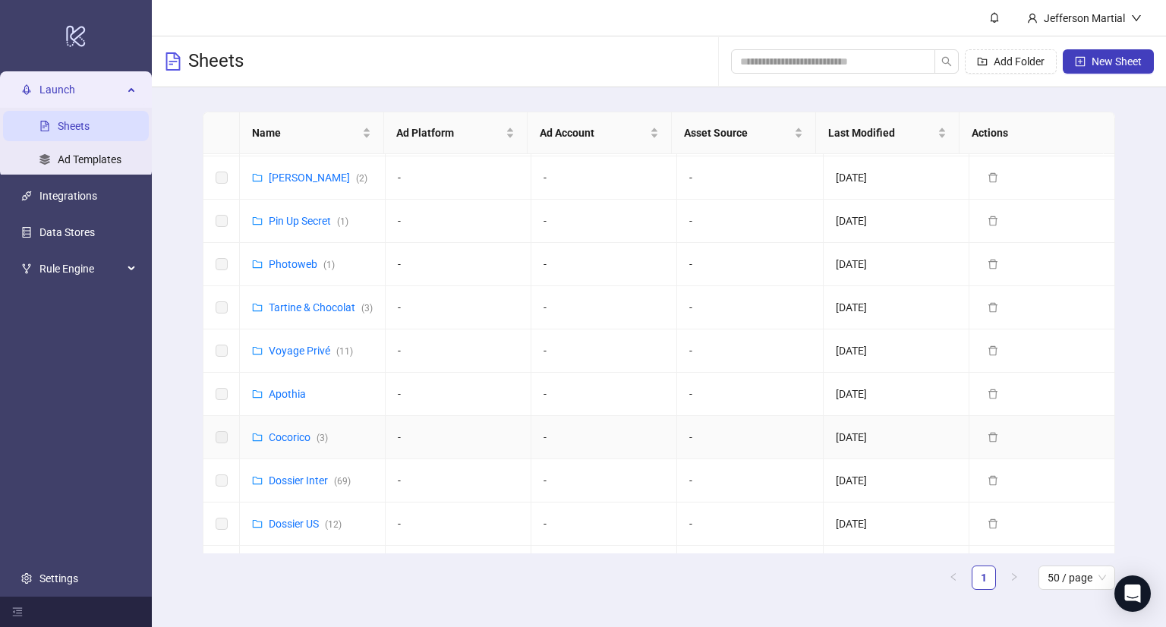
scroll to position [152, 0]
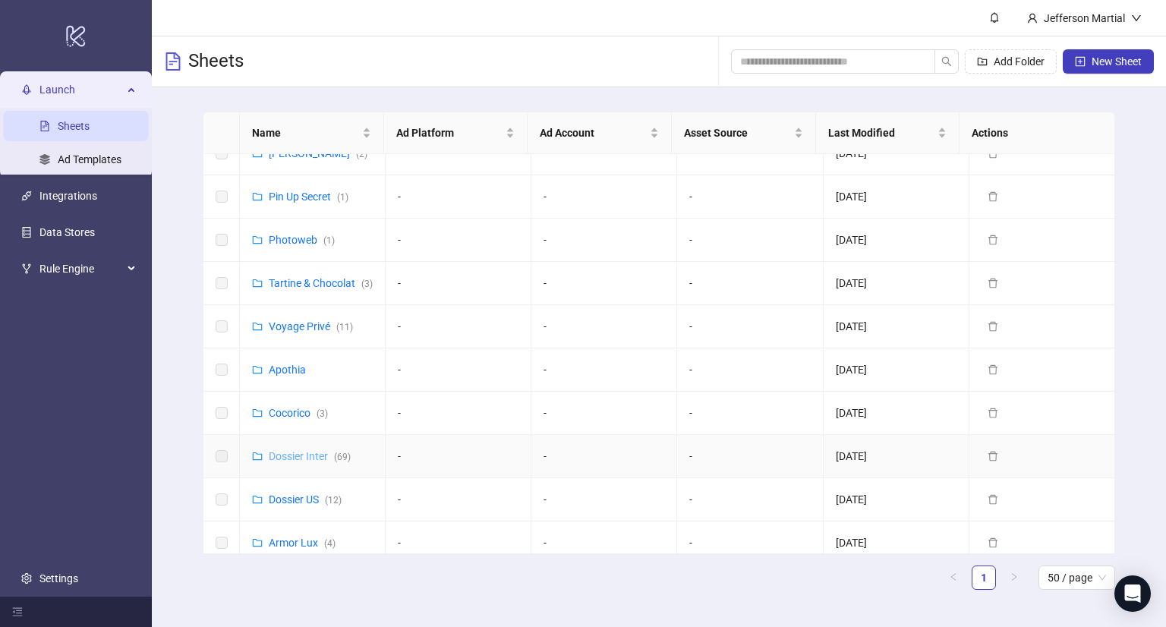
click at [308, 462] on link "Dossier Inter ( 69 )" at bounding box center [310, 456] width 82 height 12
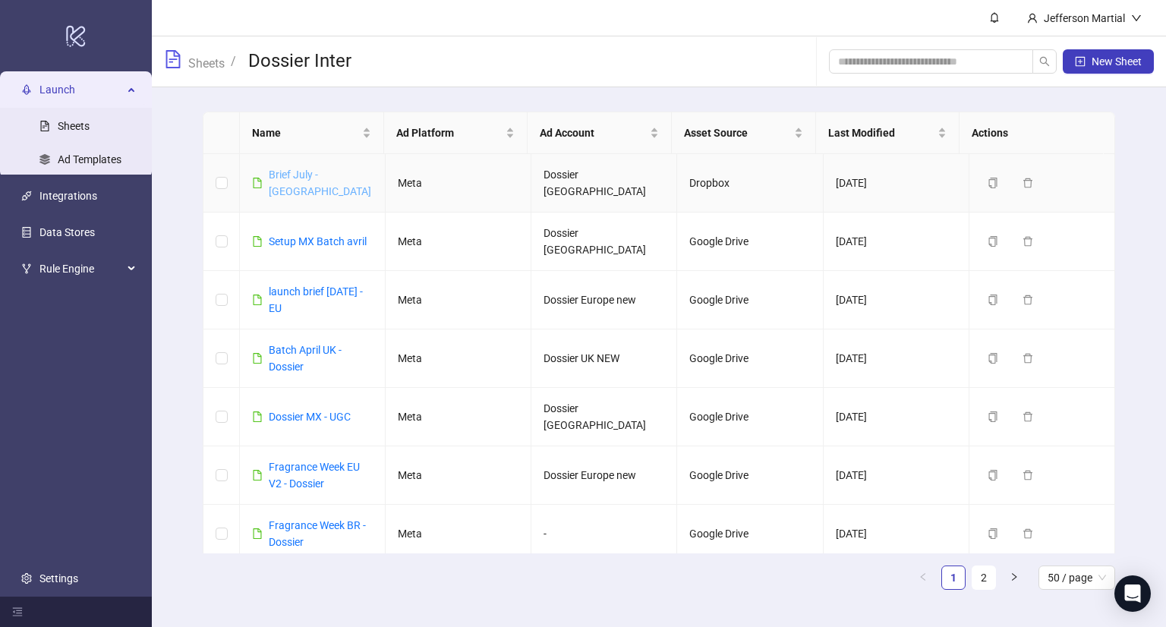
click at [307, 176] on link "Brief July - [GEOGRAPHIC_DATA]" at bounding box center [320, 183] width 102 height 29
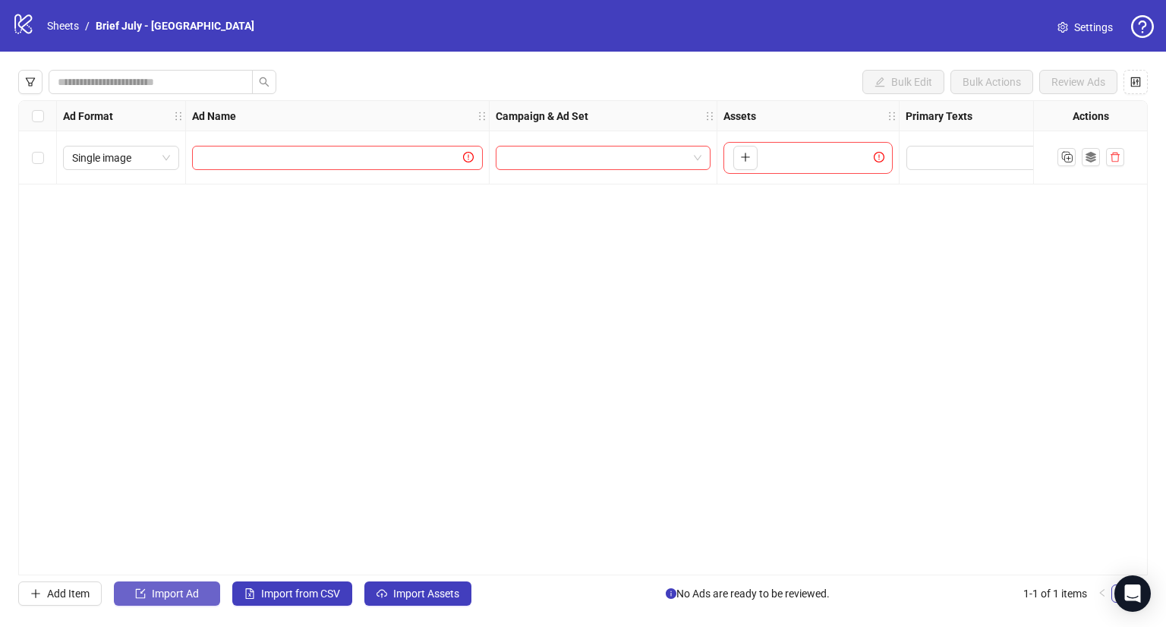
click at [193, 596] on span "Import Ad" at bounding box center [175, 594] width 47 height 12
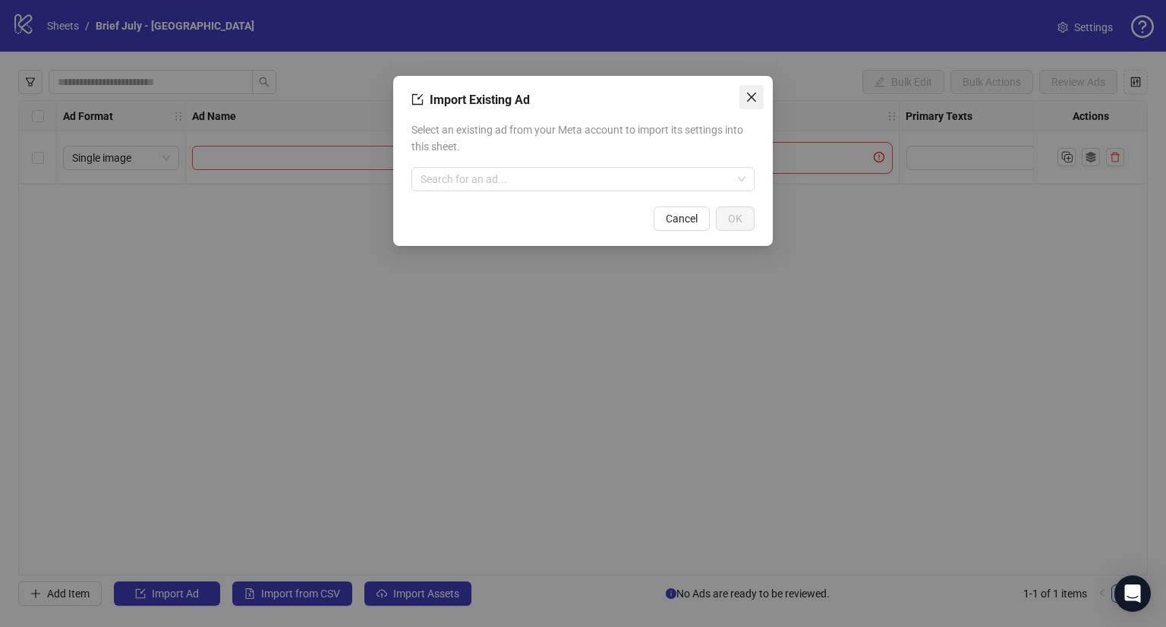
click at [748, 93] on icon "close" at bounding box center [751, 97] width 9 height 9
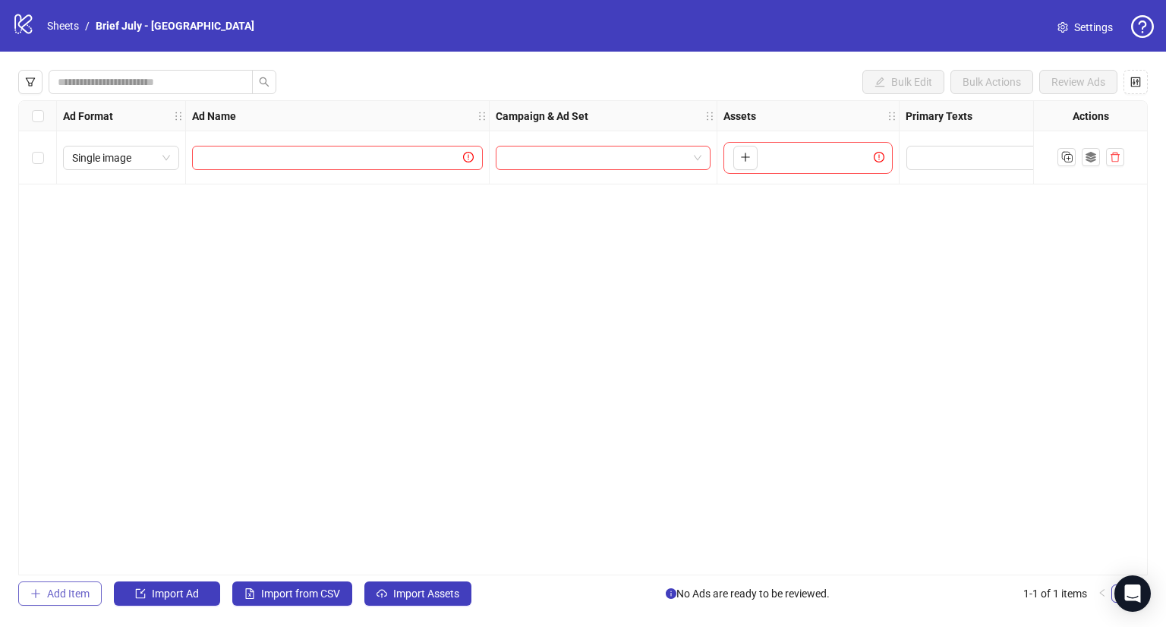
click at [75, 592] on span "Add Item" at bounding box center [68, 594] width 43 height 12
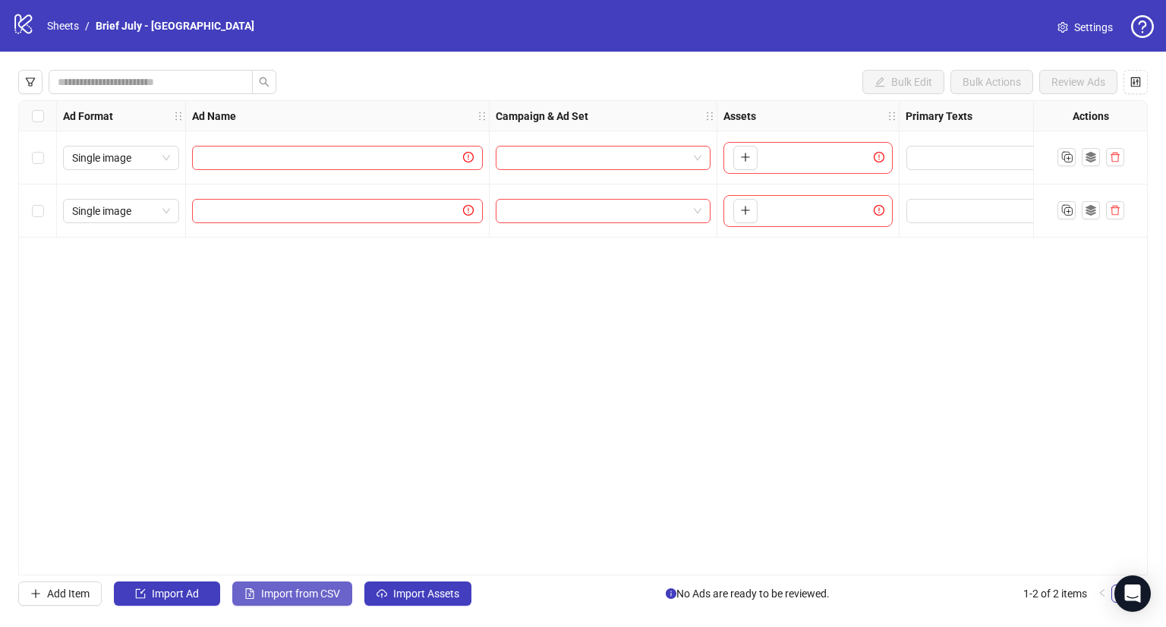
click at [325, 594] on span "Import from CSV" at bounding box center [300, 594] width 79 height 12
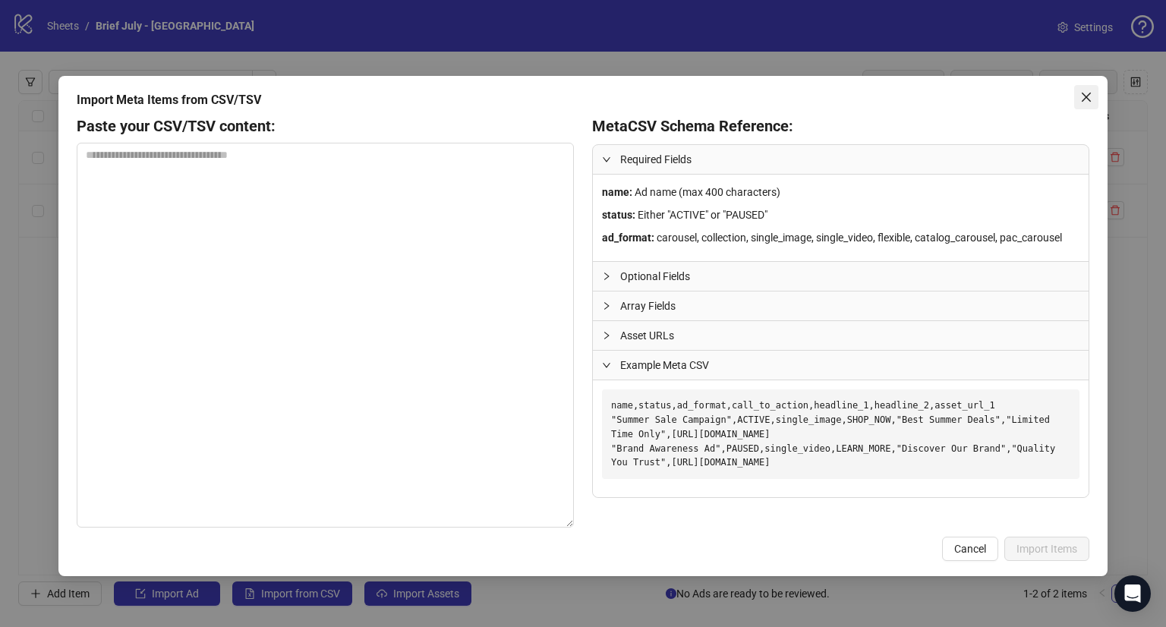
click at [1081, 104] on button "Close" at bounding box center [1086, 97] width 24 height 24
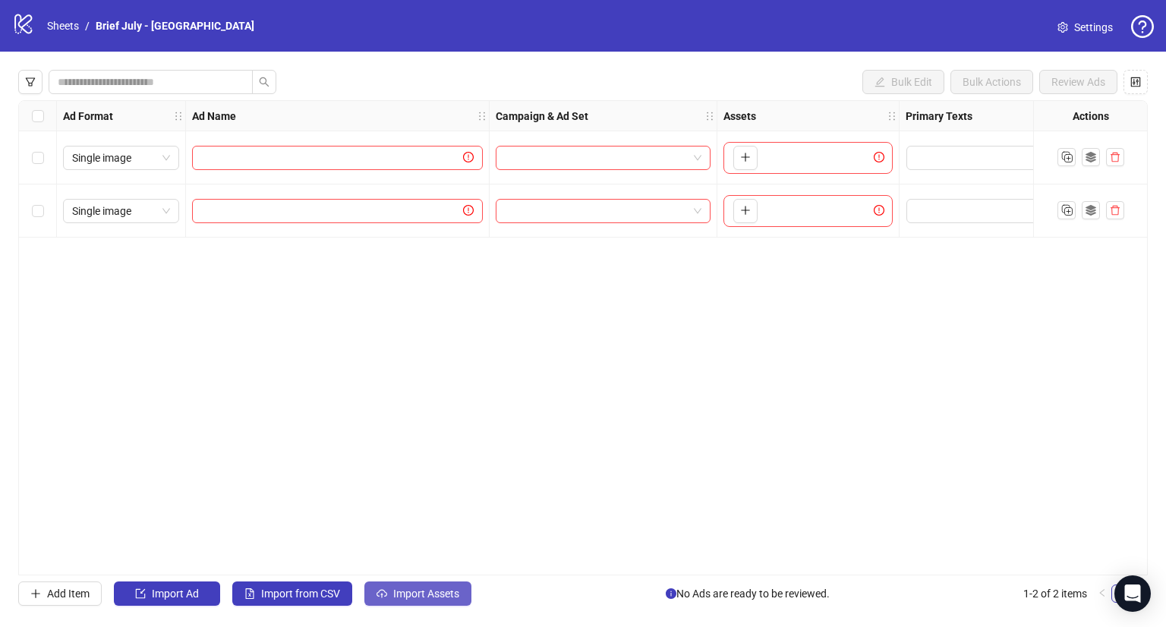
click at [434, 593] on span "Import Assets" at bounding box center [426, 594] width 66 height 12
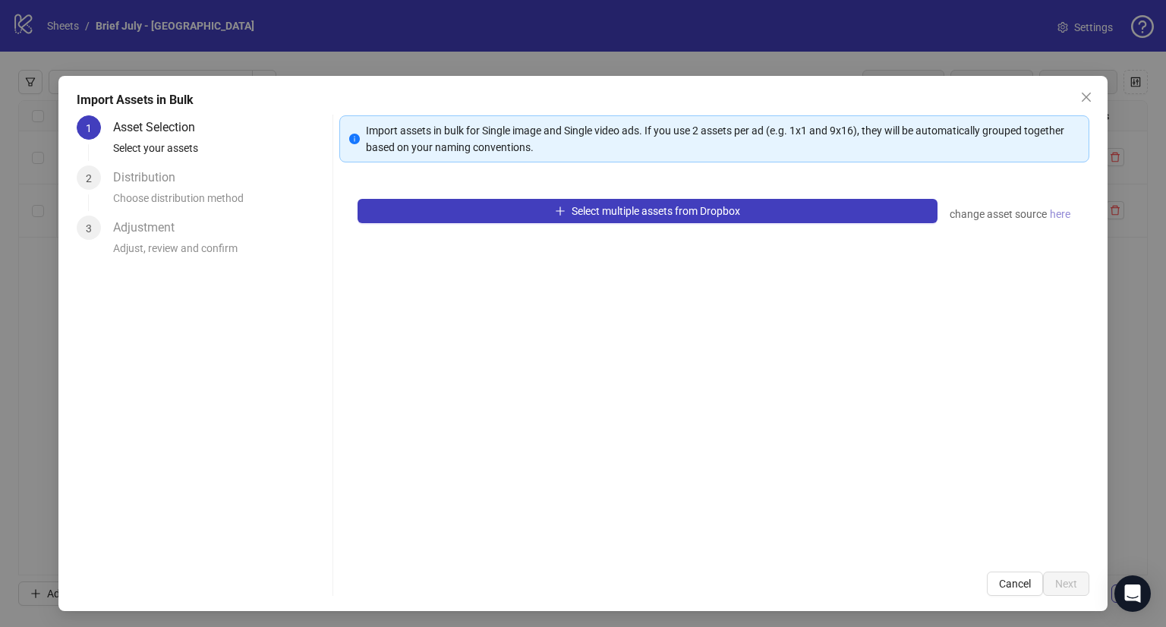
click at [1050, 209] on span "here" at bounding box center [1060, 214] width 20 height 17
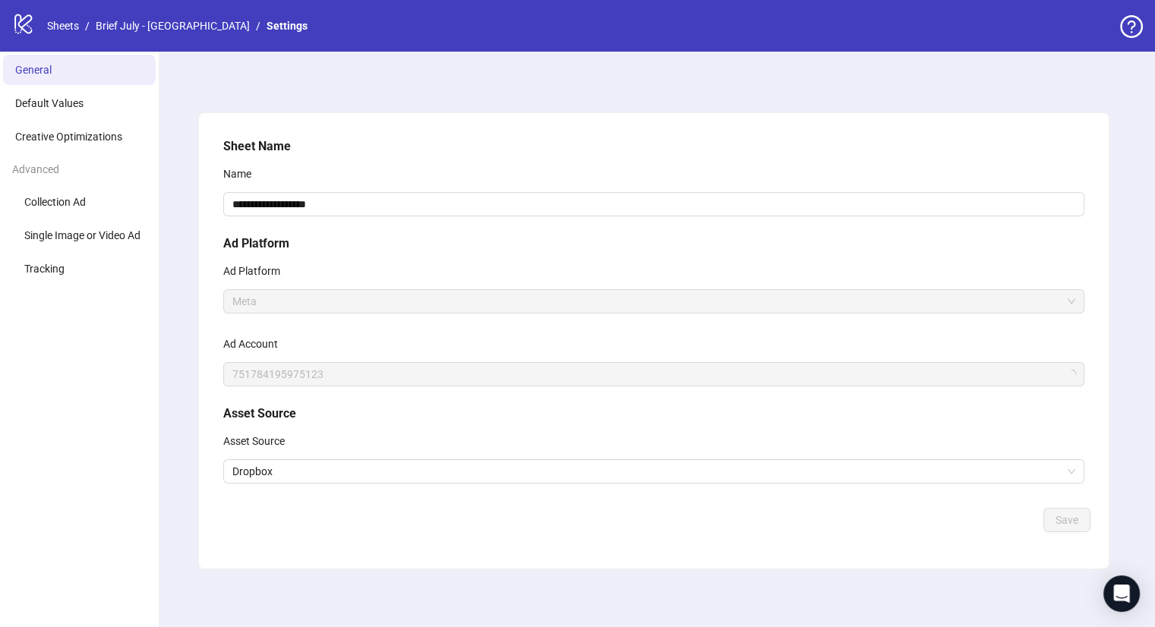
click at [364, 484] on div "**********" at bounding box center [653, 319] width 873 height 377
click at [371, 468] on span "Dropbox" at bounding box center [653, 471] width 843 height 23
click at [319, 457] on div "Asset Source" at bounding box center [653, 444] width 861 height 30
click at [331, 474] on span "Dropbox" at bounding box center [653, 471] width 843 height 23
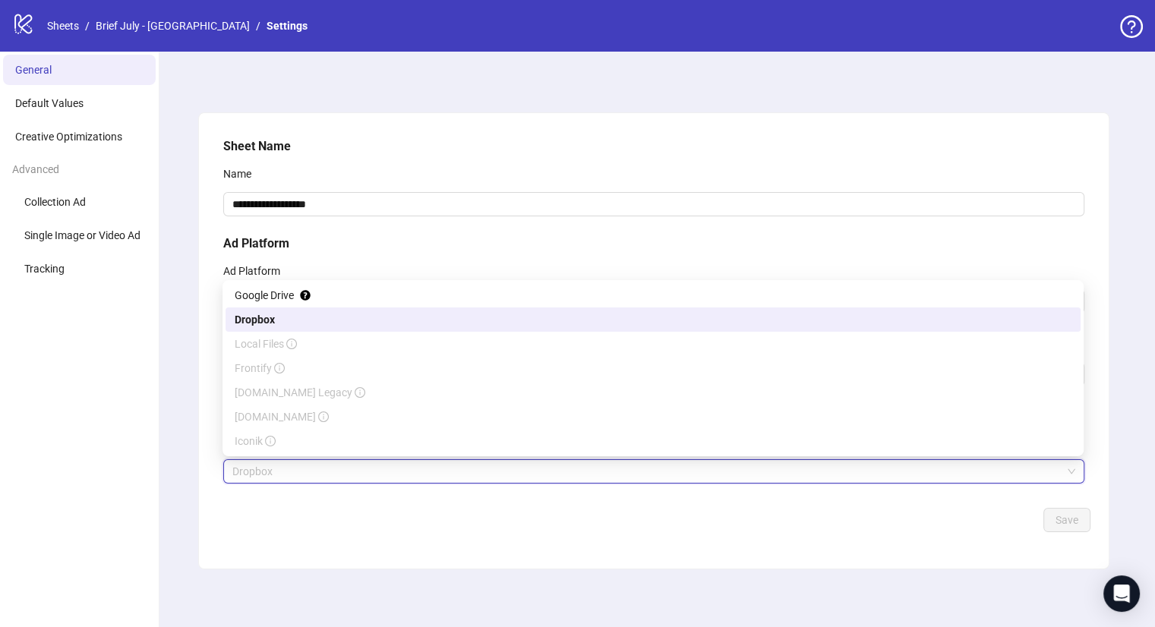
click at [161, 365] on div "**********" at bounding box center [653, 341] width 1003 height 578
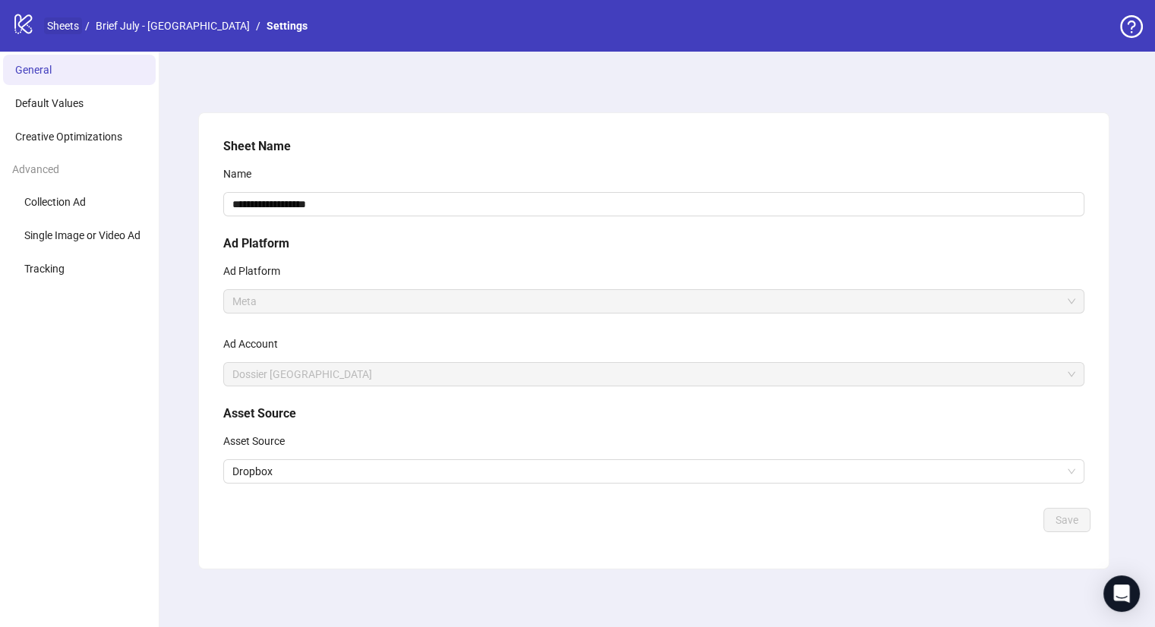
click at [66, 27] on link "Sheets" at bounding box center [63, 25] width 38 height 17
click at [310, 470] on span "Dropbox" at bounding box center [653, 471] width 843 height 23
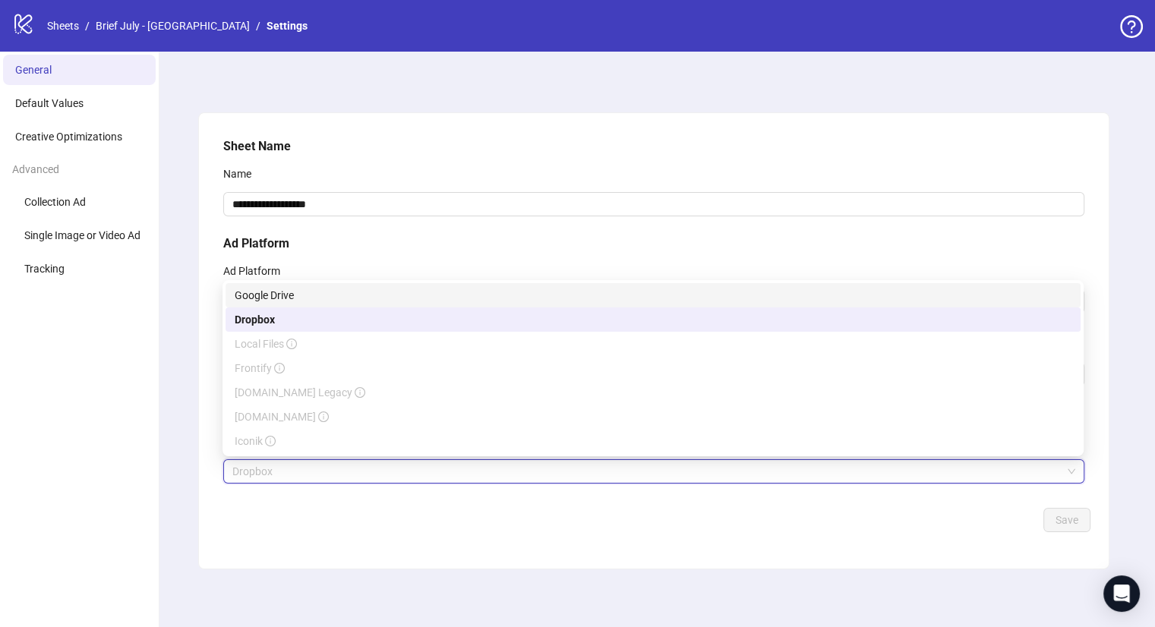
click at [339, 289] on div "Google Drive" at bounding box center [653, 295] width 836 height 17
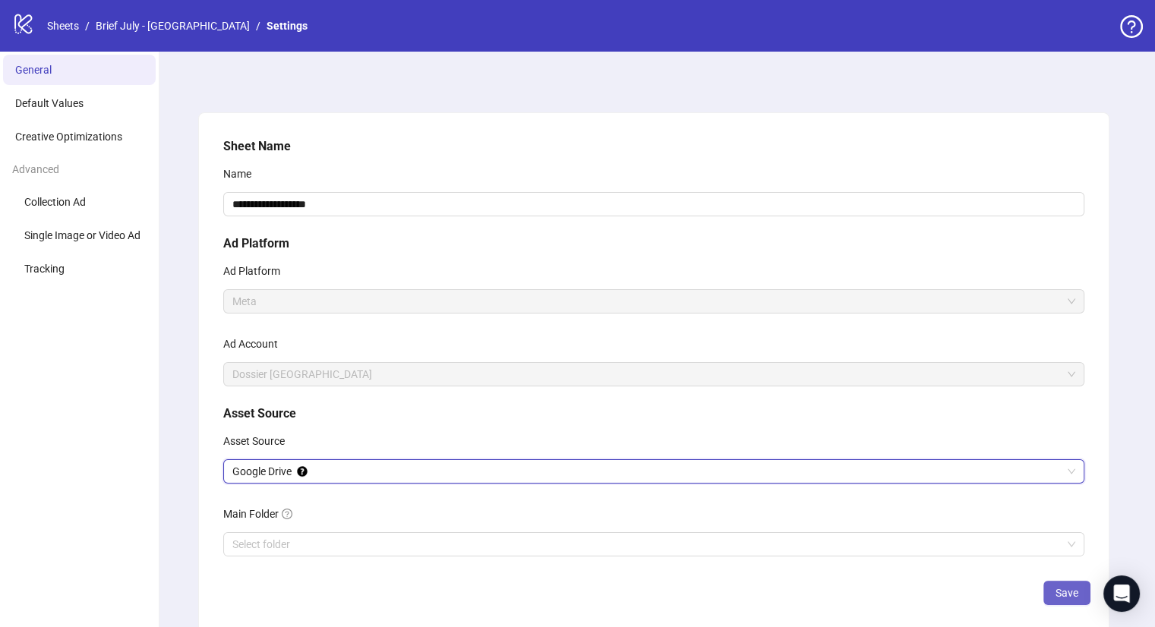
click at [1070, 597] on span "Save" at bounding box center [1066, 593] width 23 height 12
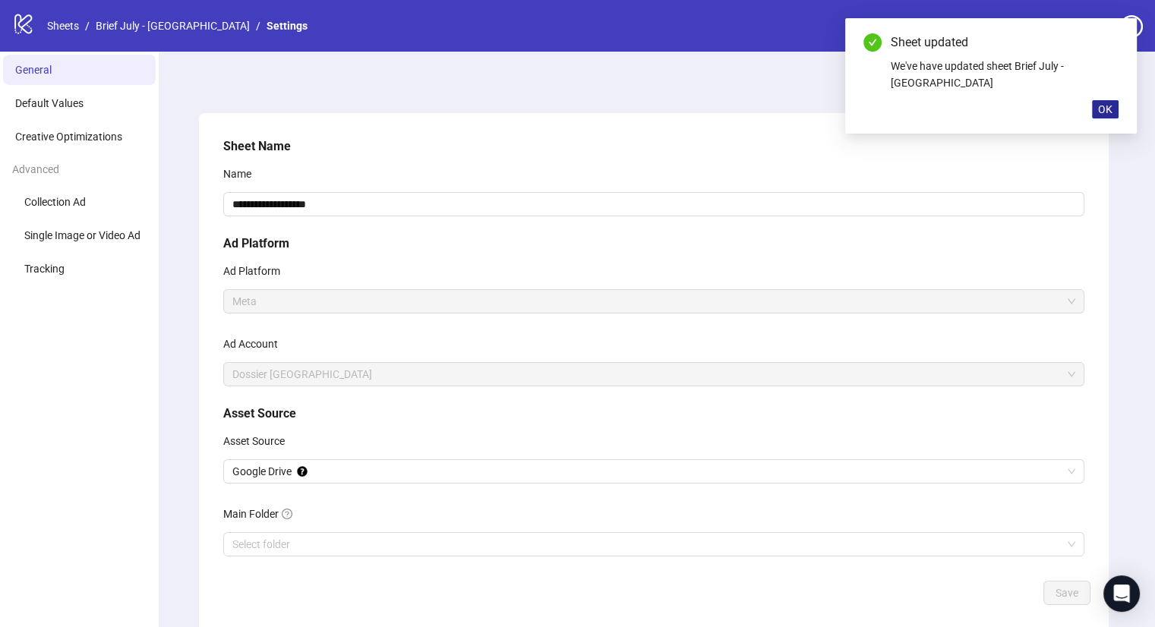
click at [1103, 103] on span "OK" at bounding box center [1105, 109] width 14 height 12
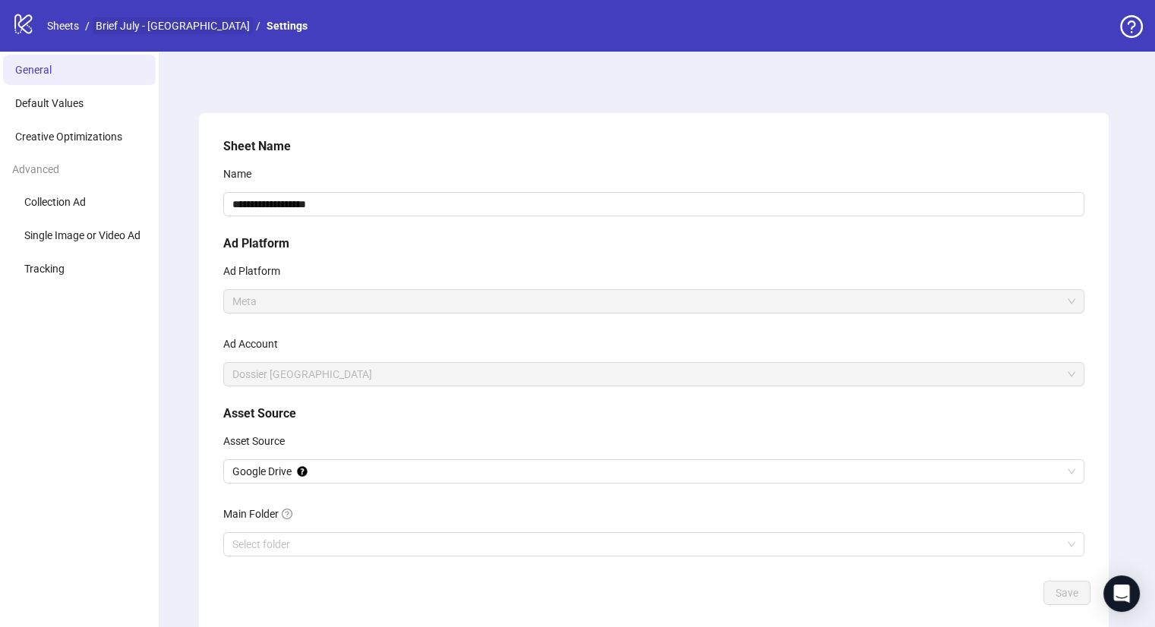
click at [148, 33] on link "Brief July - [GEOGRAPHIC_DATA]" at bounding box center [173, 25] width 160 height 17
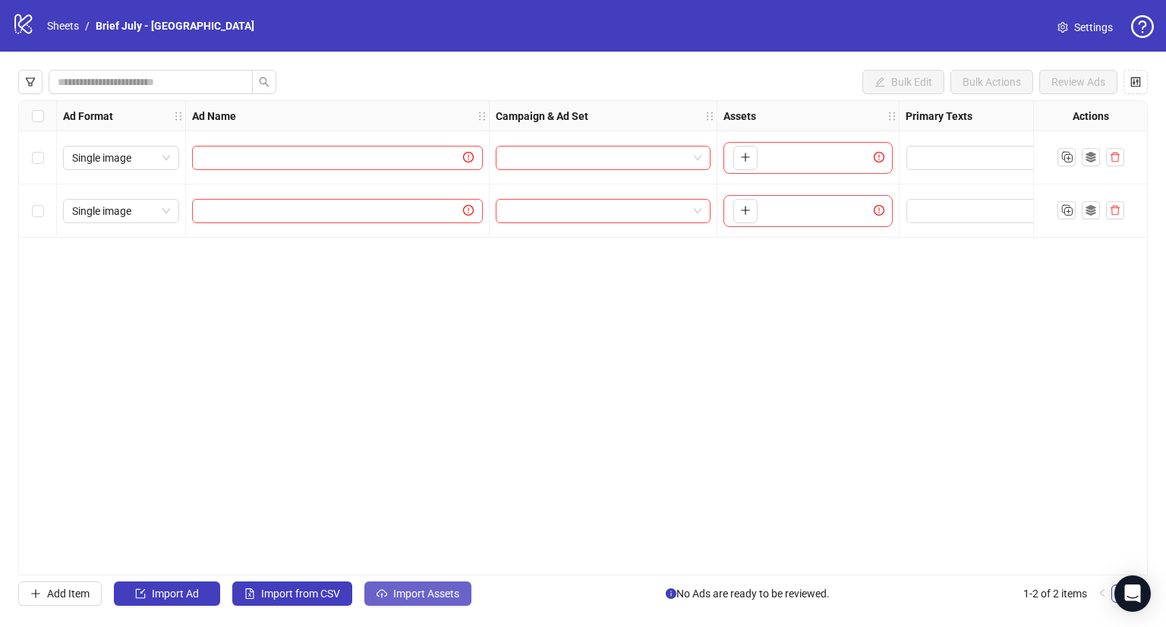
click at [405, 592] on span "Import Assets" at bounding box center [426, 594] width 66 height 12
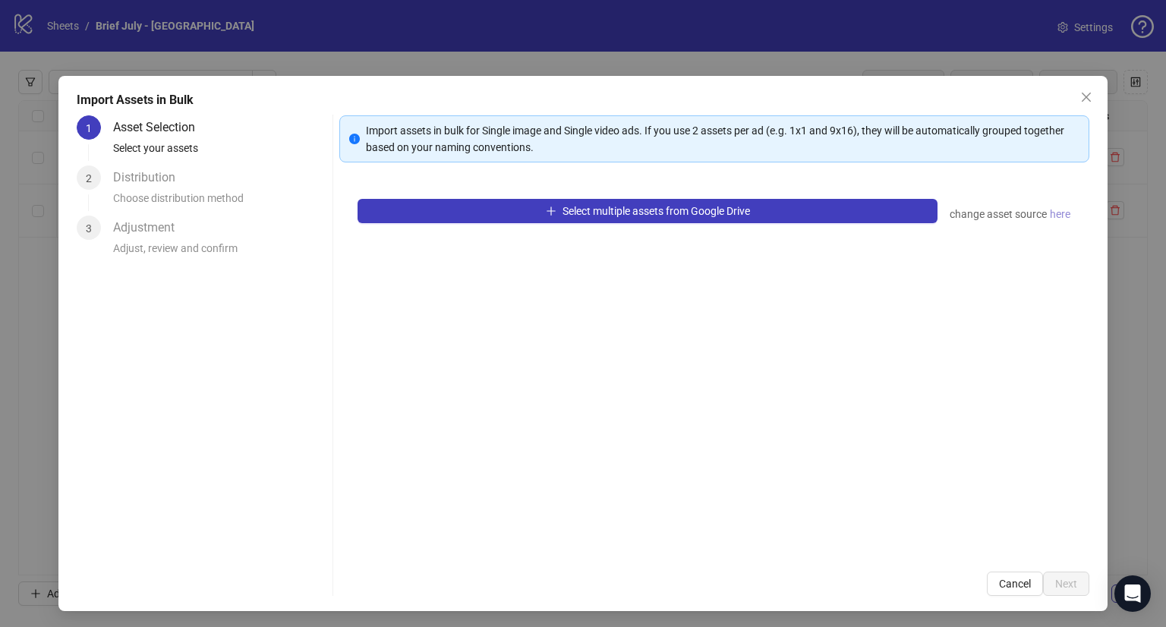
click at [1050, 216] on span "here" at bounding box center [1060, 214] width 20 height 17
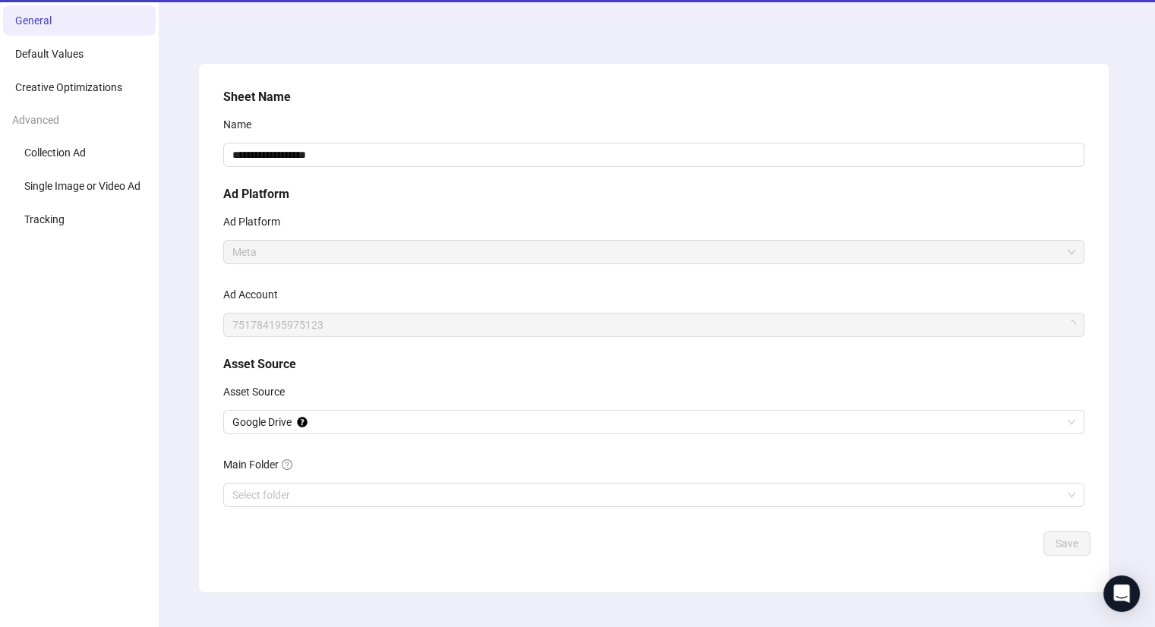
scroll to position [76, 0]
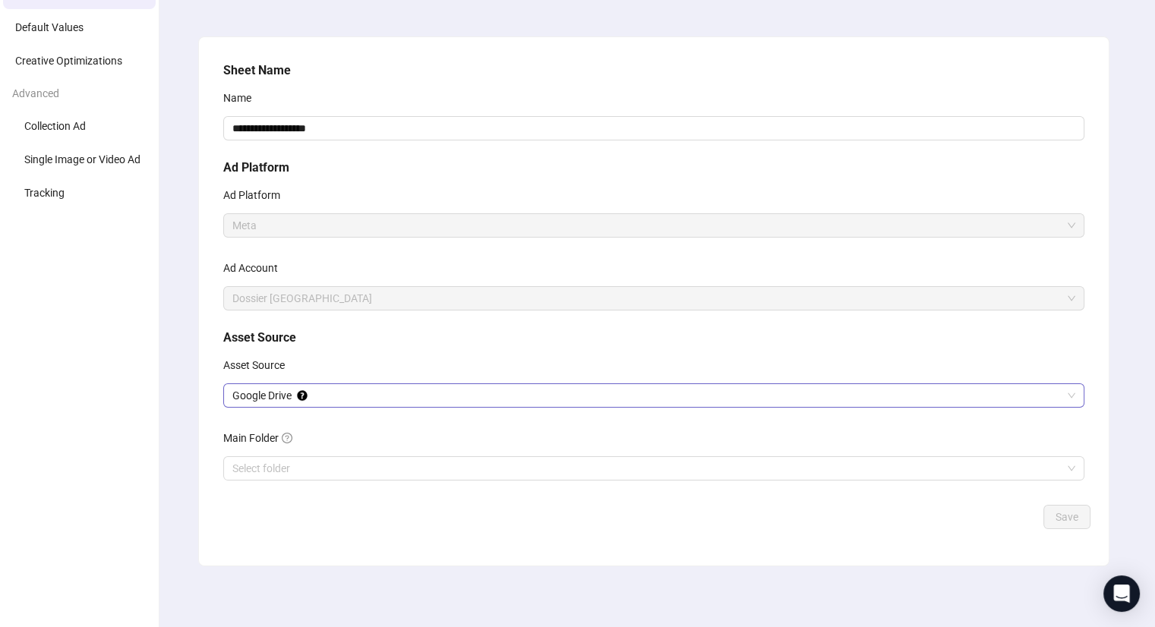
click at [373, 397] on span "Google Drive" at bounding box center [653, 395] width 843 height 23
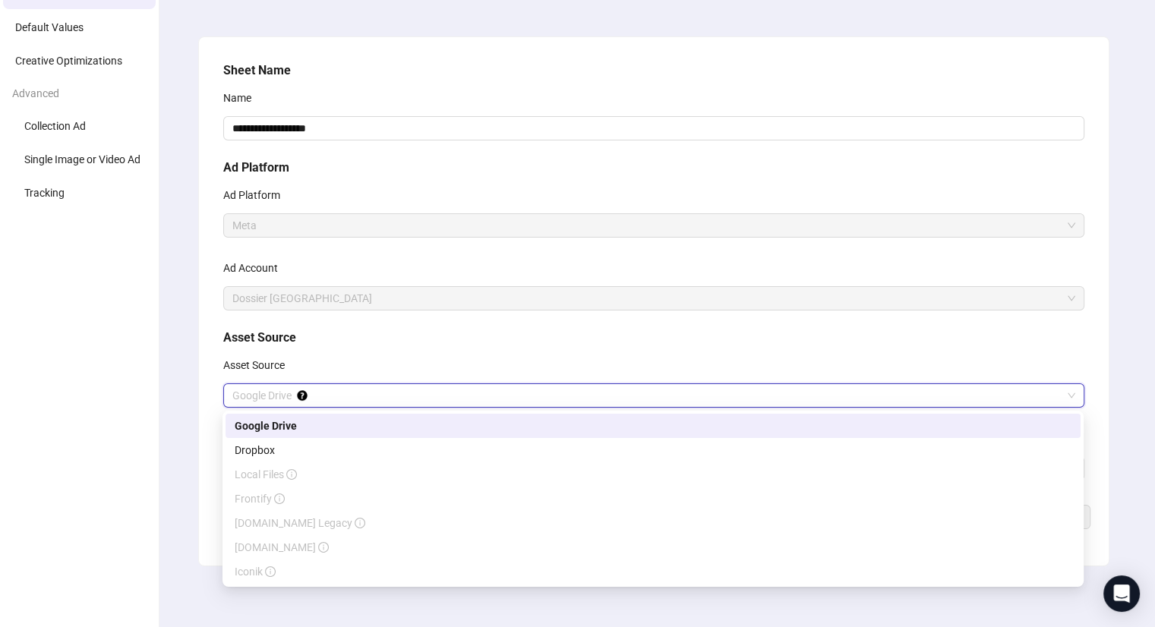
click at [355, 429] on div "Google Drive" at bounding box center [653, 425] width 836 height 17
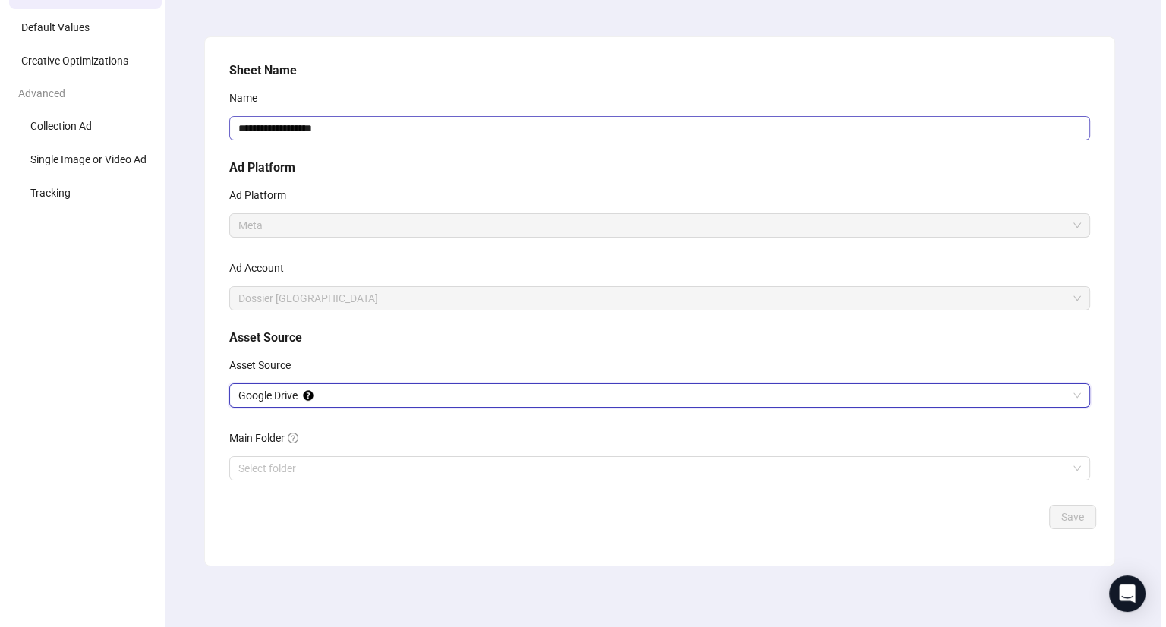
scroll to position [0, 0]
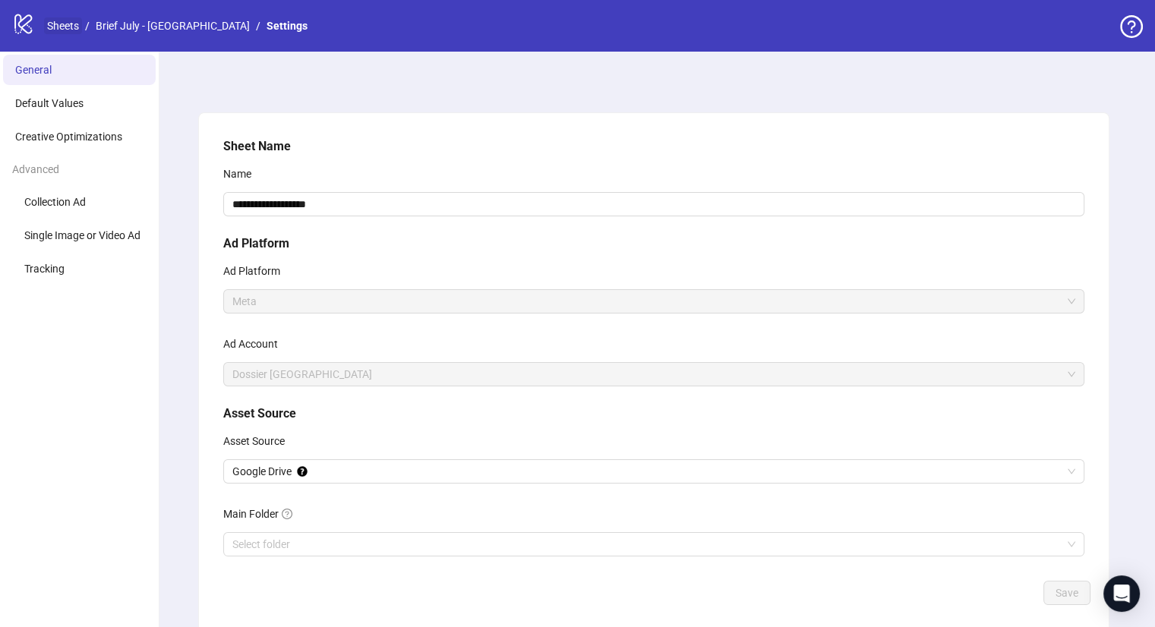
click at [53, 25] on link "Sheets" at bounding box center [63, 25] width 38 height 17
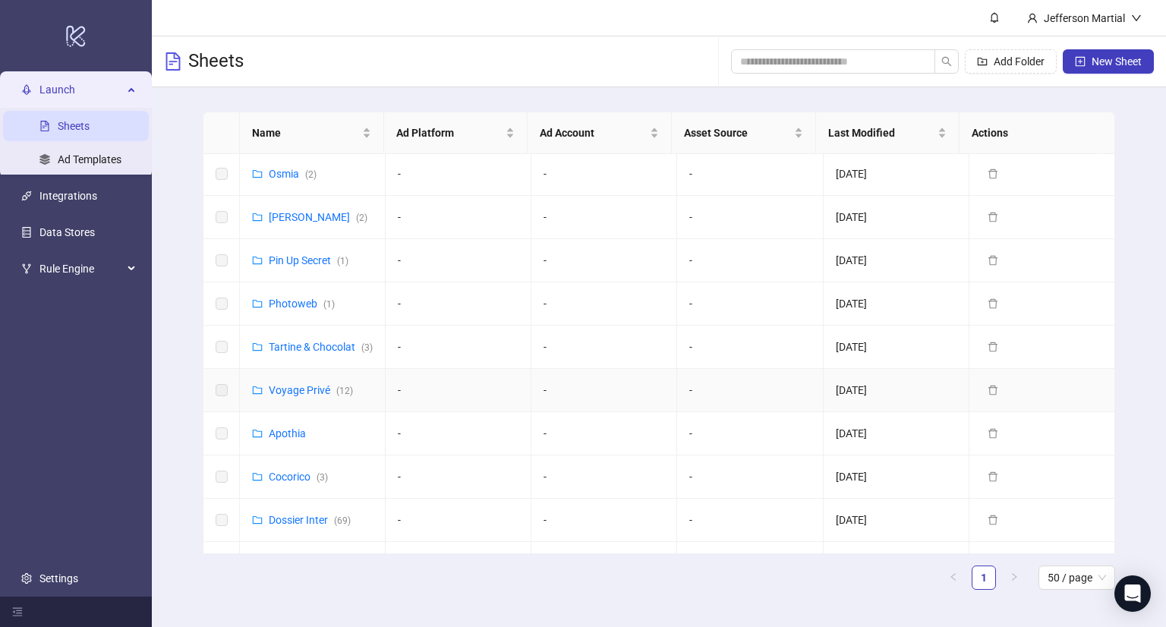
scroll to position [152, 0]
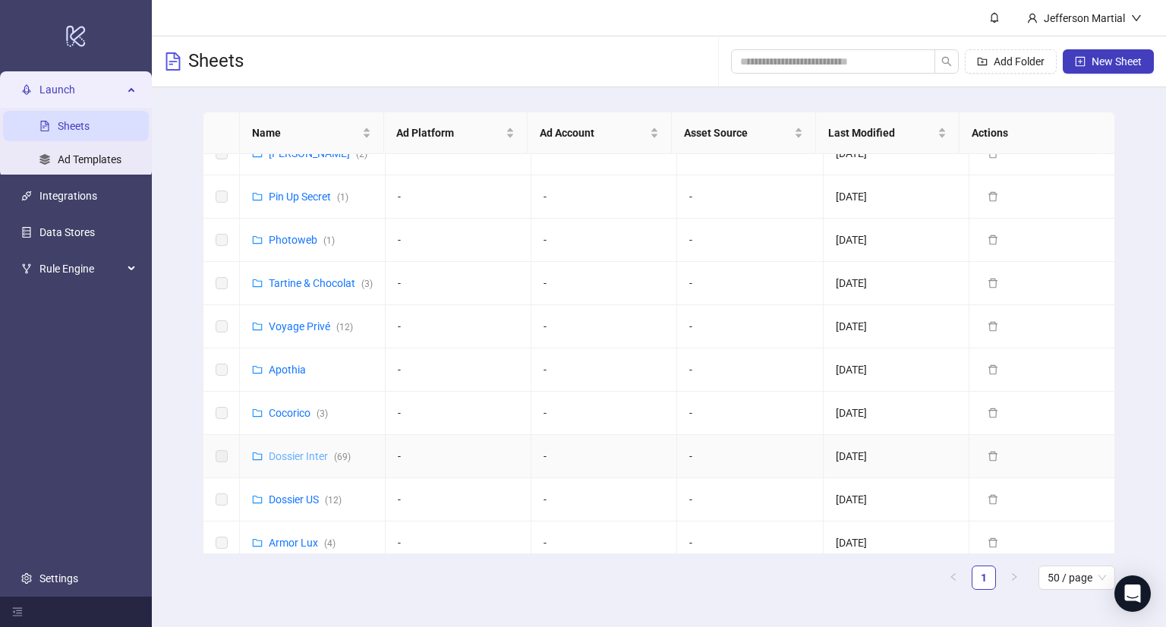
click at [295, 462] on link "Dossier Inter ( 69 )" at bounding box center [310, 456] width 82 height 12
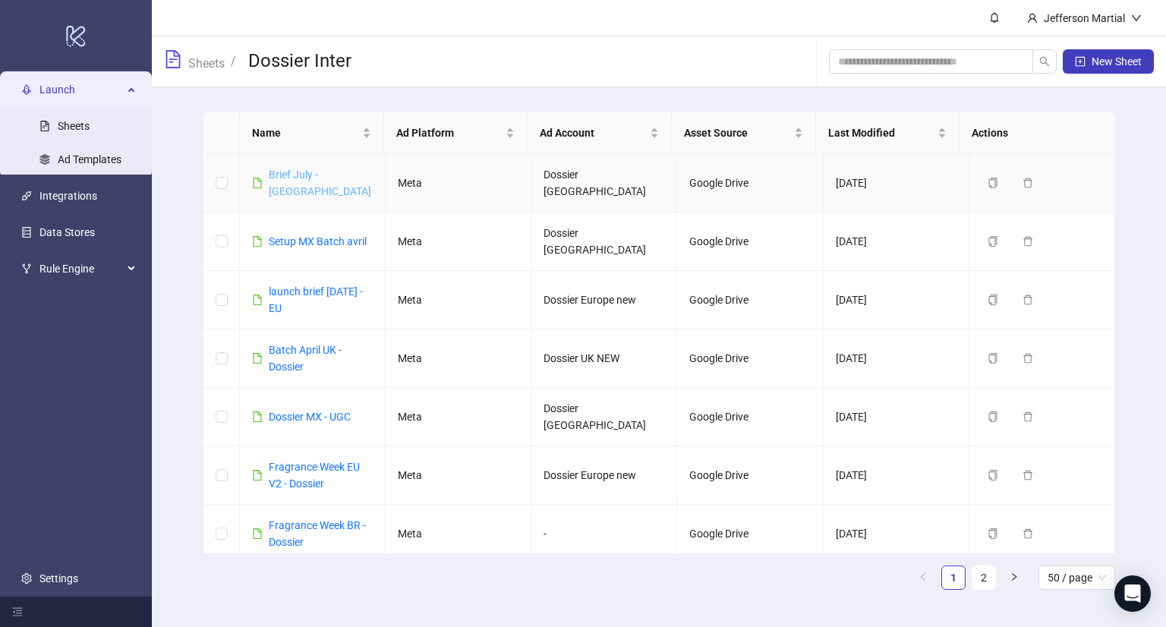
click at [317, 172] on link "Brief July - [GEOGRAPHIC_DATA]" at bounding box center [320, 183] width 102 height 29
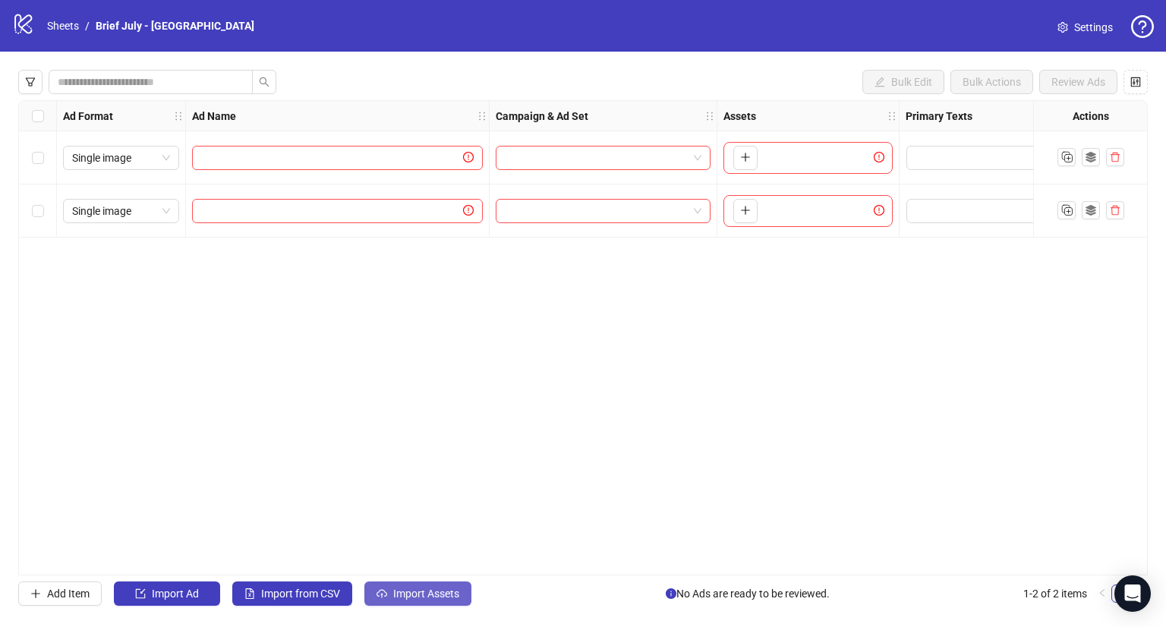
click at [408, 589] on span "Import Assets" at bounding box center [426, 594] width 66 height 12
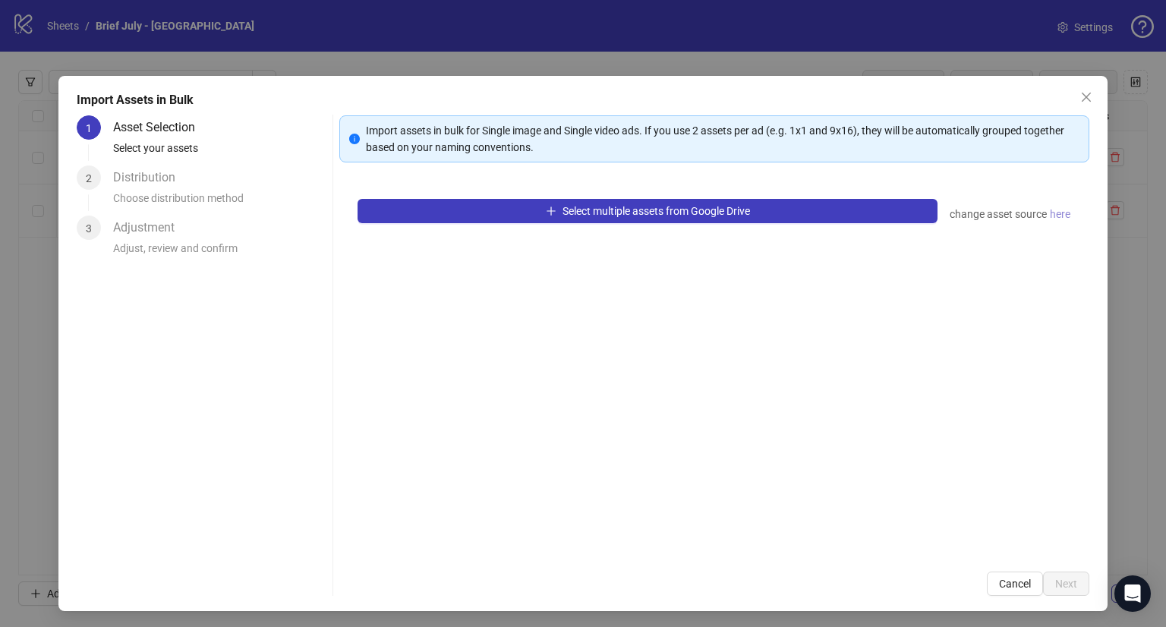
click at [1050, 210] on span "here" at bounding box center [1060, 214] width 20 height 17
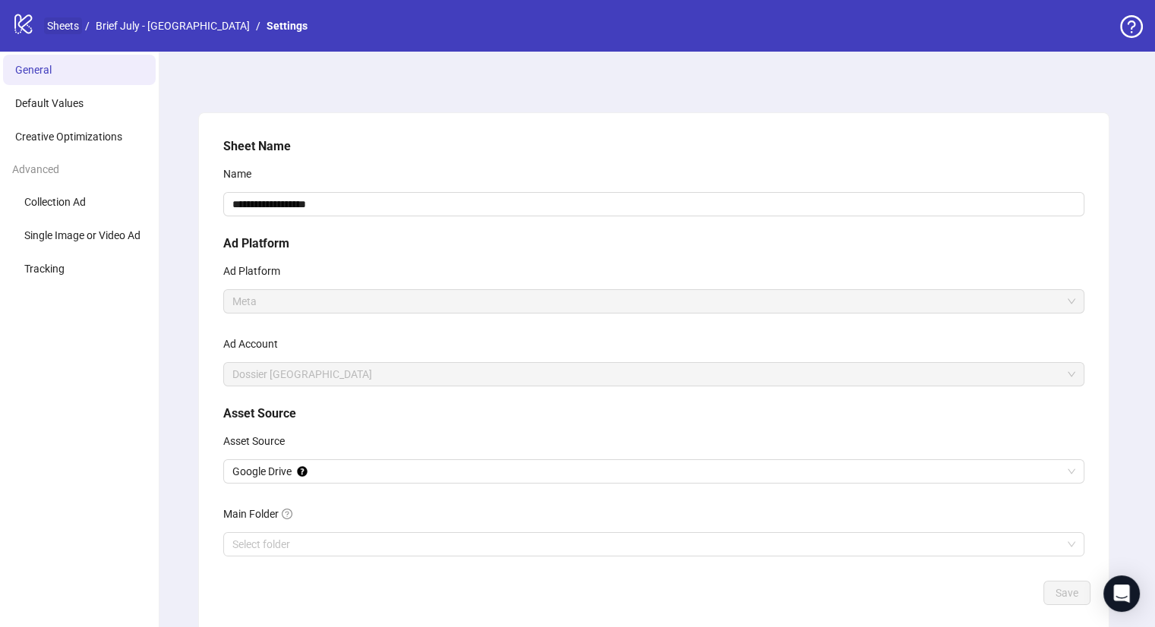
click at [58, 22] on link "Sheets" at bounding box center [63, 25] width 38 height 17
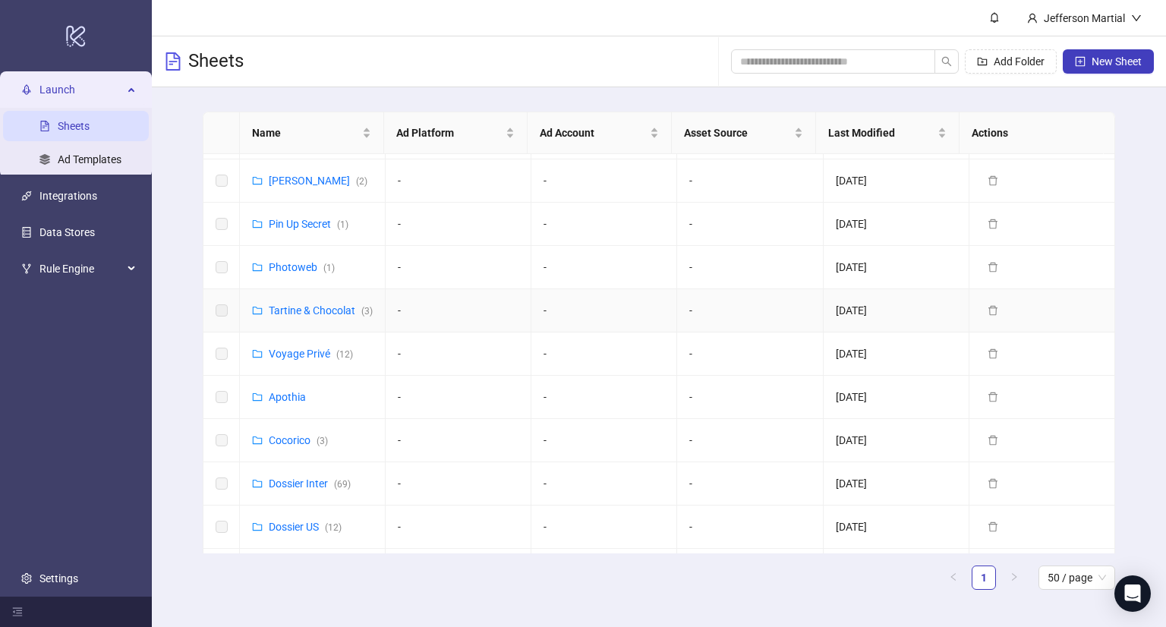
scroll to position [152, 0]
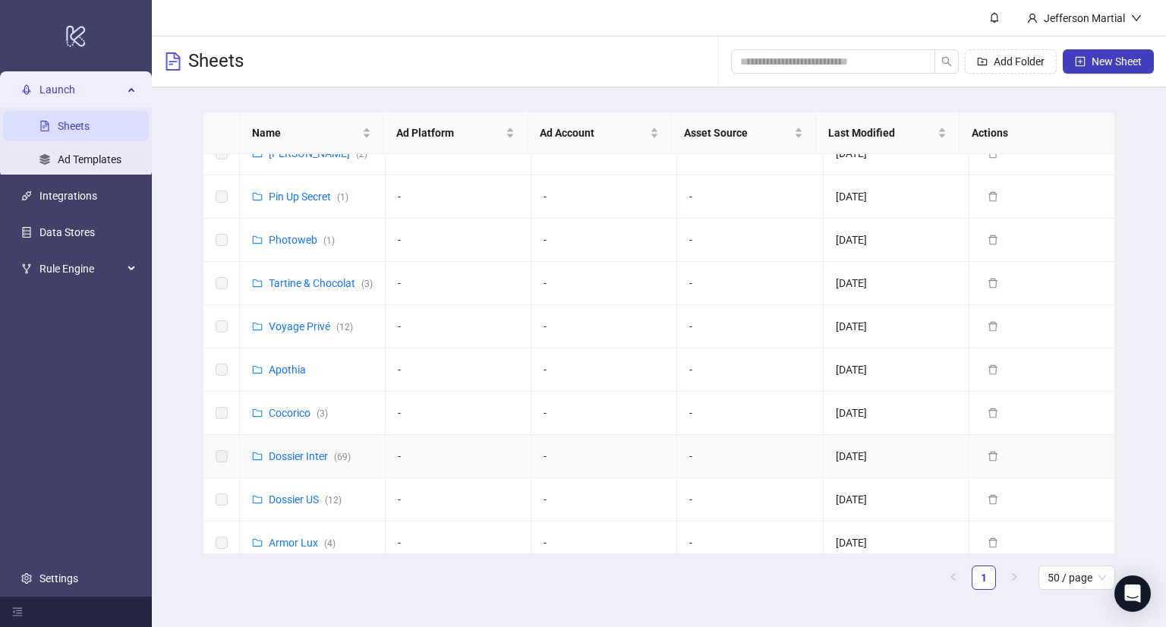
click at [311, 465] on div "Dossier Inter ( 69 )" at bounding box center [310, 456] width 82 height 17
click at [1110, 52] on button "New Sheet" at bounding box center [1108, 61] width 91 height 24
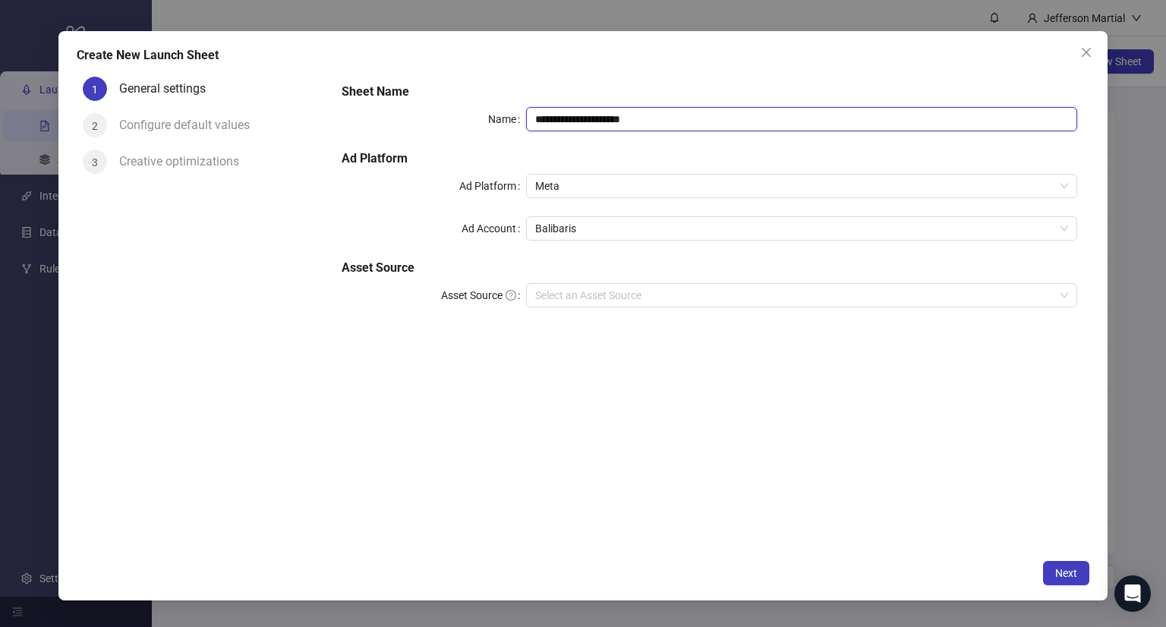
click at [592, 119] on input "**********" at bounding box center [802, 119] width 552 height 24
type textarea "******"
click at [592, 119] on input "**********" at bounding box center [802, 119] width 552 height 24
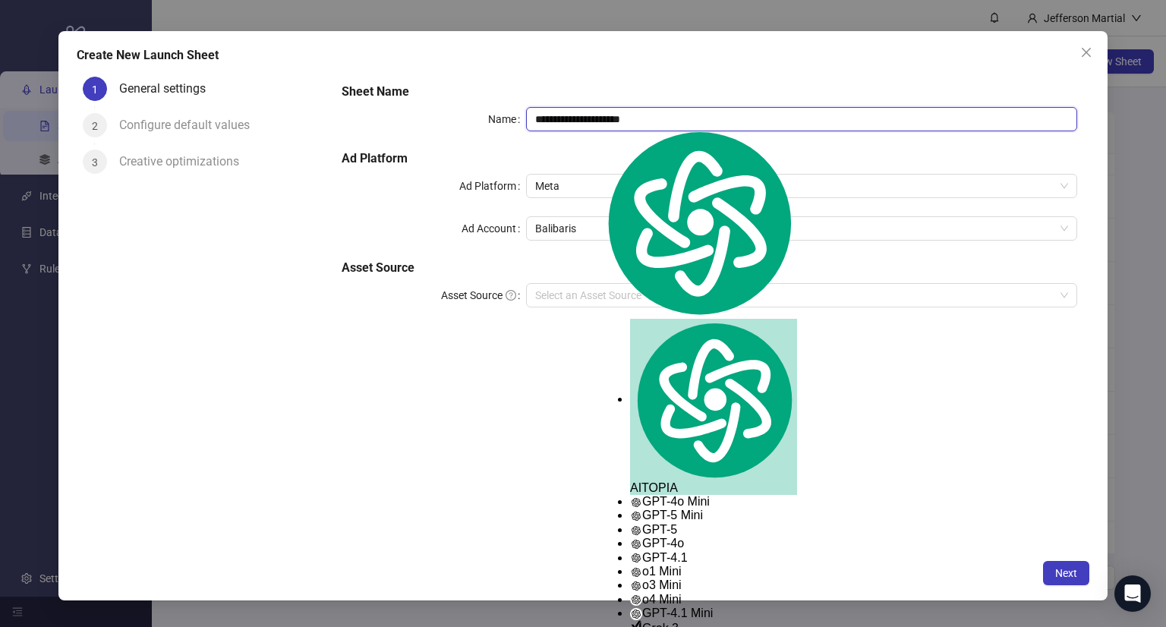
click at [592, 119] on input "**********" at bounding box center [802, 119] width 552 height 24
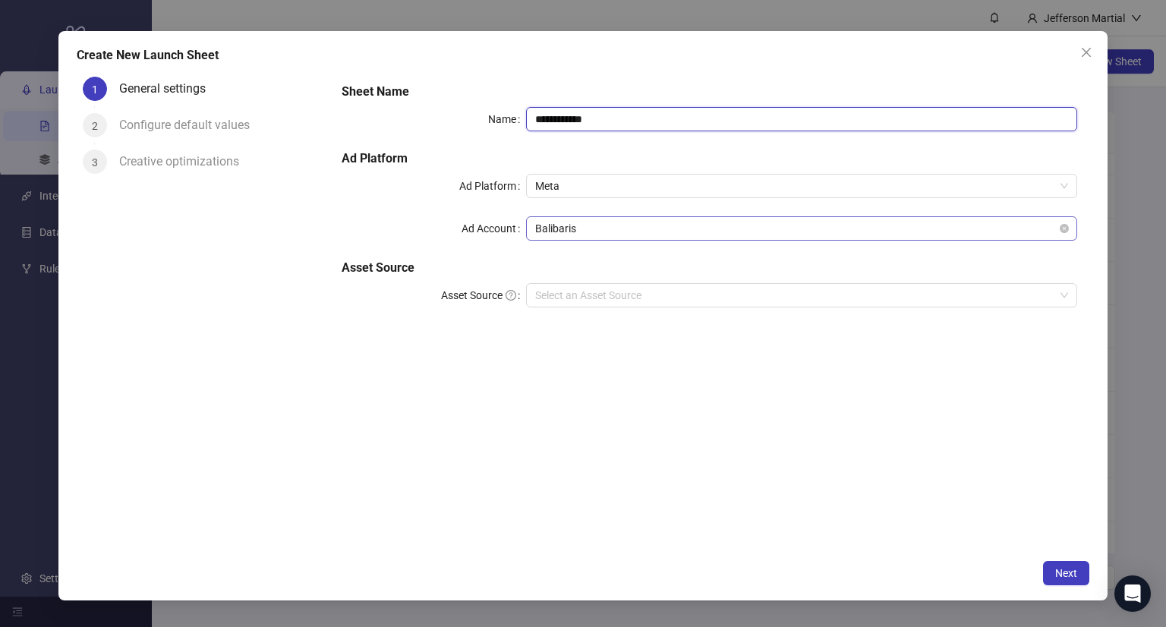
click at [573, 232] on span "Balibaris" at bounding box center [802, 228] width 534 height 23
type input "**********"
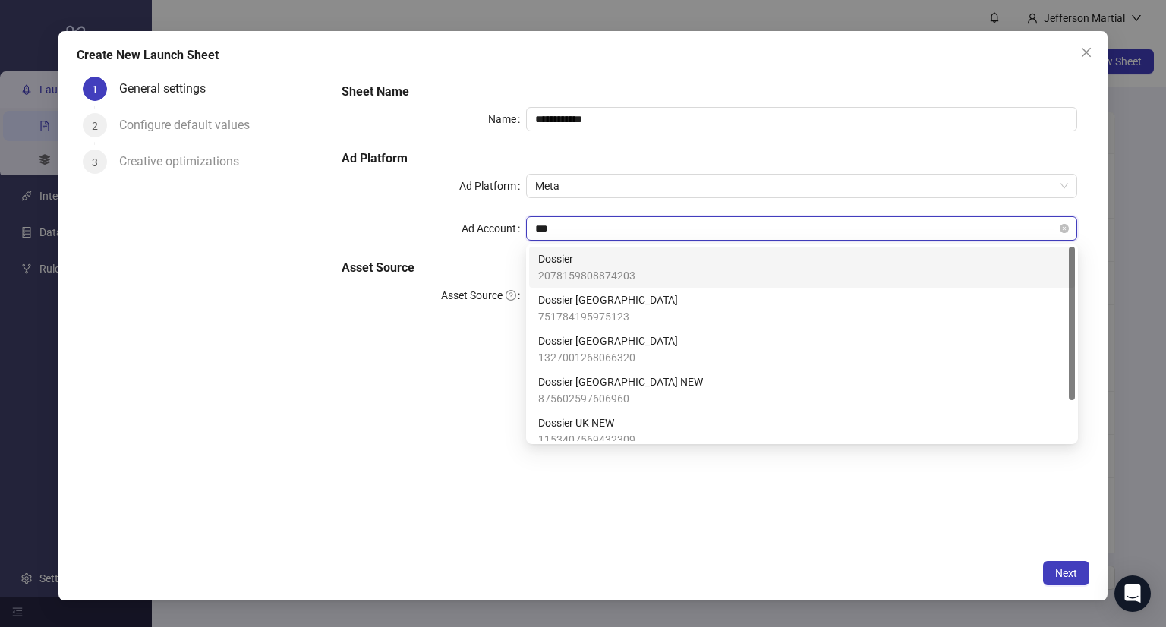
type input "****"
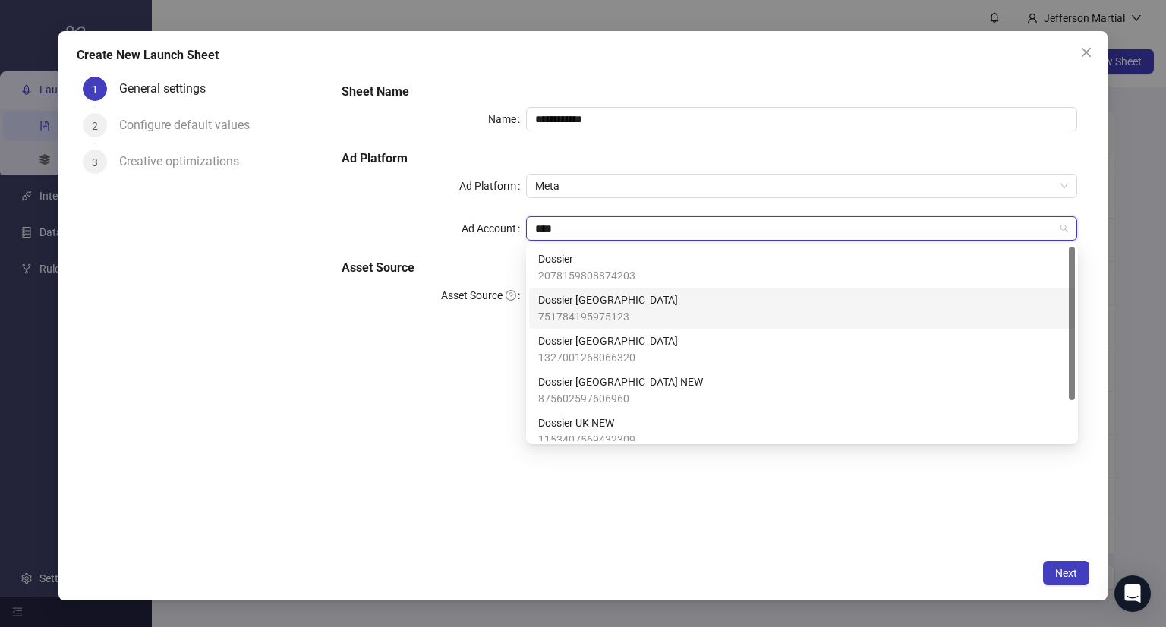
click at [600, 298] on span "Dossier [GEOGRAPHIC_DATA]" at bounding box center [608, 299] width 140 height 17
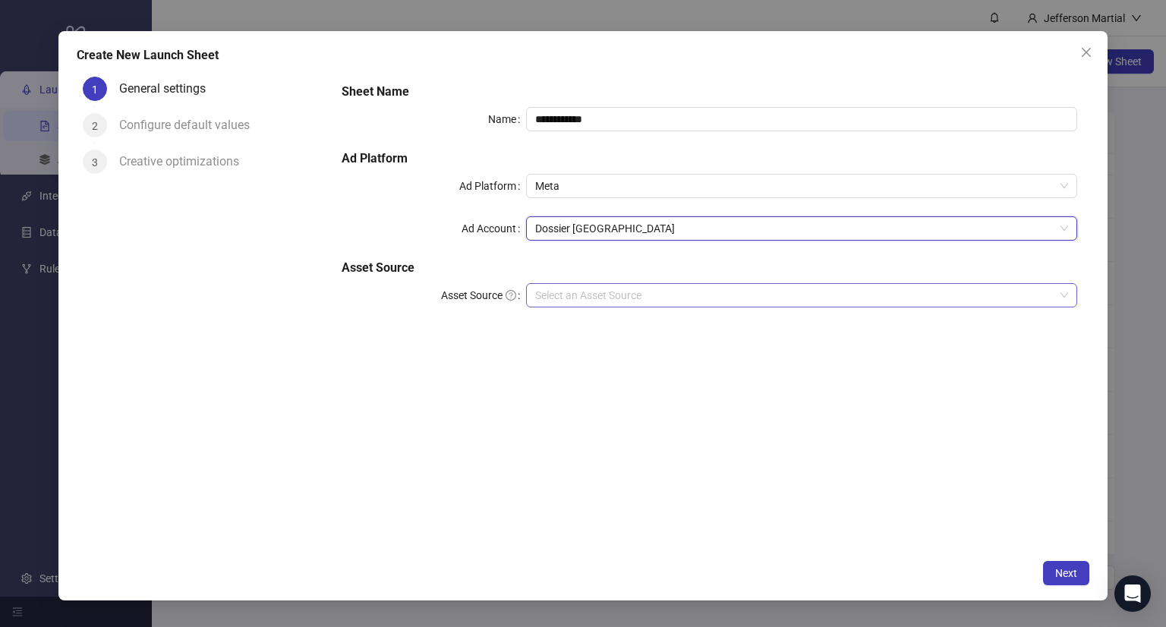
click at [610, 290] on input "Asset Source" at bounding box center [795, 295] width 520 height 23
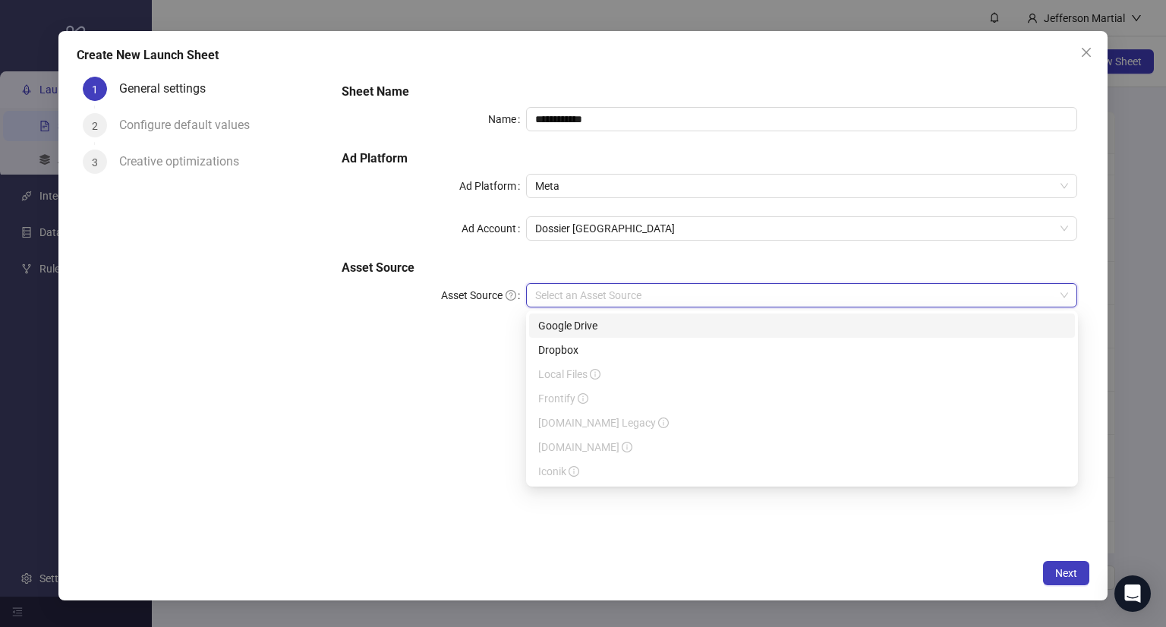
click at [610, 327] on div "Google Drive" at bounding box center [802, 325] width 528 height 17
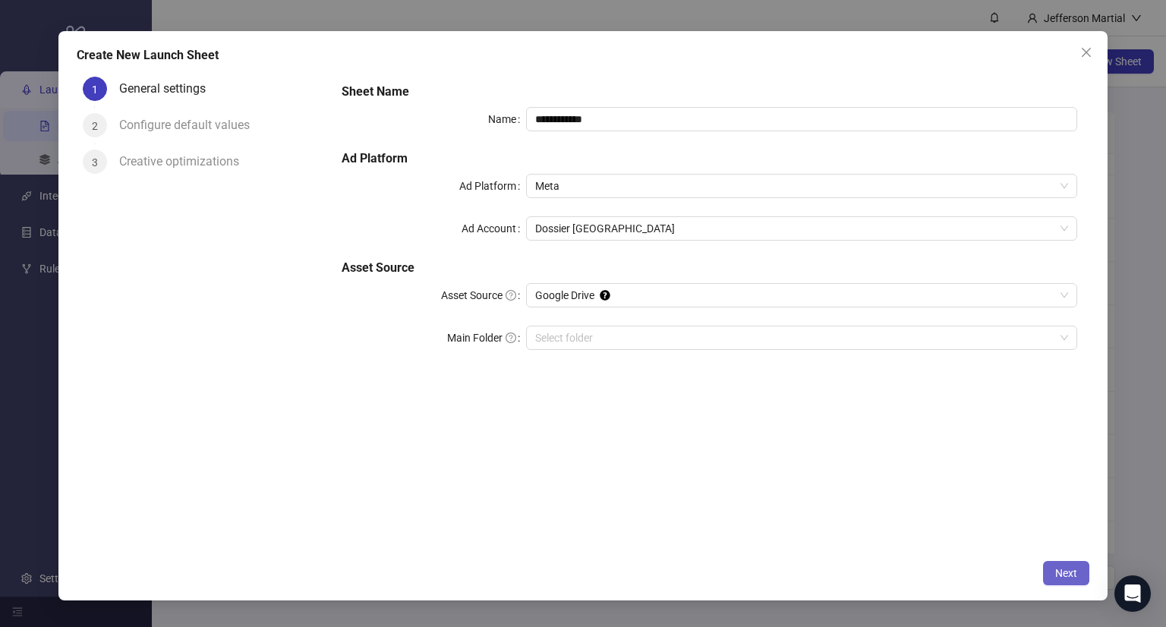
click at [1054, 566] on button "Next" at bounding box center [1066, 573] width 46 height 24
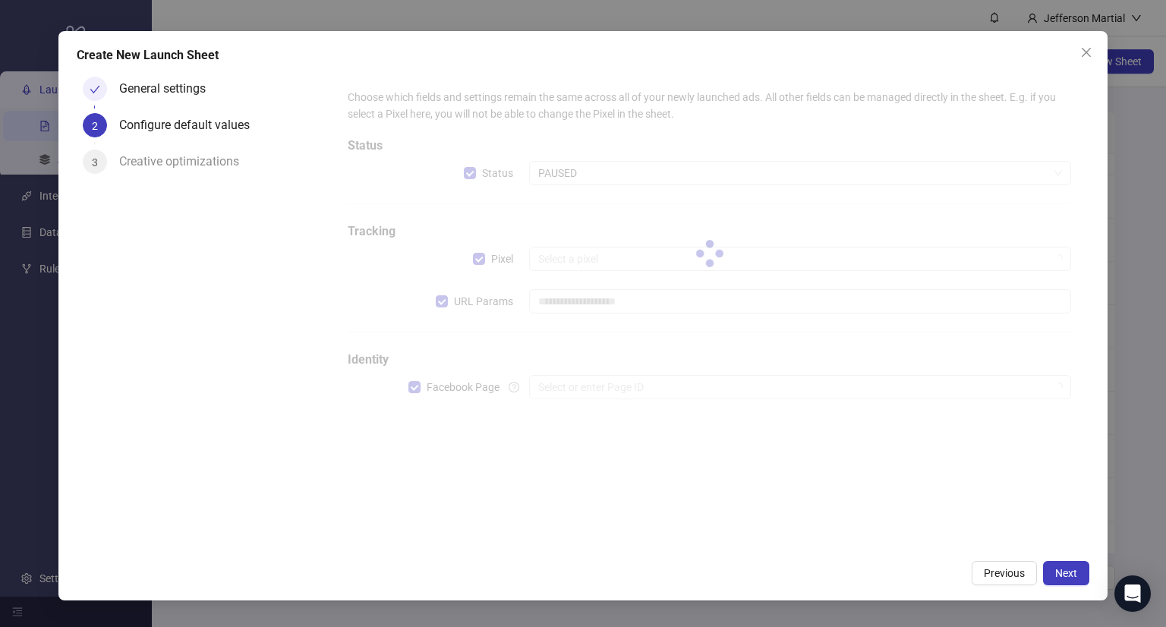
type input "**********"
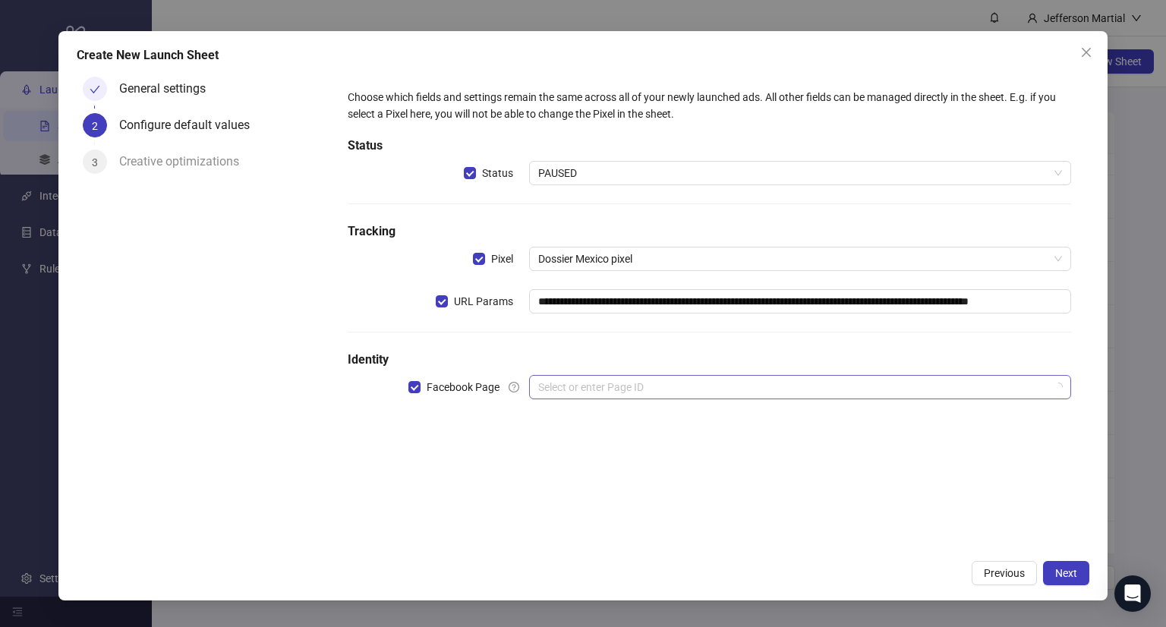
click at [653, 380] on input "search" at bounding box center [793, 387] width 511 height 23
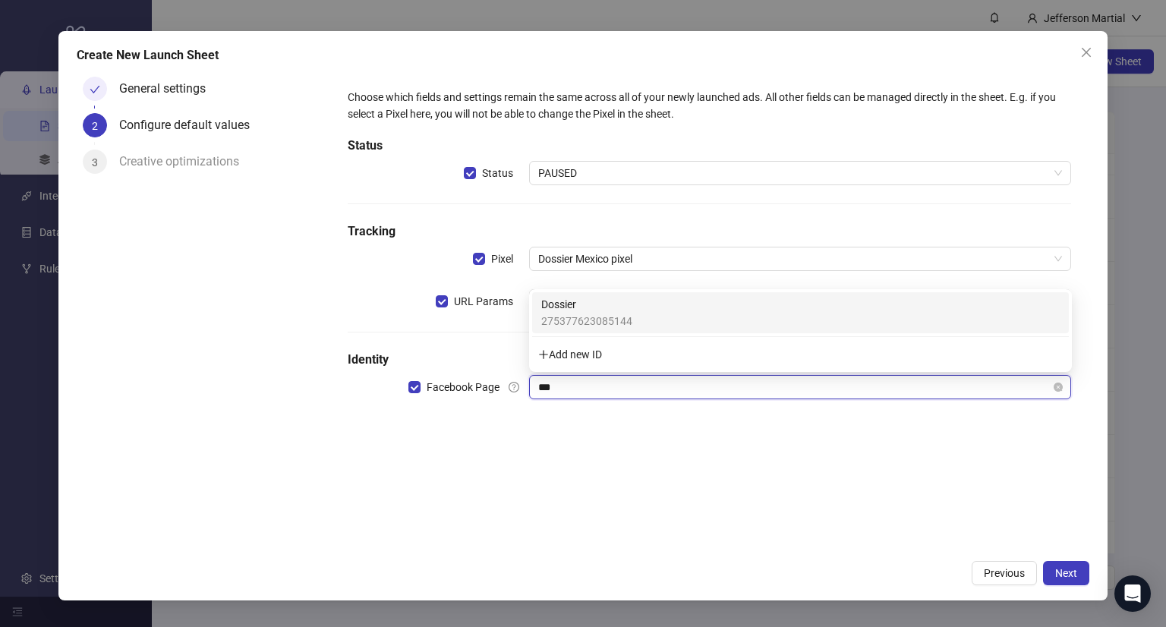
type input "****"
click at [665, 322] on div "Dossier 275377623085144" at bounding box center [800, 312] width 518 height 33
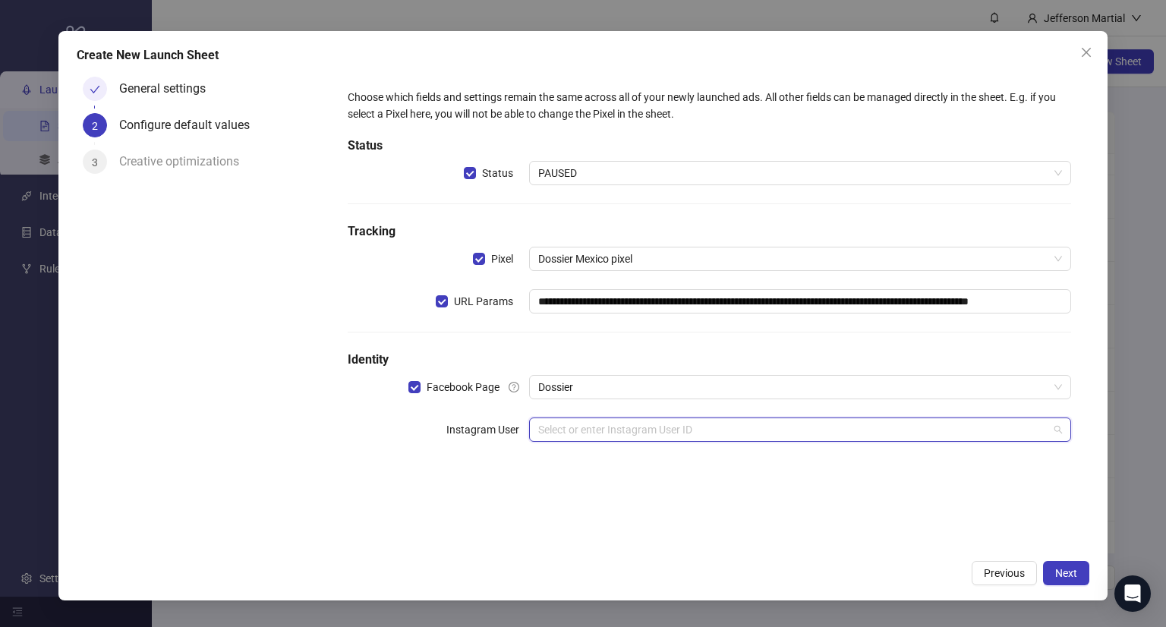
click at [619, 433] on input "search" at bounding box center [793, 429] width 511 height 23
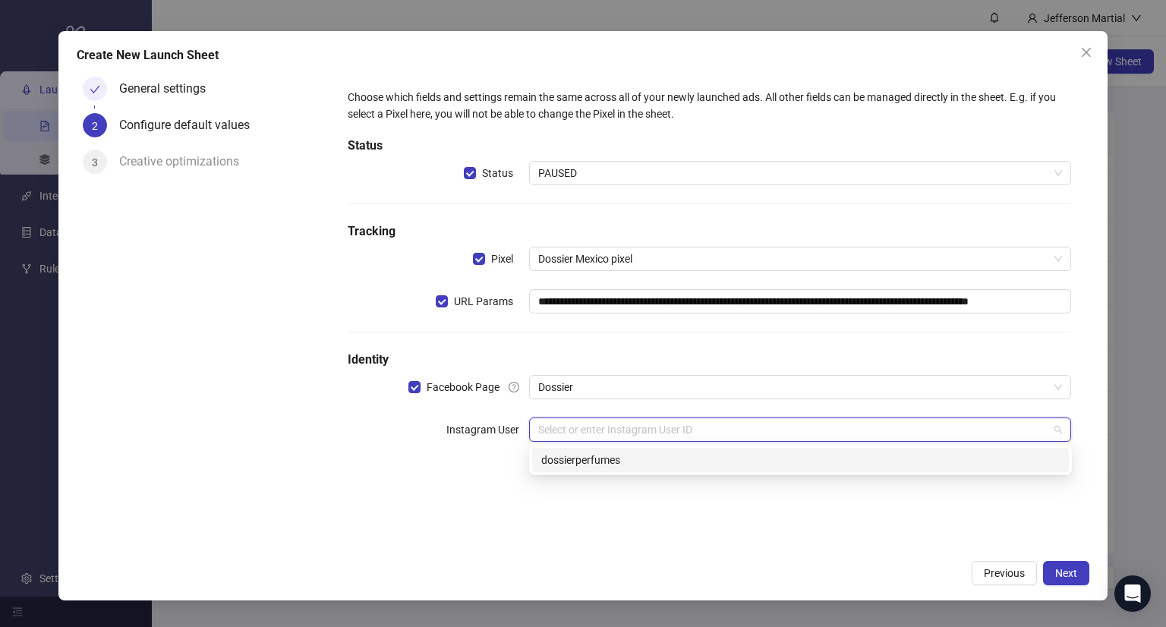
click at [623, 457] on div "dossierperfumes" at bounding box center [800, 460] width 518 height 17
click at [630, 470] on input "search" at bounding box center [793, 472] width 511 height 23
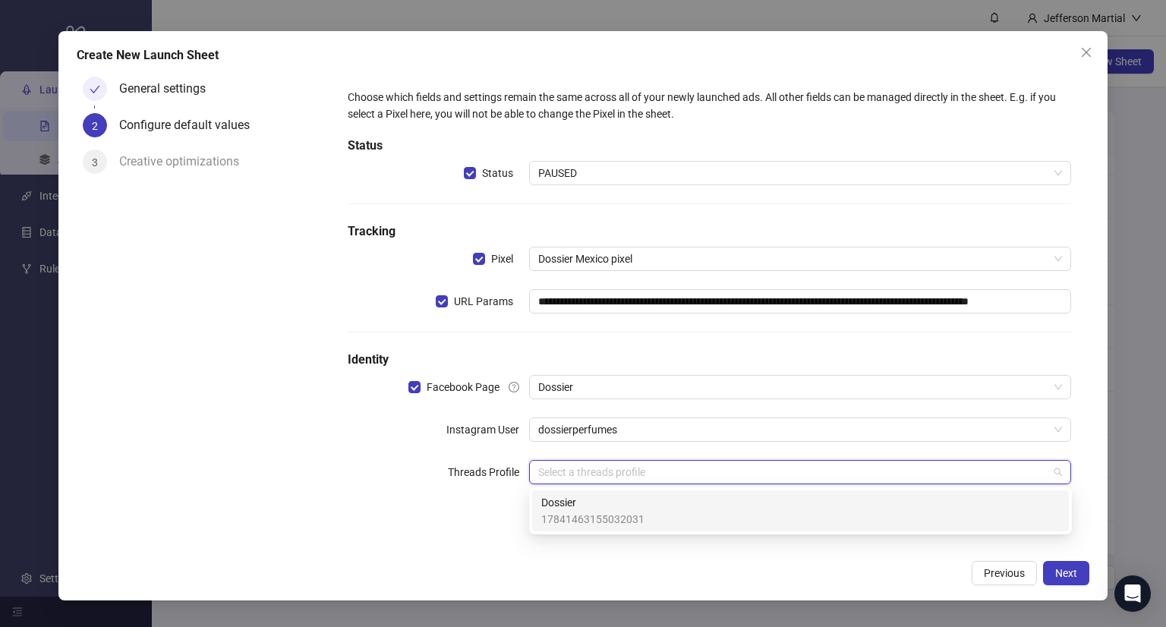
click at [607, 515] on span "17841463155032031" at bounding box center [592, 519] width 103 height 17
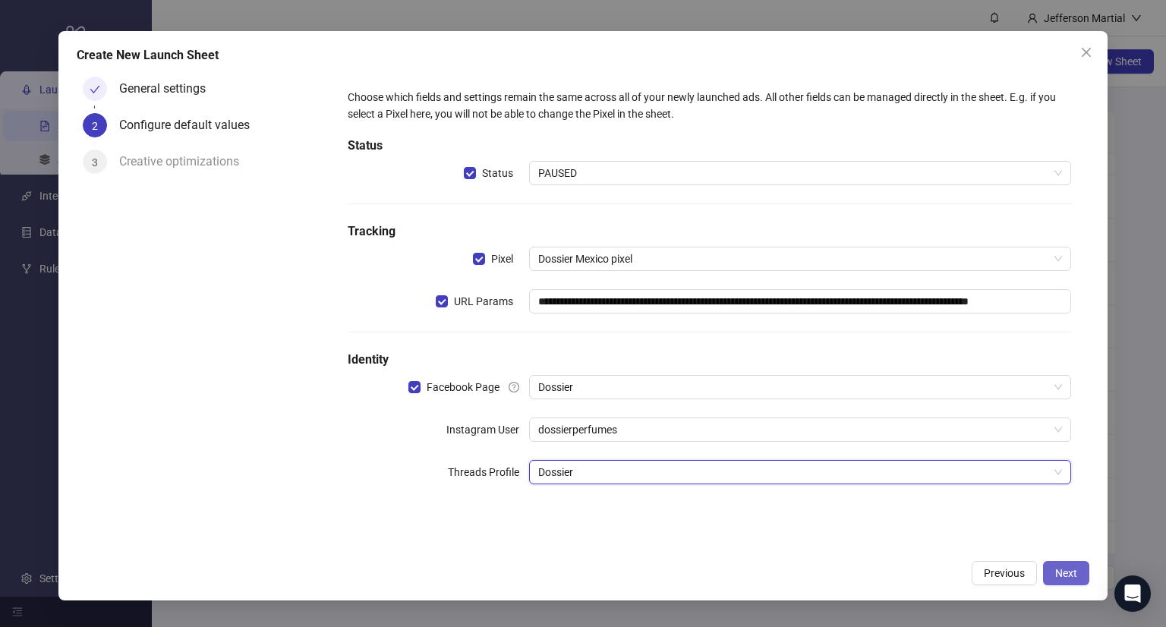
click at [1055, 575] on span "Next" at bounding box center [1066, 573] width 22 height 12
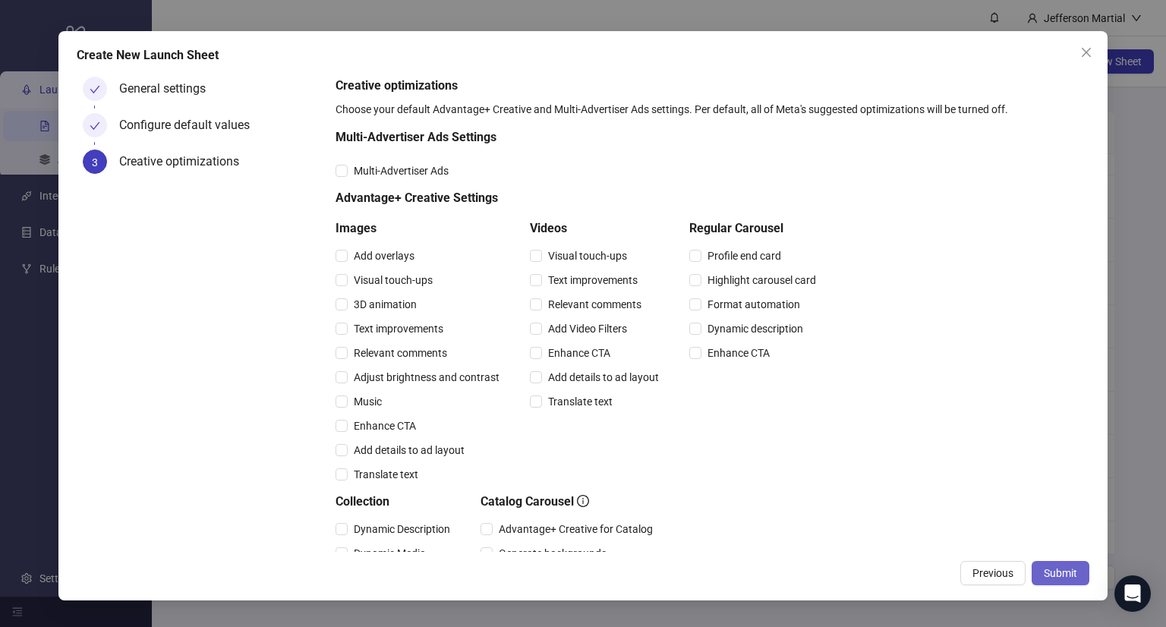
click at [1058, 567] on span "Submit" at bounding box center [1060, 573] width 33 height 12
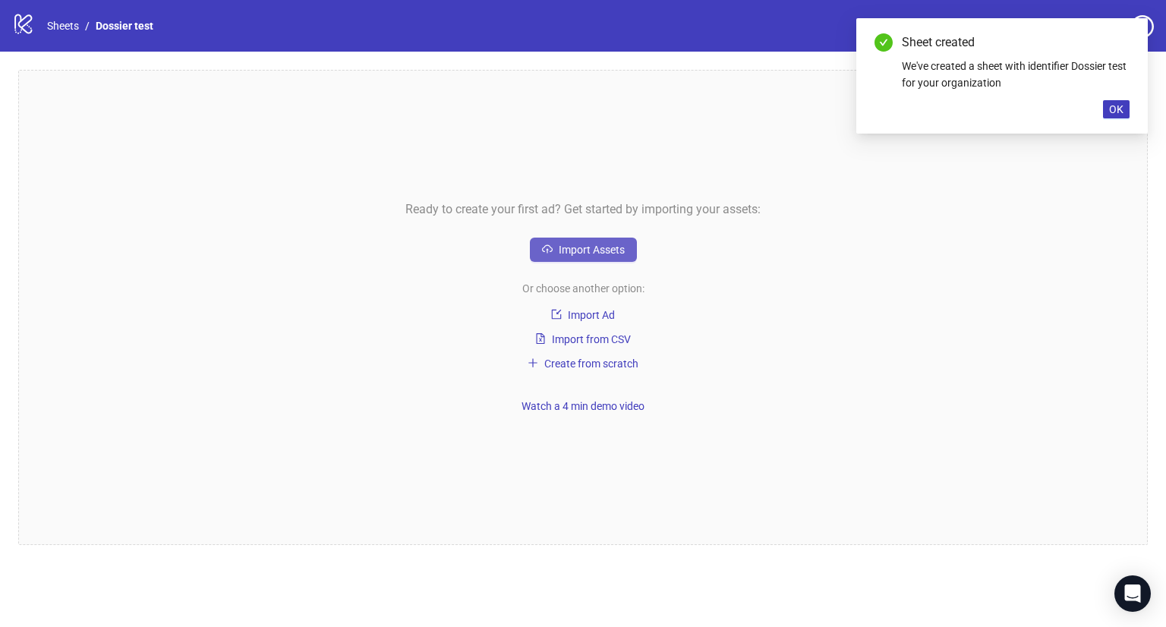
click at [580, 249] on span "Import Assets" at bounding box center [592, 250] width 66 height 12
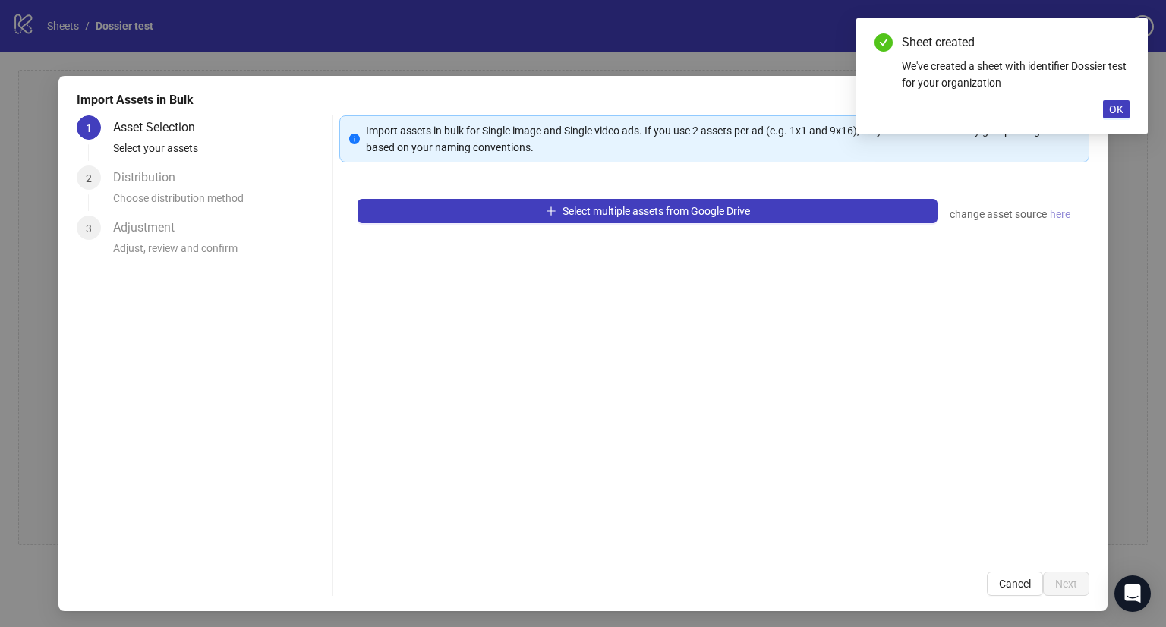
click at [1050, 218] on span "here" at bounding box center [1060, 214] width 20 height 17
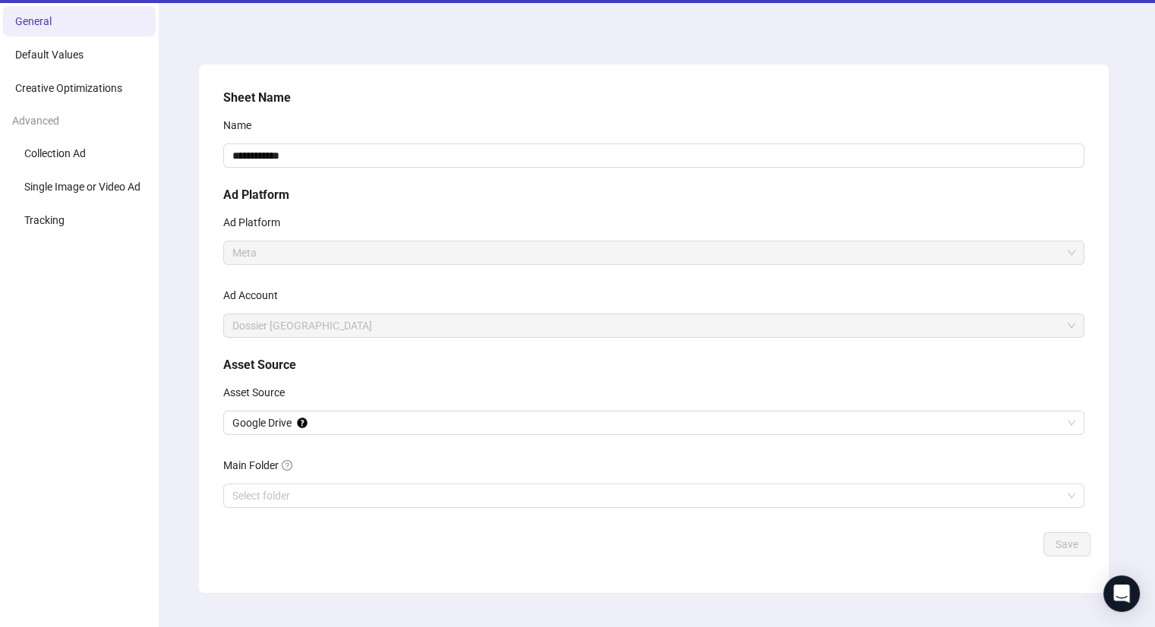
scroll to position [76, 0]
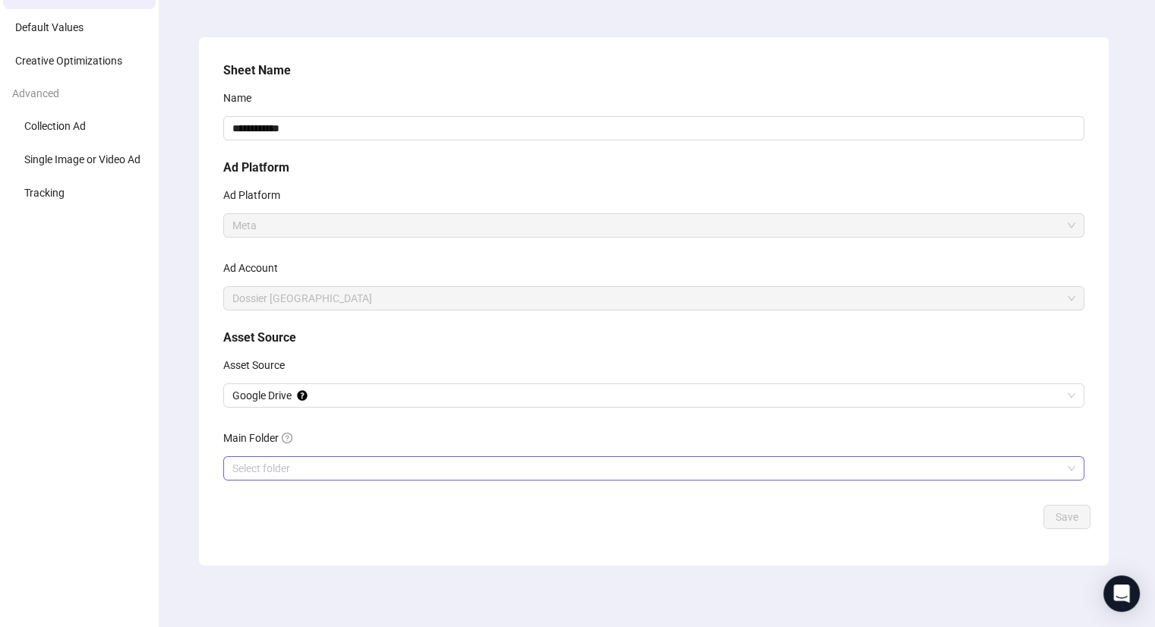
click at [350, 468] on input "Main Folder" at bounding box center [646, 468] width 829 height 23
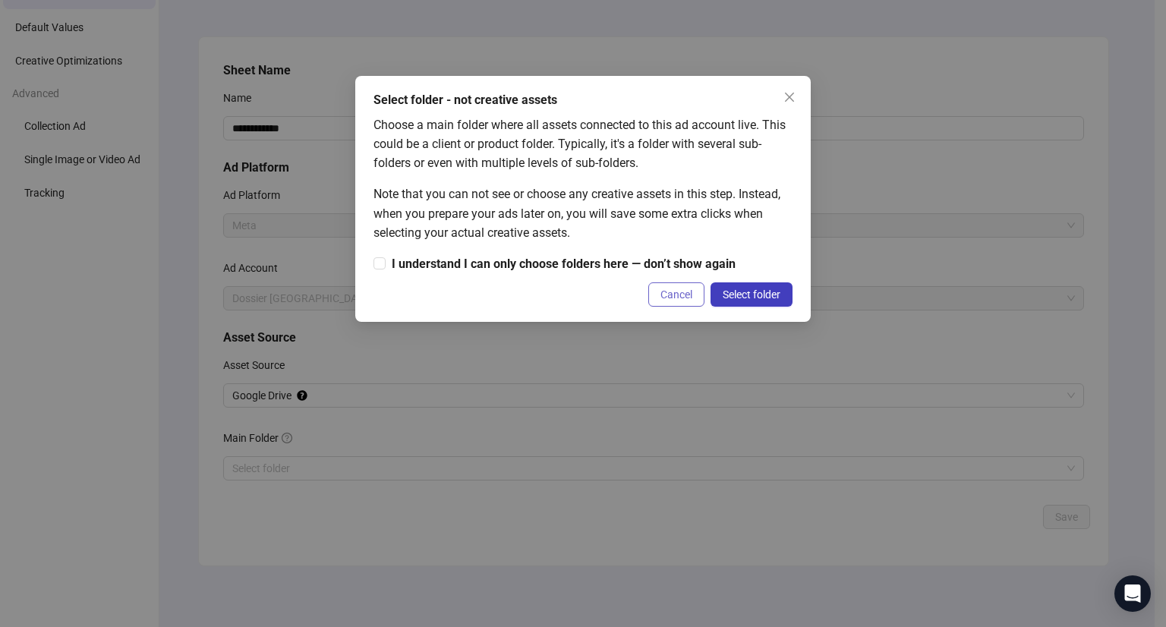
click at [685, 298] on span "Cancel" at bounding box center [676, 294] width 32 height 12
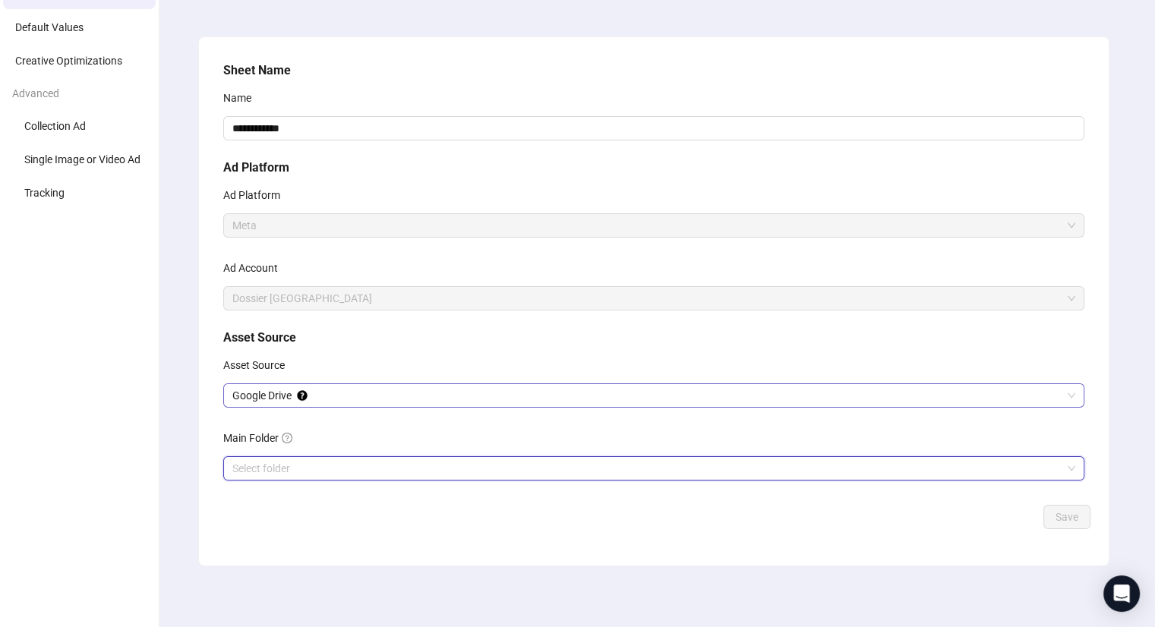
click at [492, 392] on span "Google Drive" at bounding box center [653, 395] width 843 height 23
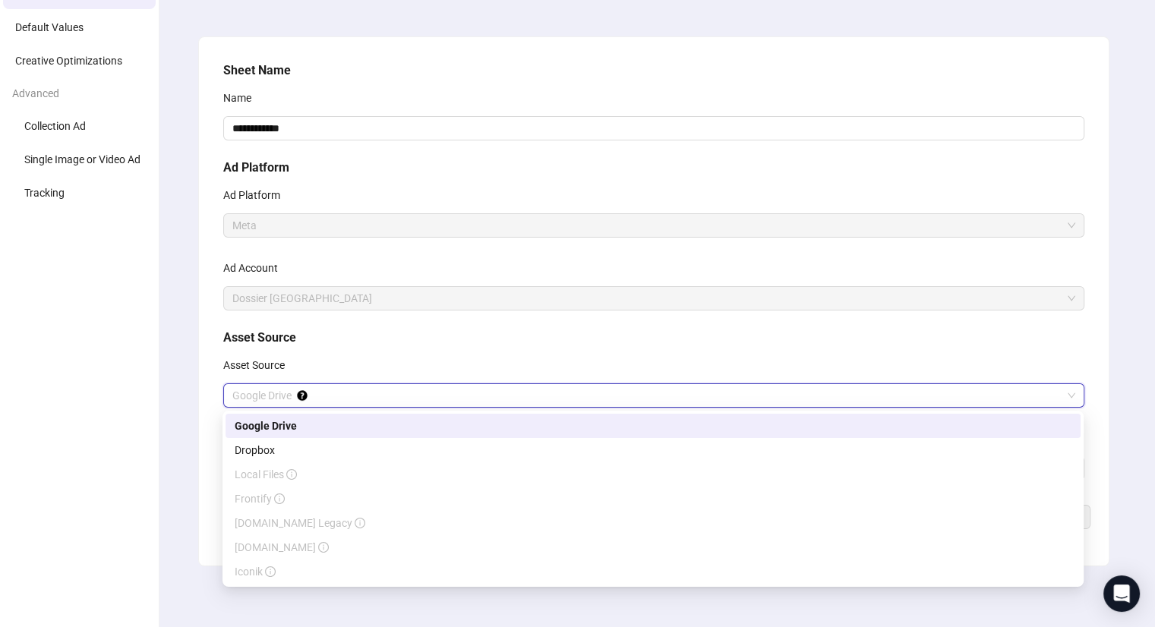
click at [527, 348] on div "**********" at bounding box center [653, 279] width 873 height 449
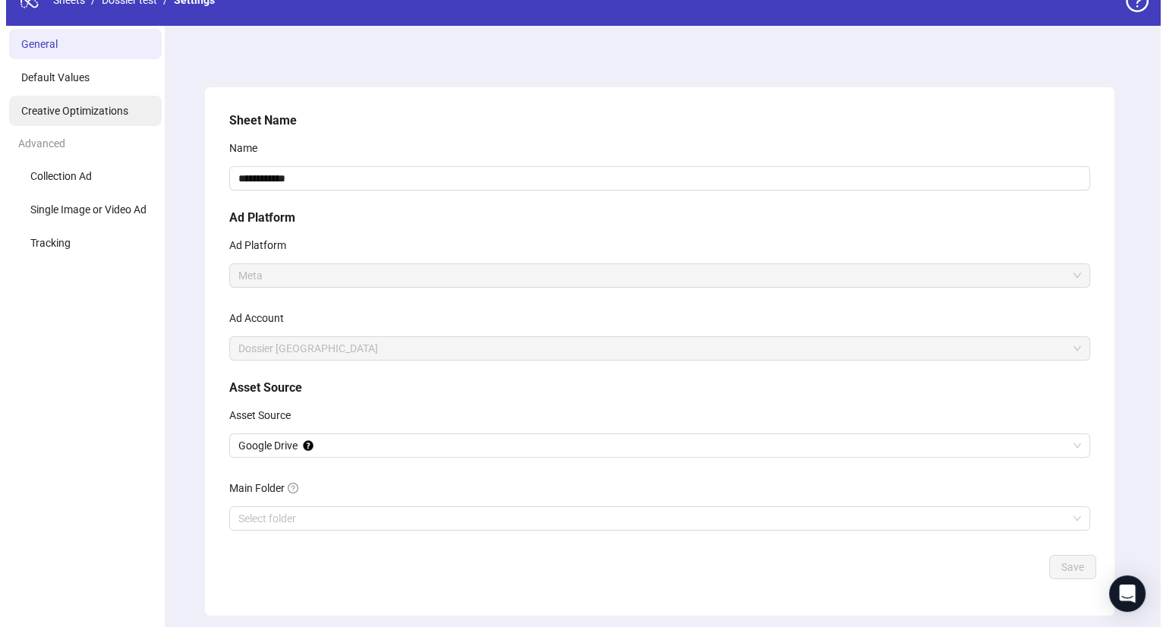
scroll to position [0, 0]
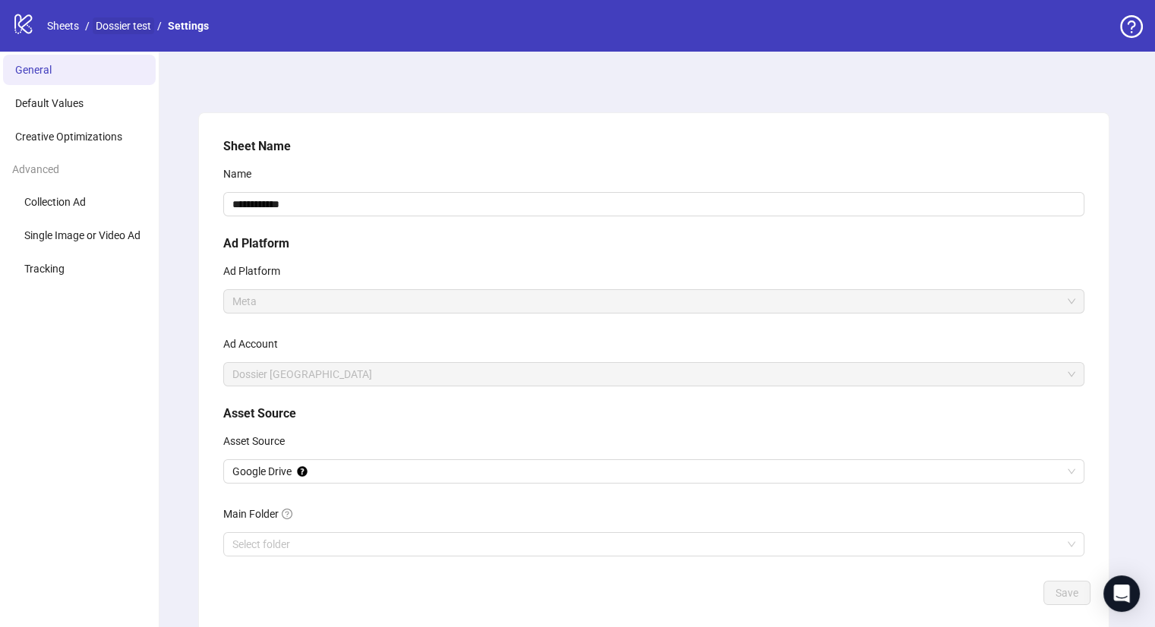
click at [124, 29] on link "Dossier test" at bounding box center [123, 25] width 61 height 17
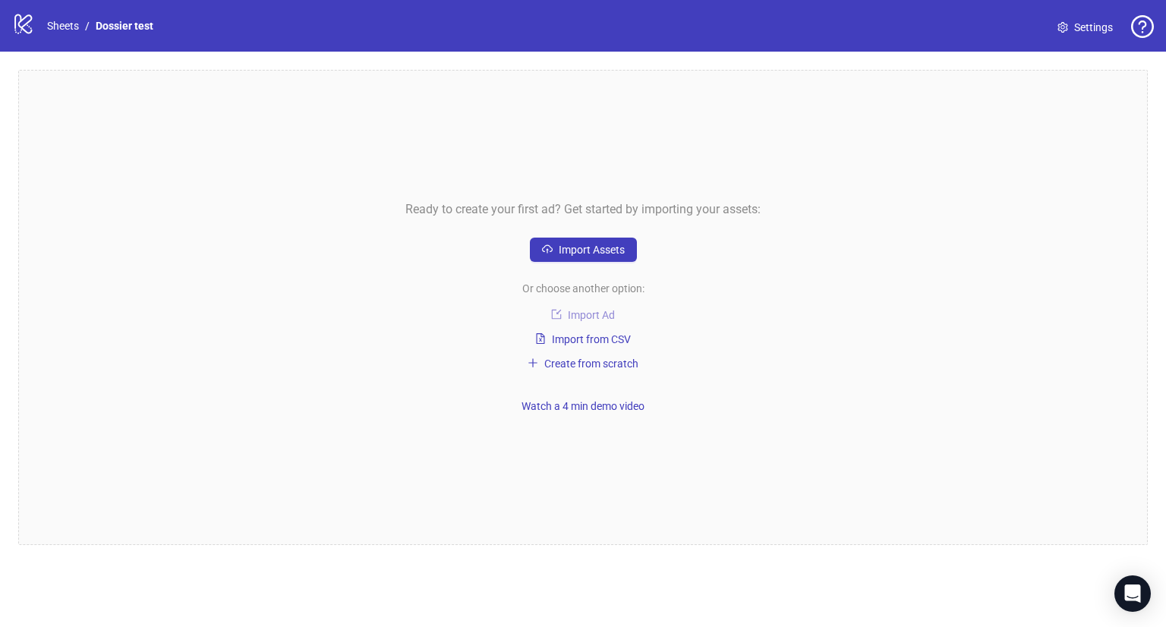
click at [597, 313] on span "Import Ad" at bounding box center [591, 315] width 47 height 12
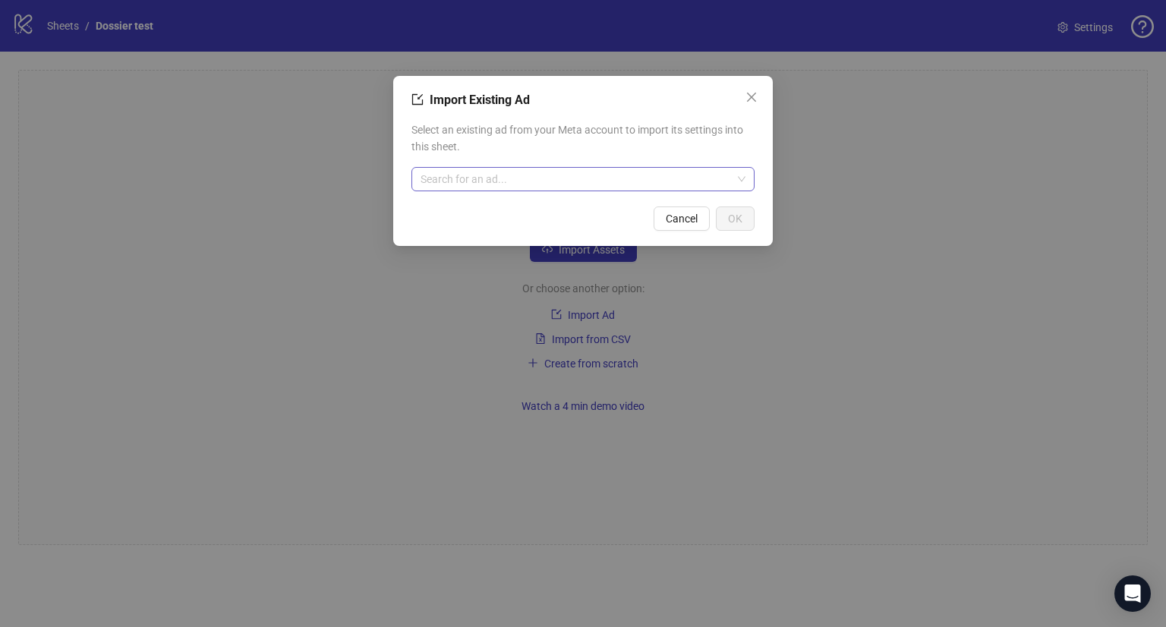
click at [686, 174] on input "search" at bounding box center [576, 179] width 311 height 23
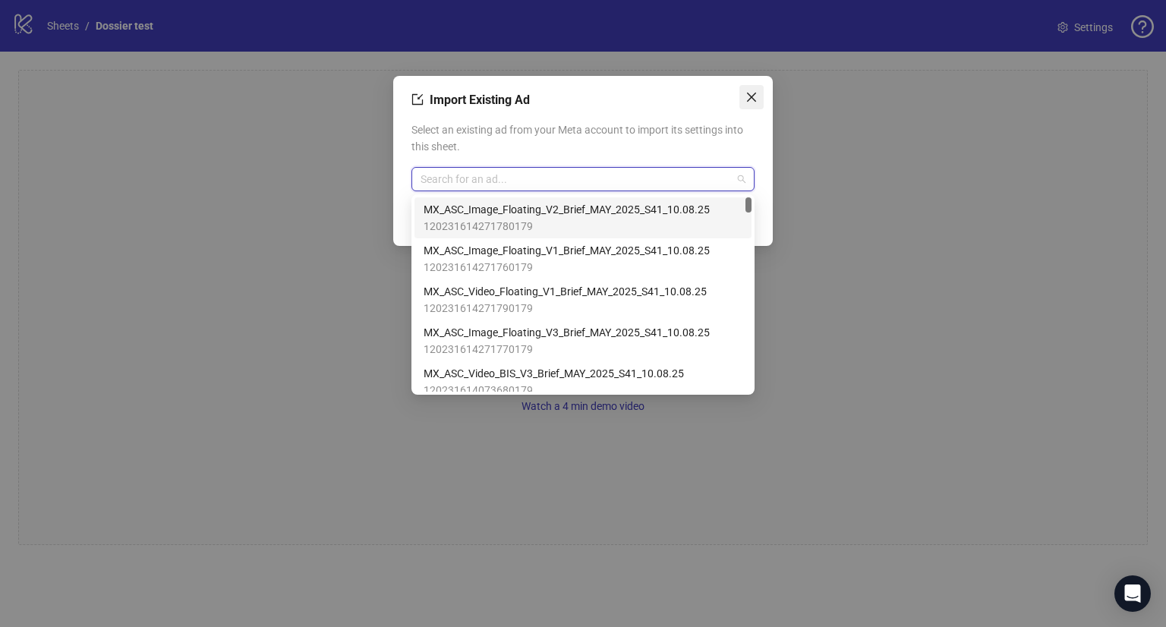
click at [755, 93] on icon "close" at bounding box center [751, 97] width 9 height 9
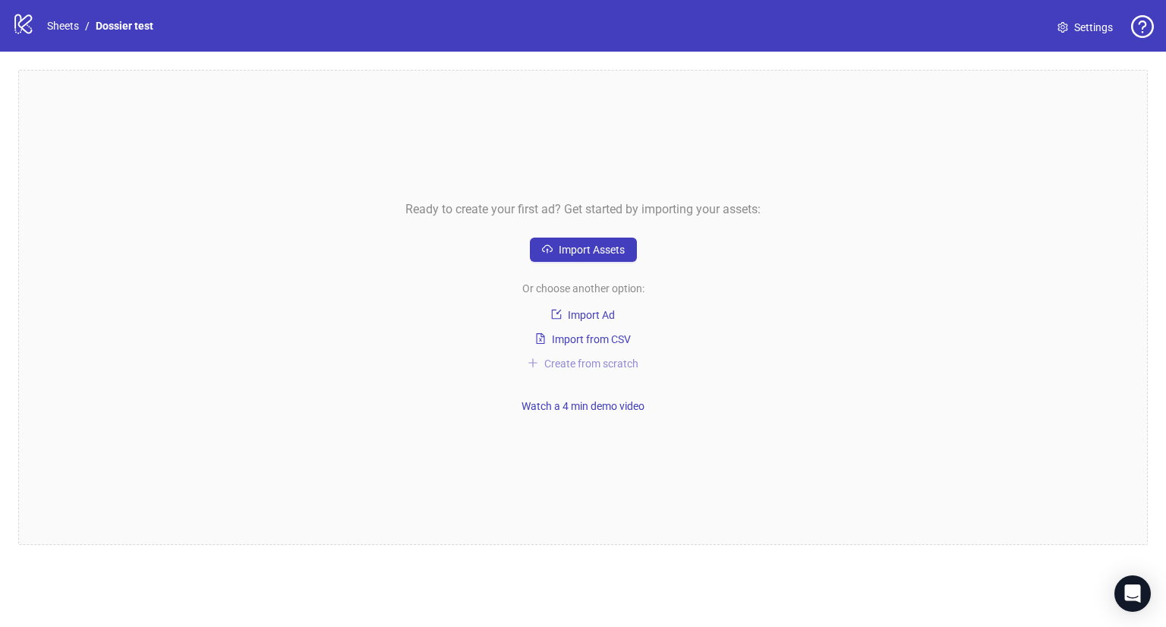
click at [611, 362] on span "Create from scratch" at bounding box center [591, 364] width 94 height 12
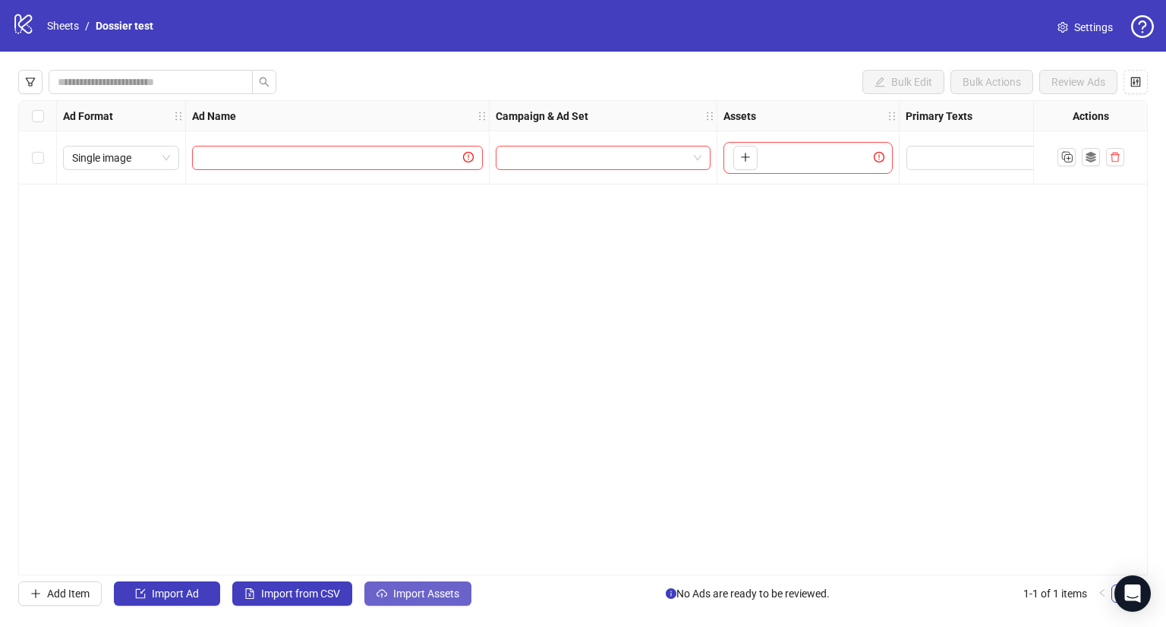
click at [443, 591] on span "Import Assets" at bounding box center [426, 594] width 66 height 12
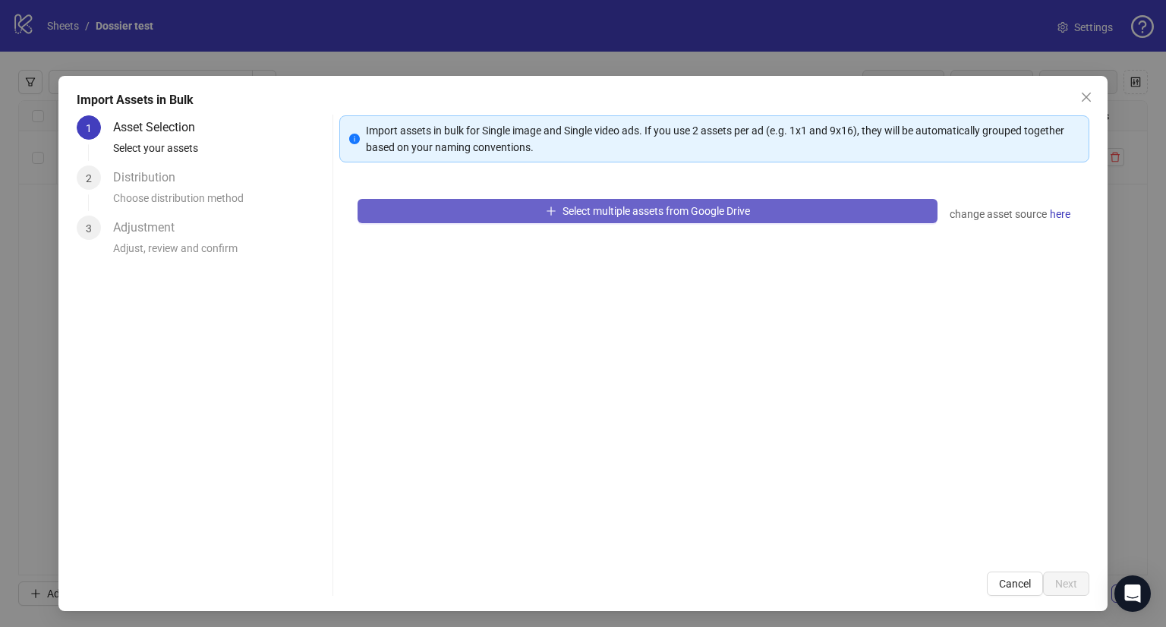
click at [635, 213] on span "Select multiple assets from Google Drive" at bounding box center [655, 211] width 187 height 12
click at [660, 209] on span "Select multiple assets from Google Drive" at bounding box center [655, 211] width 187 height 12
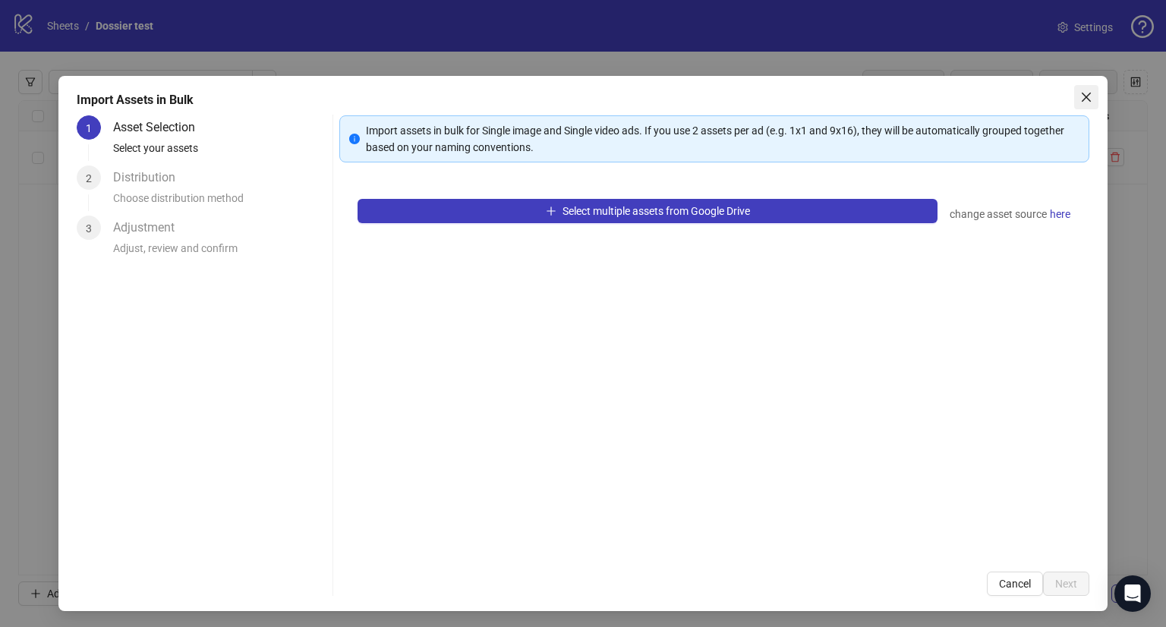
click at [1074, 105] on button "Close" at bounding box center [1086, 97] width 24 height 24
